Goal: Navigation & Orientation: Find specific page/section

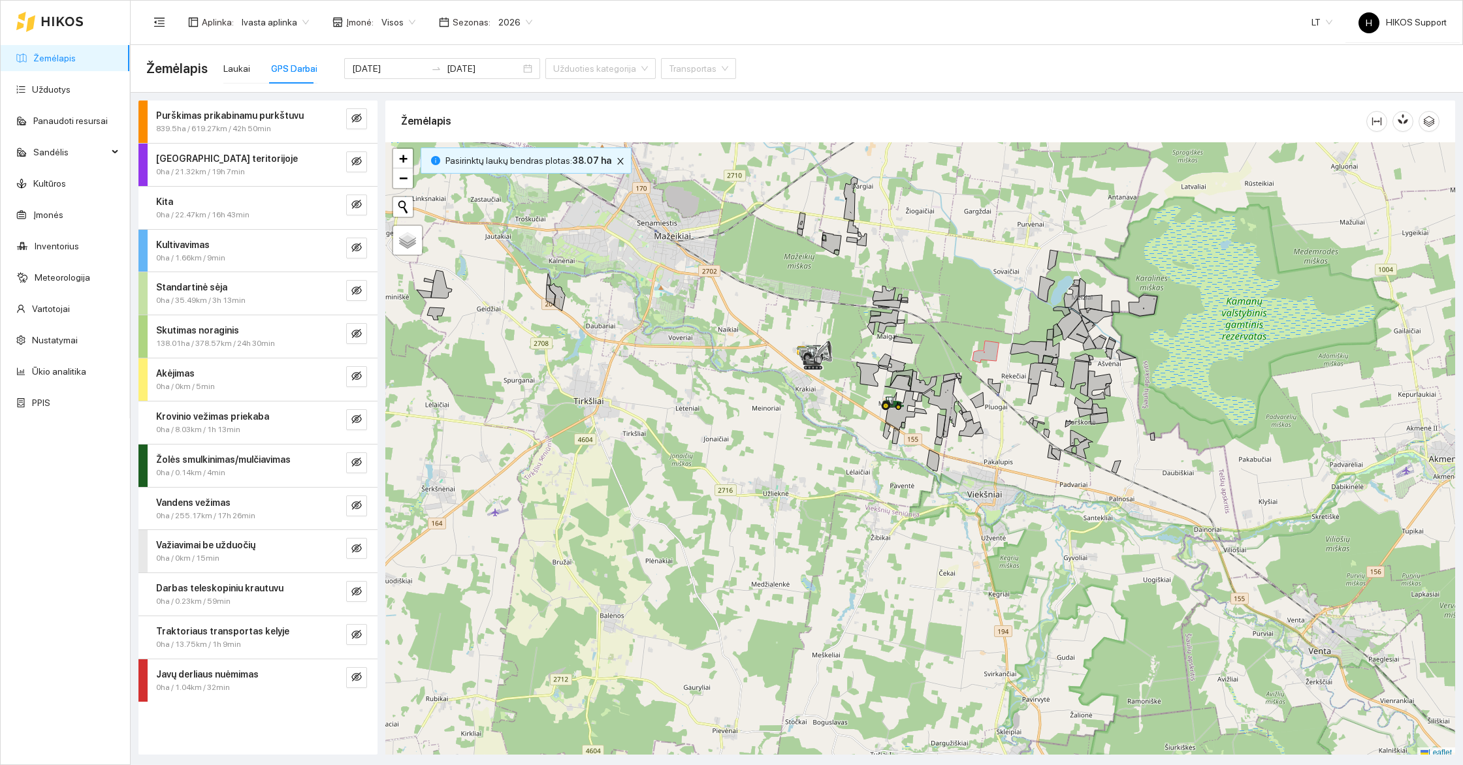
scroll to position [4, 0]
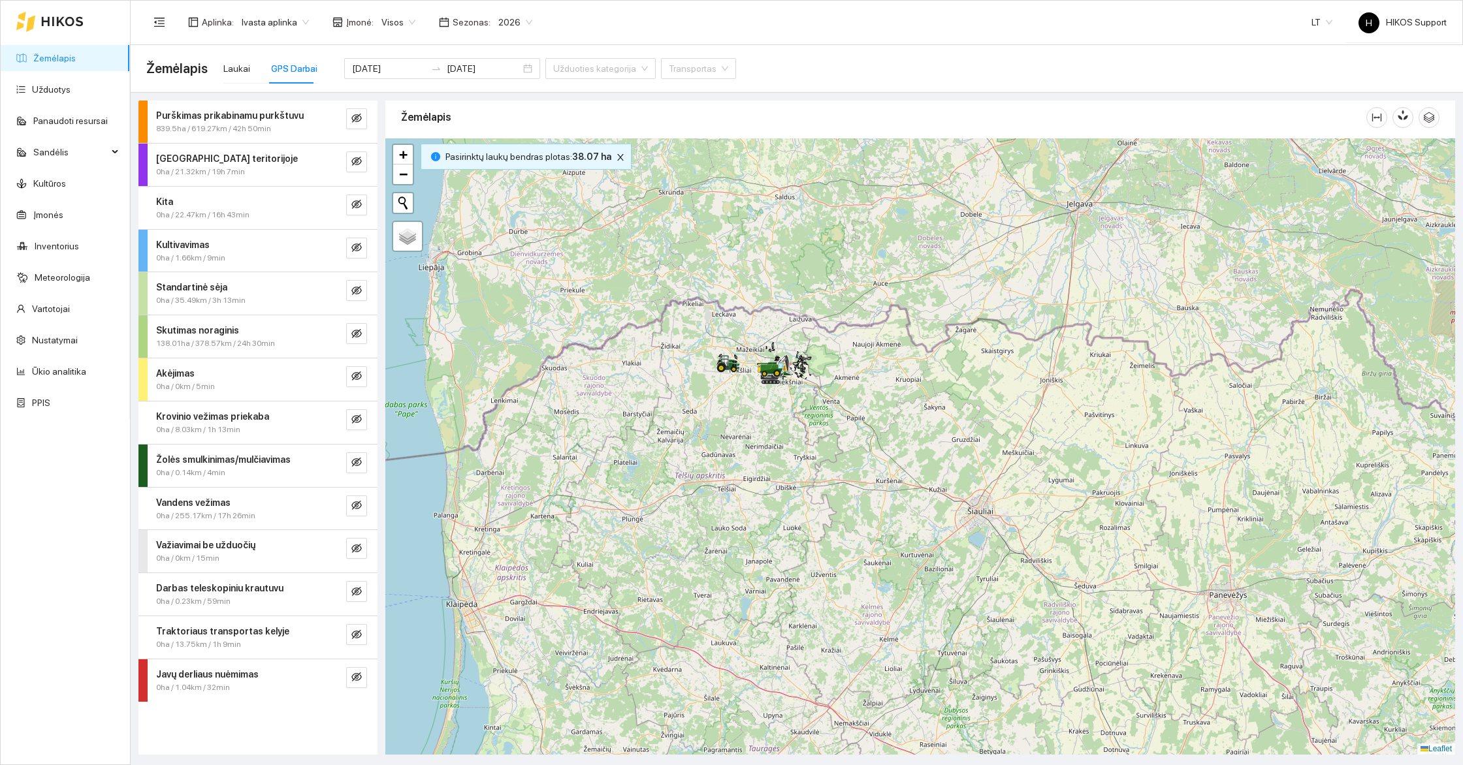
click at [290, 18] on span "Ivasta aplinka" at bounding box center [275, 22] width 67 height 20
click at [256, 133] on div "Junda" at bounding box center [303, 135] width 127 height 14
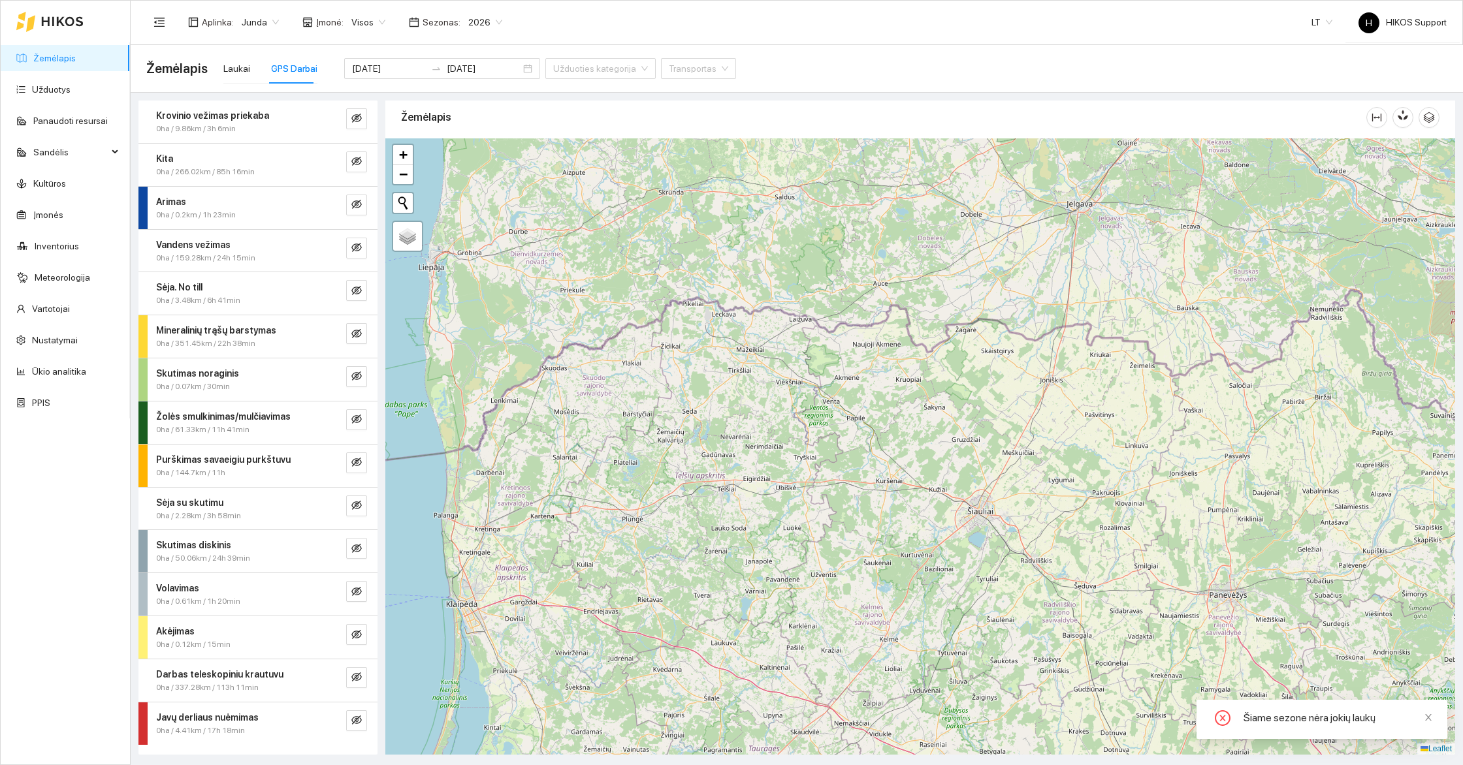
click at [251, 20] on span "Junda" at bounding box center [260, 22] width 37 height 20
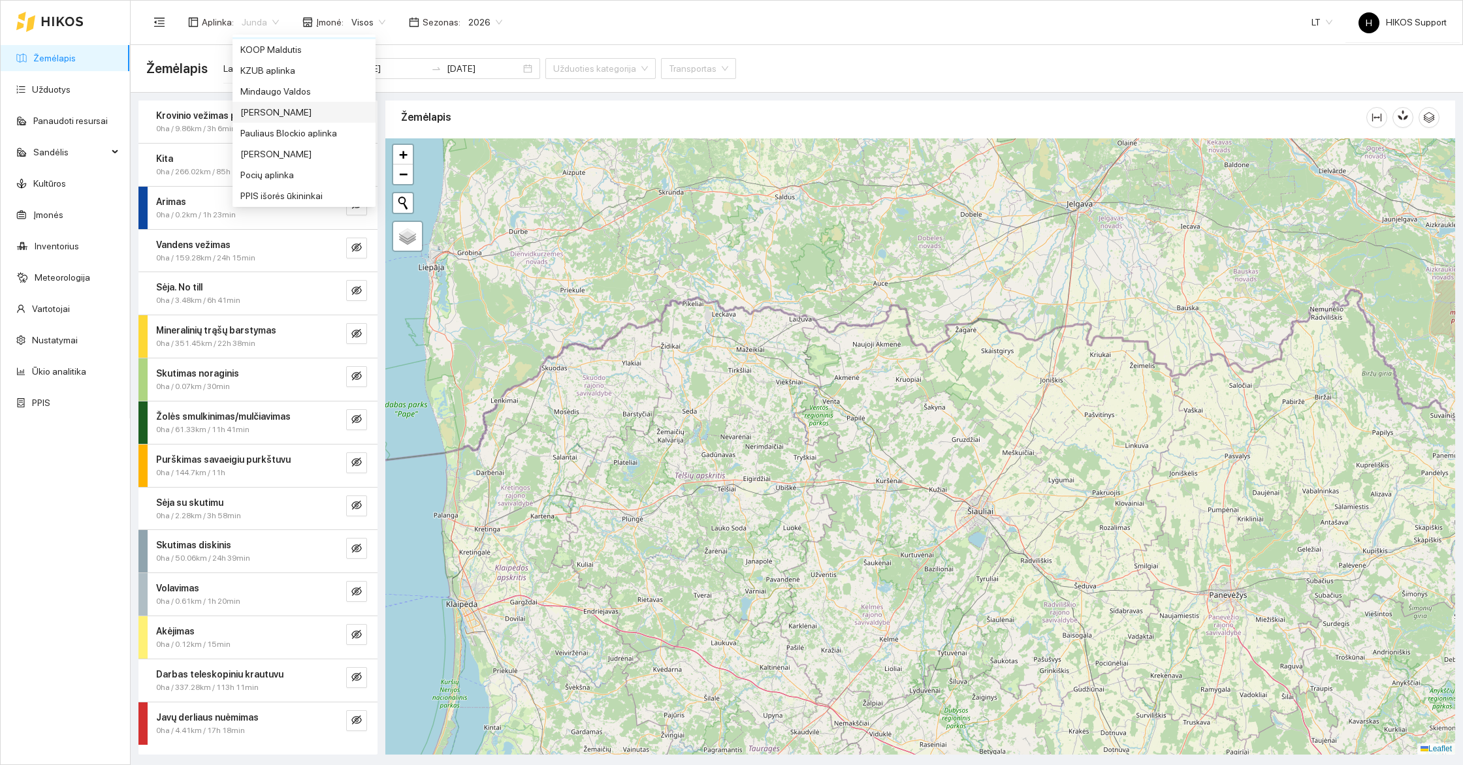
scroll to position [483, 0]
click at [305, 88] on div "[PERSON_NAME]" at bounding box center [303, 87] width 127 height 14
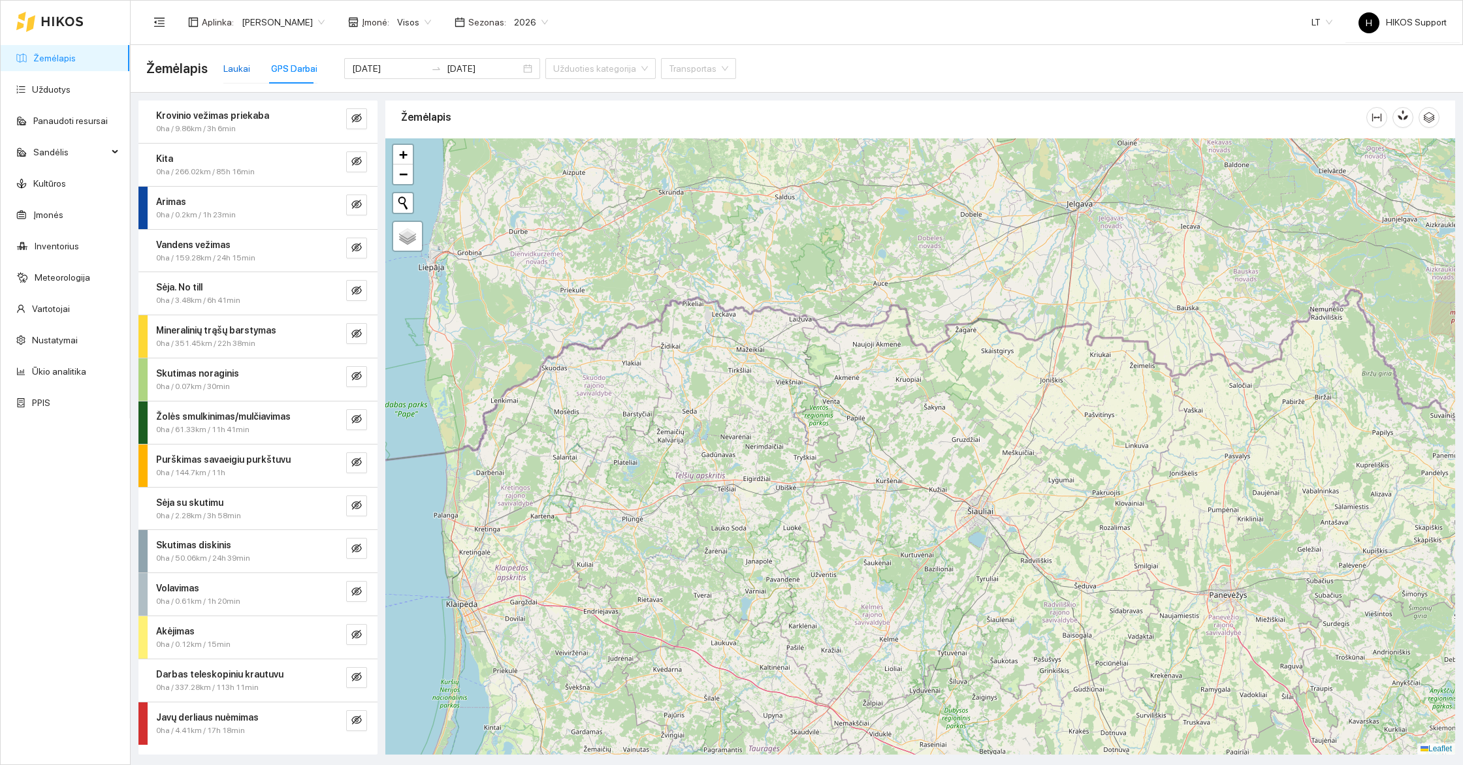
click at [240, 68] on div "Laukai" at bounding box center [236, 68] width 27 height 14
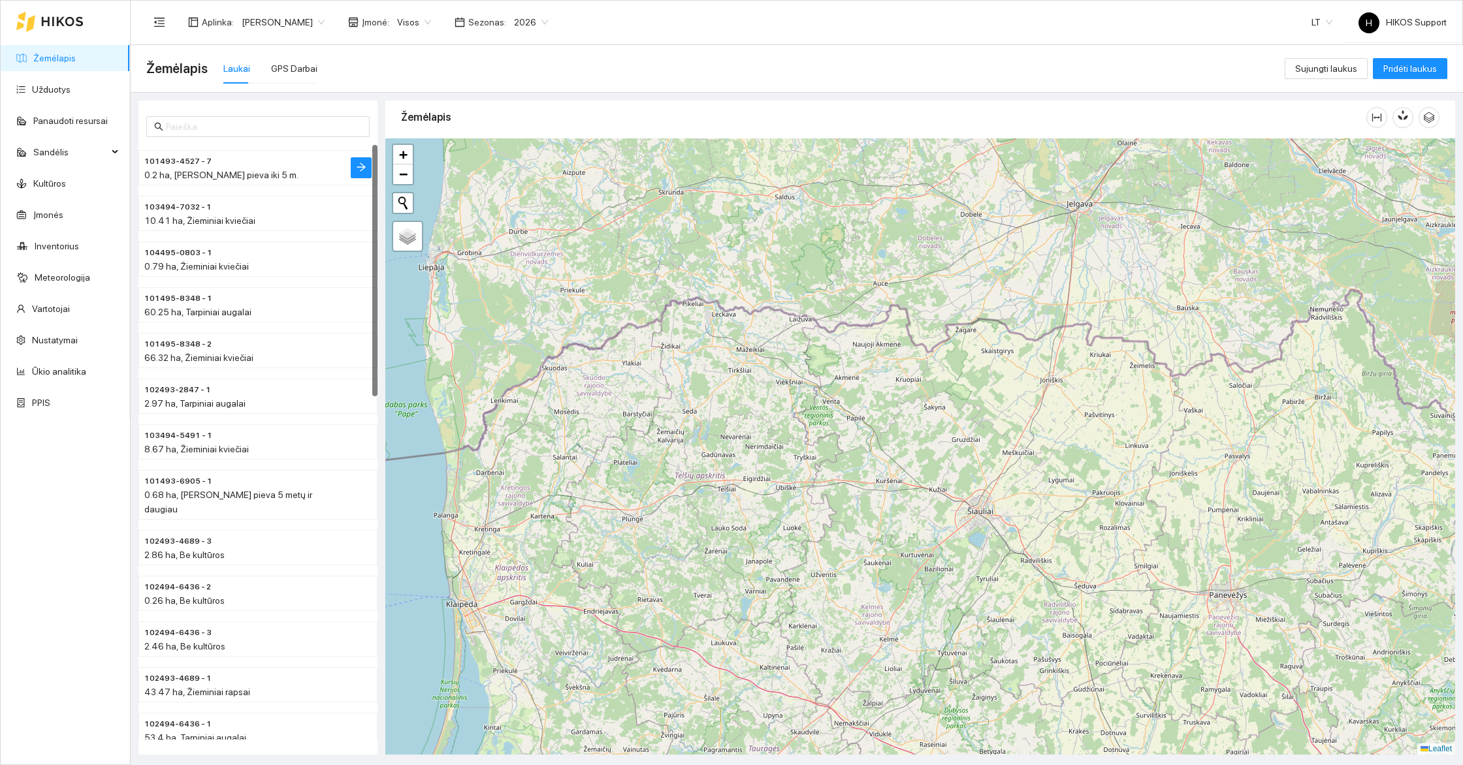
click at [238, 173] on span "0.2 ha, [PERSON_NAME] pieva iki 5 m." at bounding box center [221, 175] width 154 height 10
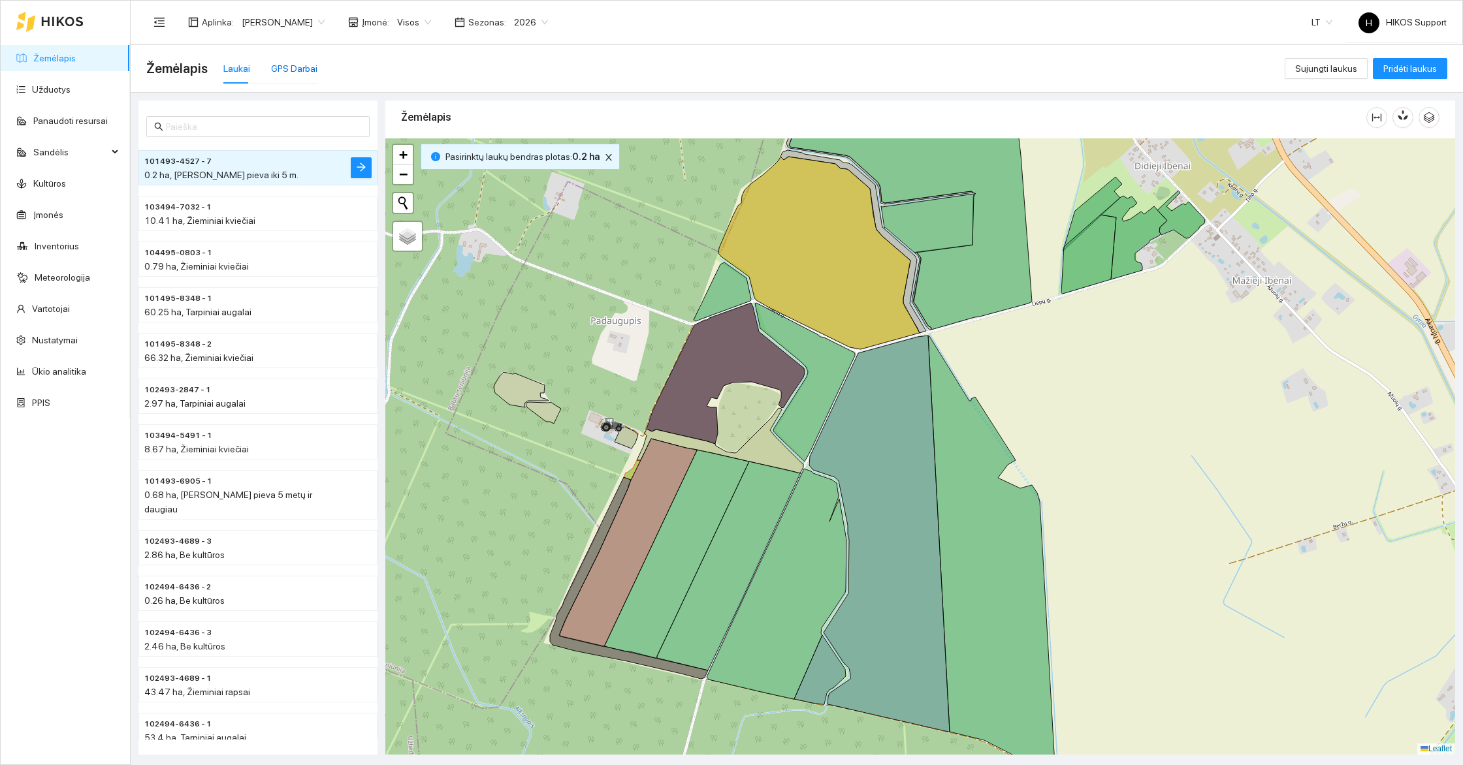
click at [285, 71] on div "GPS Darbai" at bounding box center [294, 68] width 46 height 14
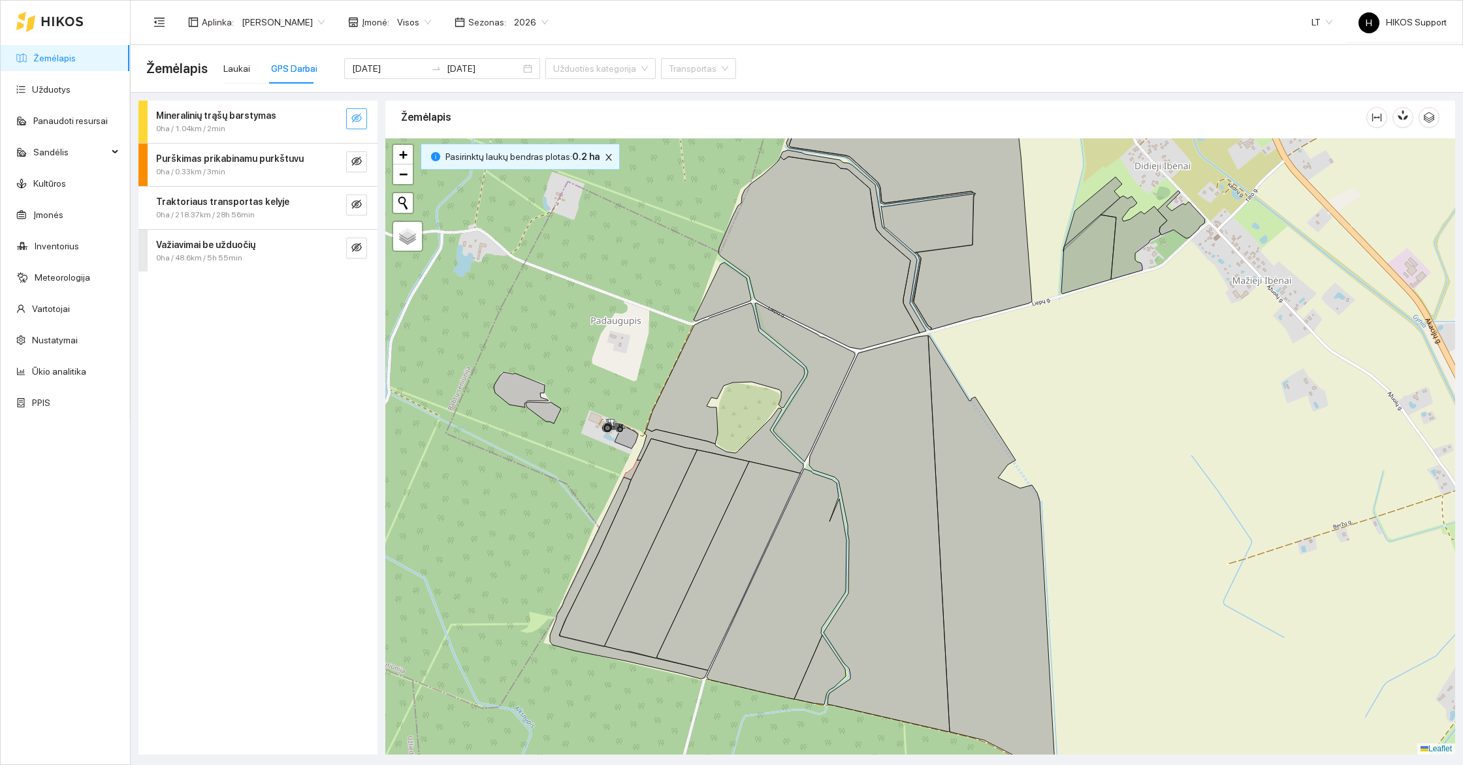
click at [355, 115] on icon "eye-invisible" at bounding box center [356, 118] width 10 height 9
click at [353, 153] on button "button" at bounding box center [356, 162] width 21 height 21
click at [353, 211] on button "button" at bounding box center [356, 205] width 21 height 21
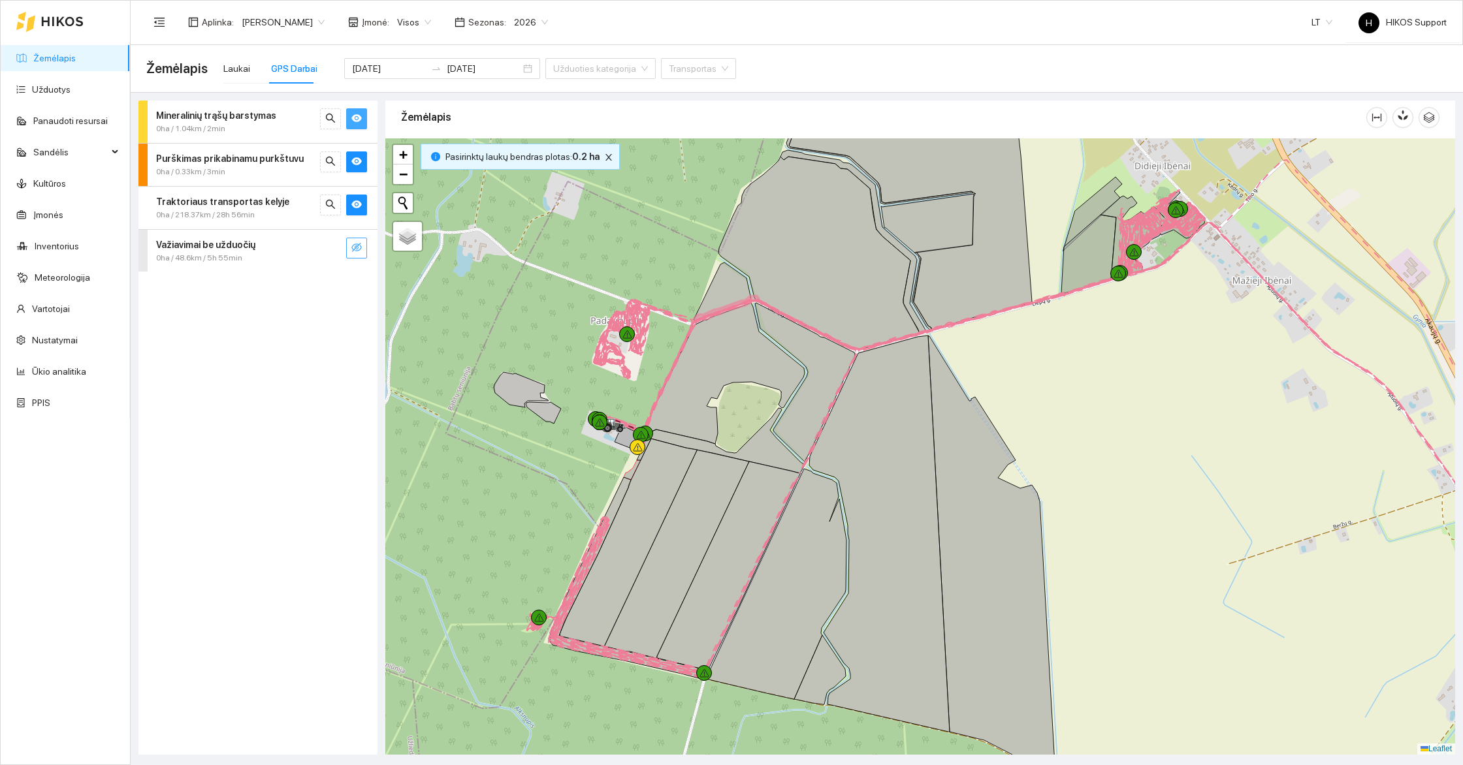
click at [356, 244] on icon "eye-invisible" at bounding box center [356, 247] width 10 height 10
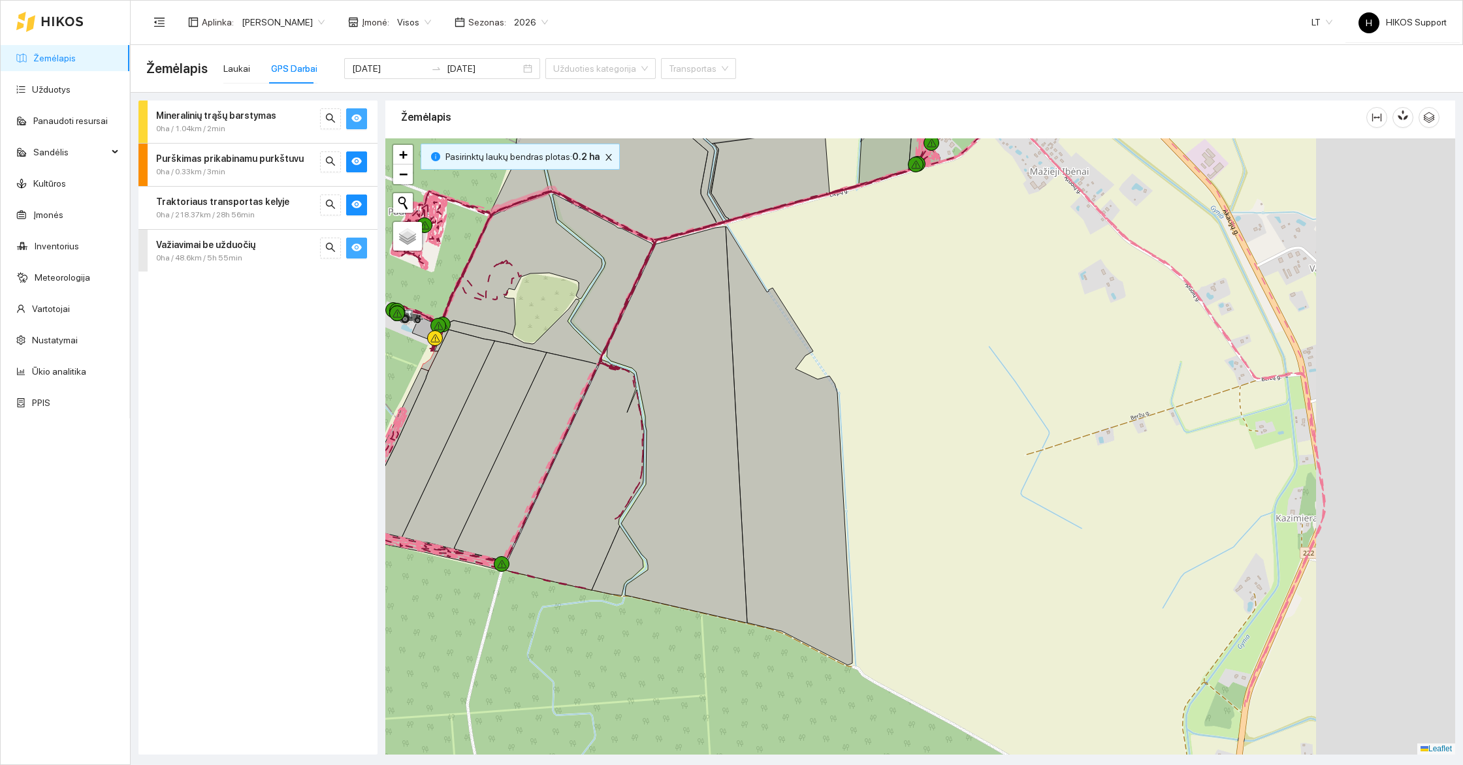
drag, startPoint x: 1149, startPoint y: 432, endPoint x: 934, endPoint y: 295, distance: 255.4
click at [934, 295] on div "+" at bounding box center [920, 446] width 1070 height 616
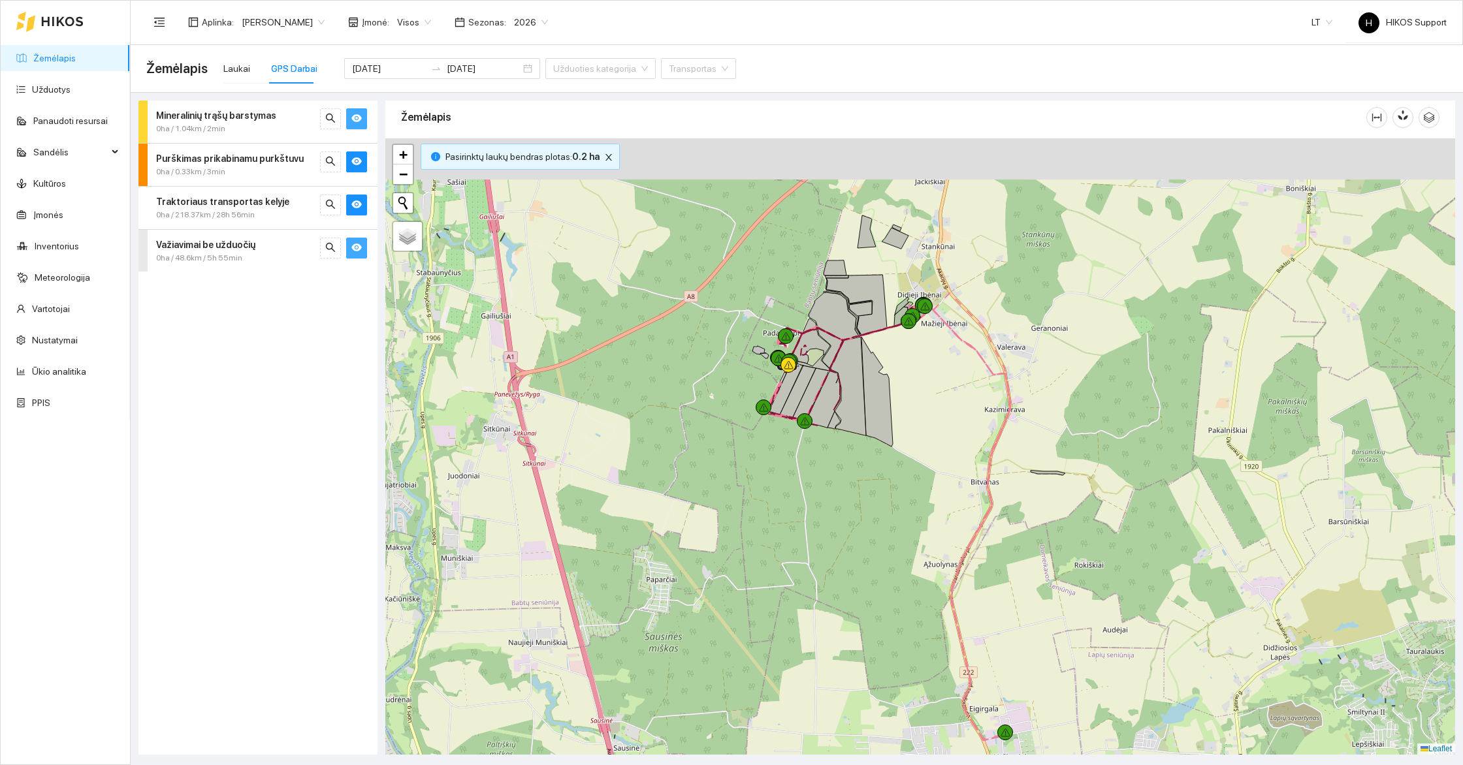
drag, startPoint x: 963, startPoint y: 270, endPoint x: 927, endPoint y: 436, distance: 170.4
click at [927, 436] on div "+" at bounding box center [920, 446] width 1070 height 616
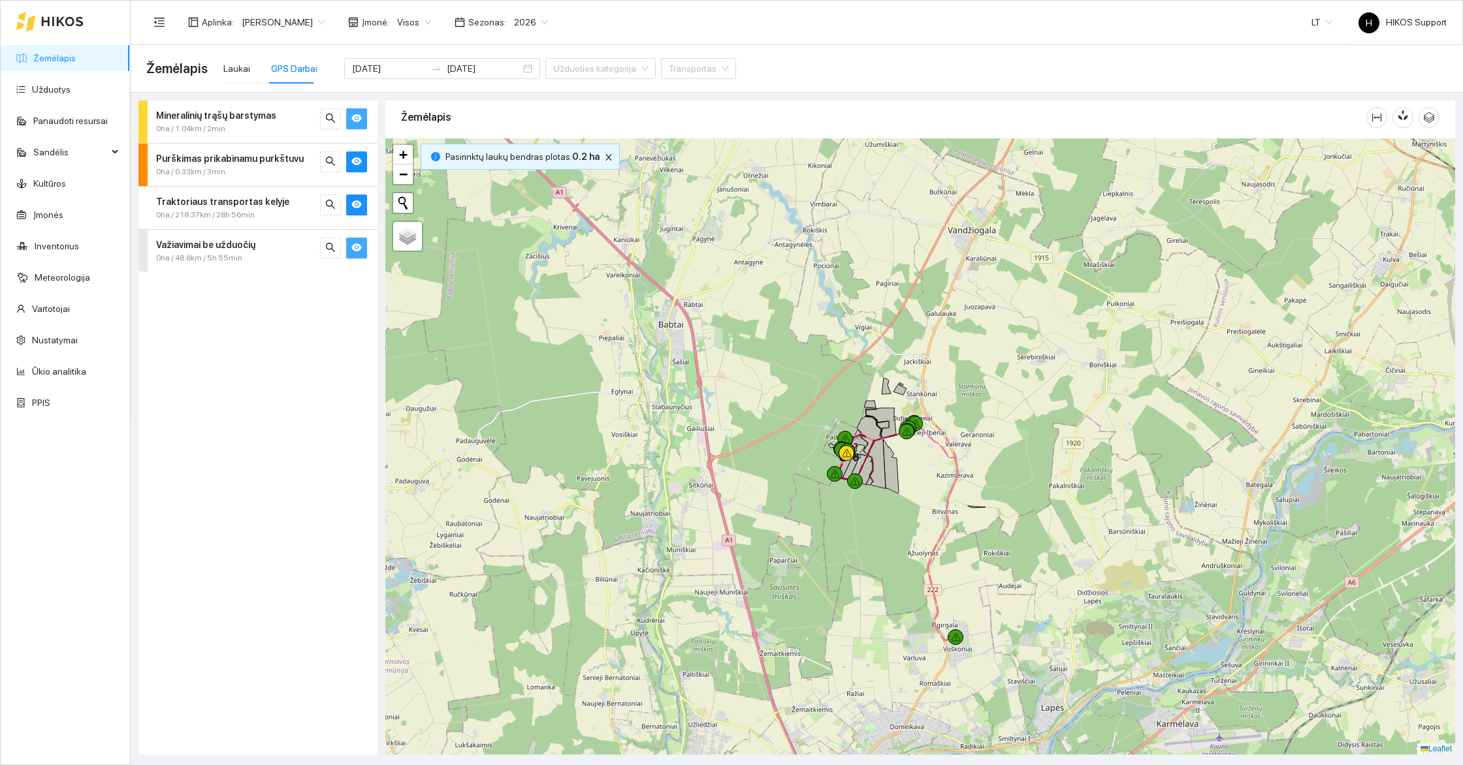
drag, startPoint x: 946, startPoint y: 564, endPoint x: 954, endPoint y: 479, distance: 85.3
click at [954, 479] on div "+" at bounding box center [920, 446] width 1070 height 616
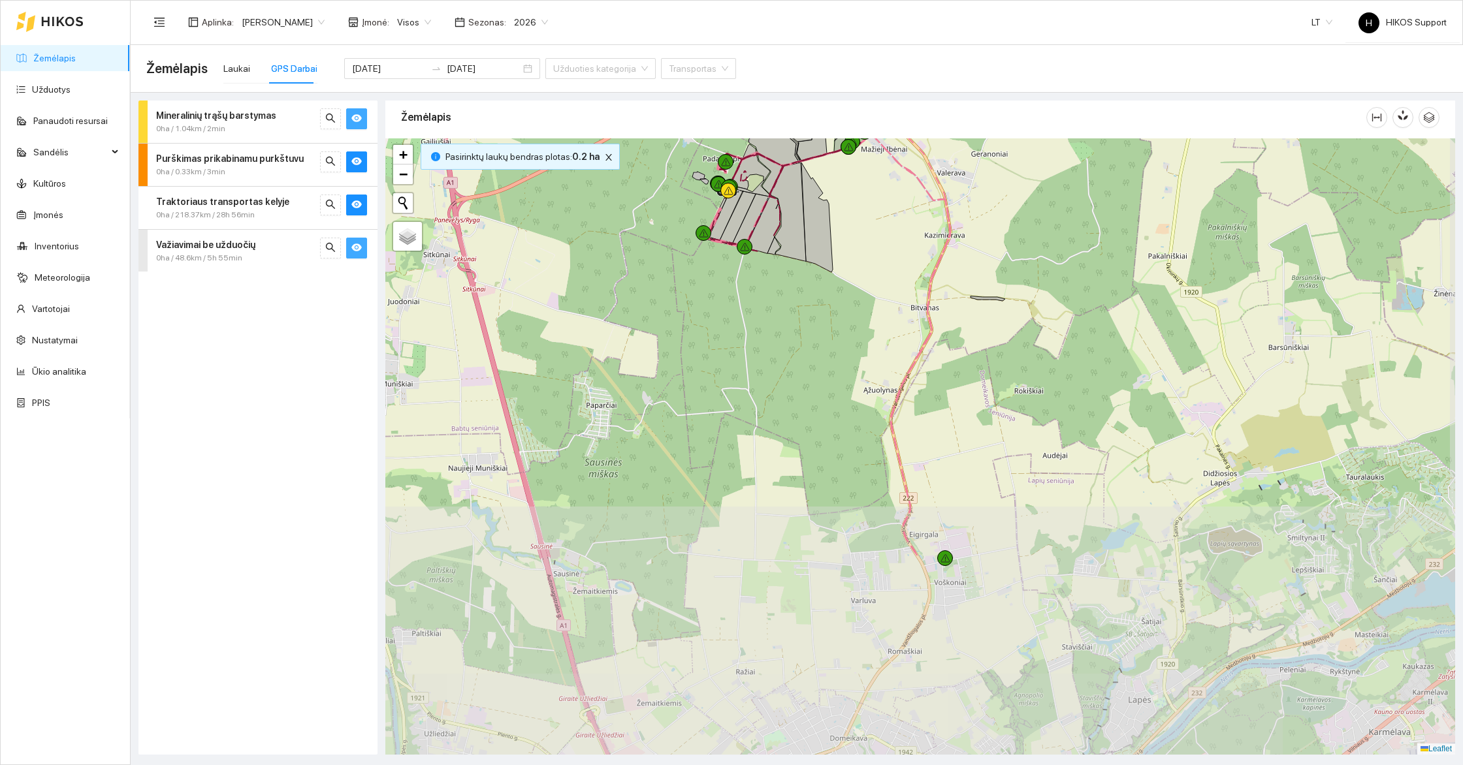
drag, startPoint x: 1058, startPoint y: 580, endPoint x: 913, endPoint y: 321, distance: 296.5
click at [913, 321] on div "+" at bounding box center [920, 446] width 1070 height 616
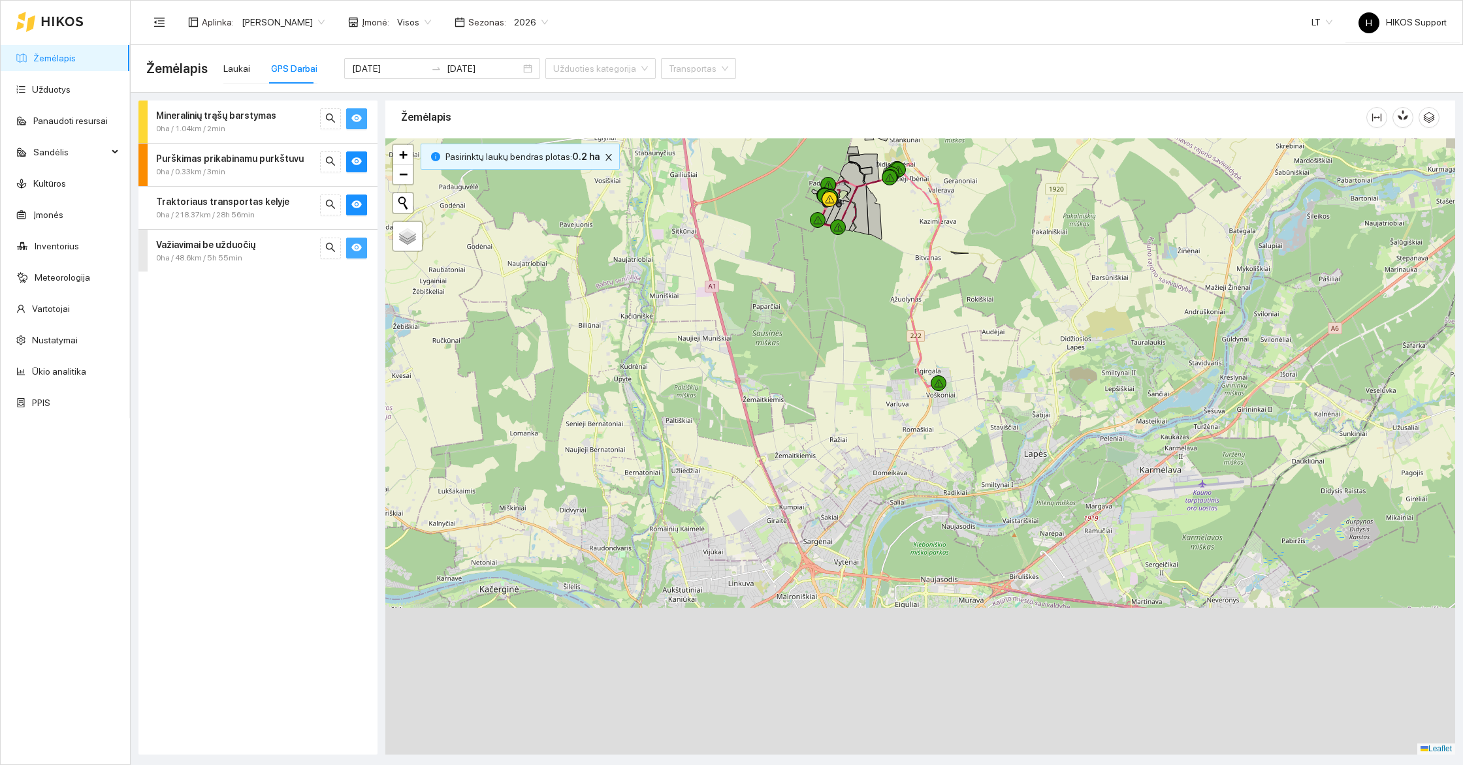
drag, startPoint x: 1045, startPoint y: 621, endPoint x: 995, endPoint y: 424, distance: 202.9
click at [997, 425] on div "+" at bounding box center [920, 446] width 1070 height 616
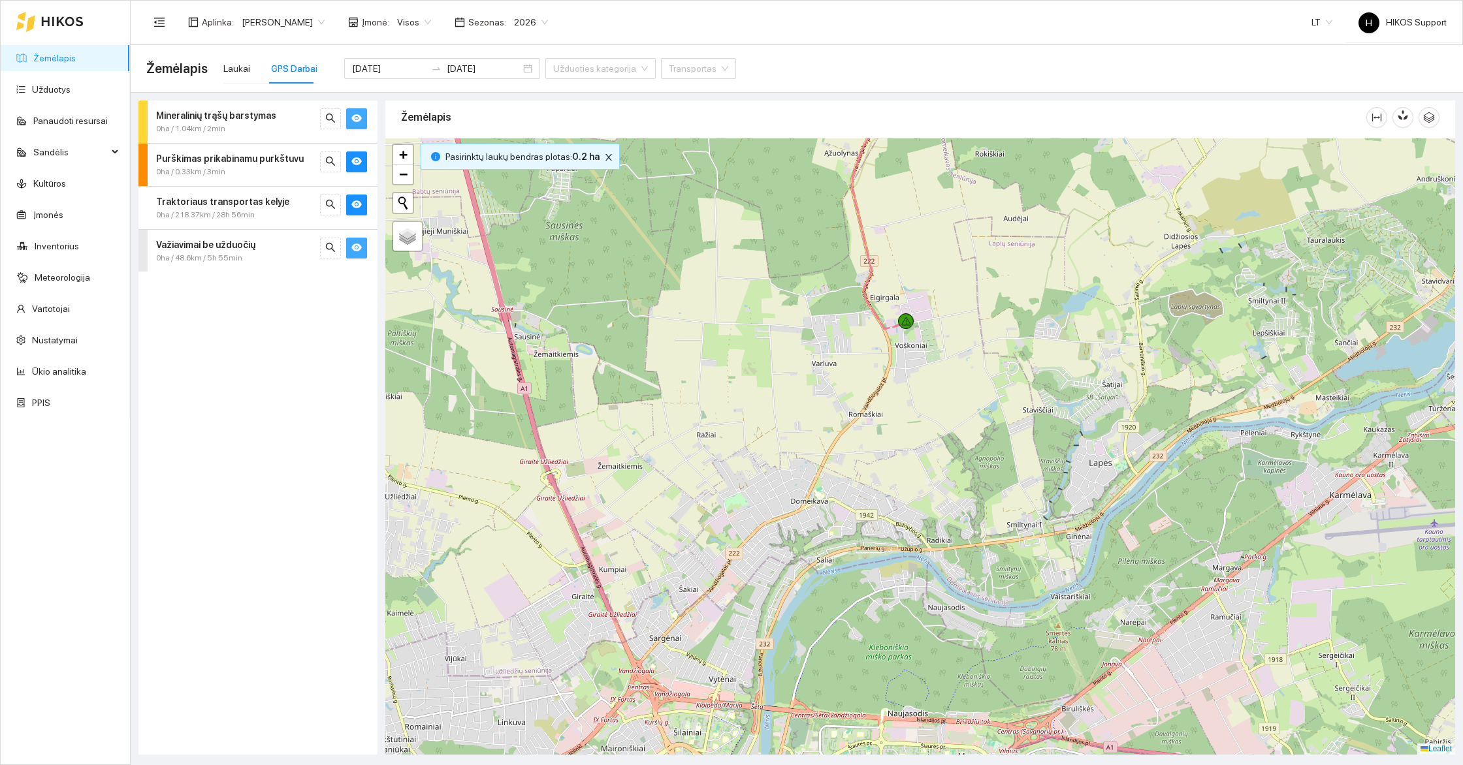
drag, startPoint x: 1133, startPoint y: 285, endPoint x: 959, endPoint y: 402, distance: 209.9
click at [979, 402] on div "+" at bounding box center [920, 446] width 1070 height 616
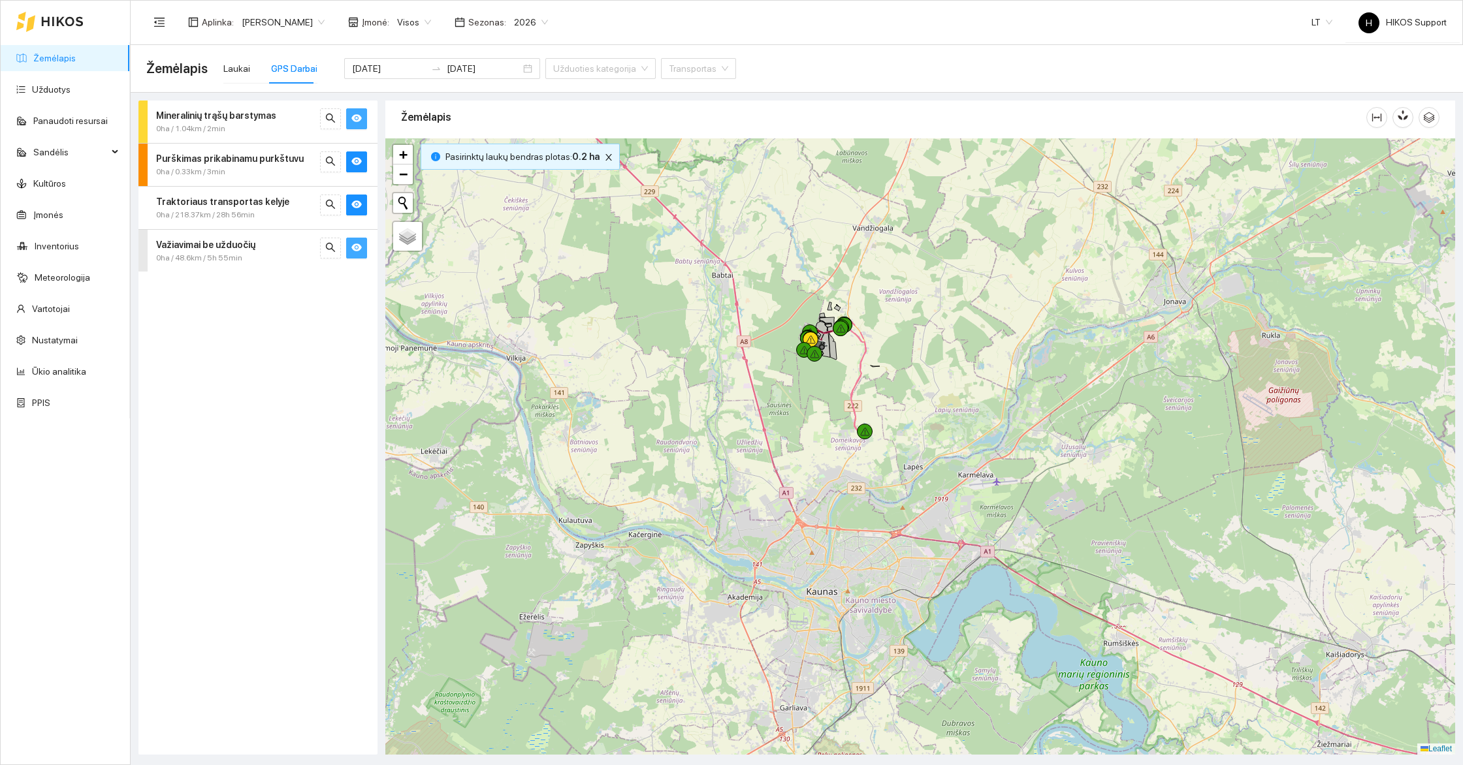
click at [264, 26] on span "[PERSON_NAME]" at bounding box center [283, 22] width 83 height 20
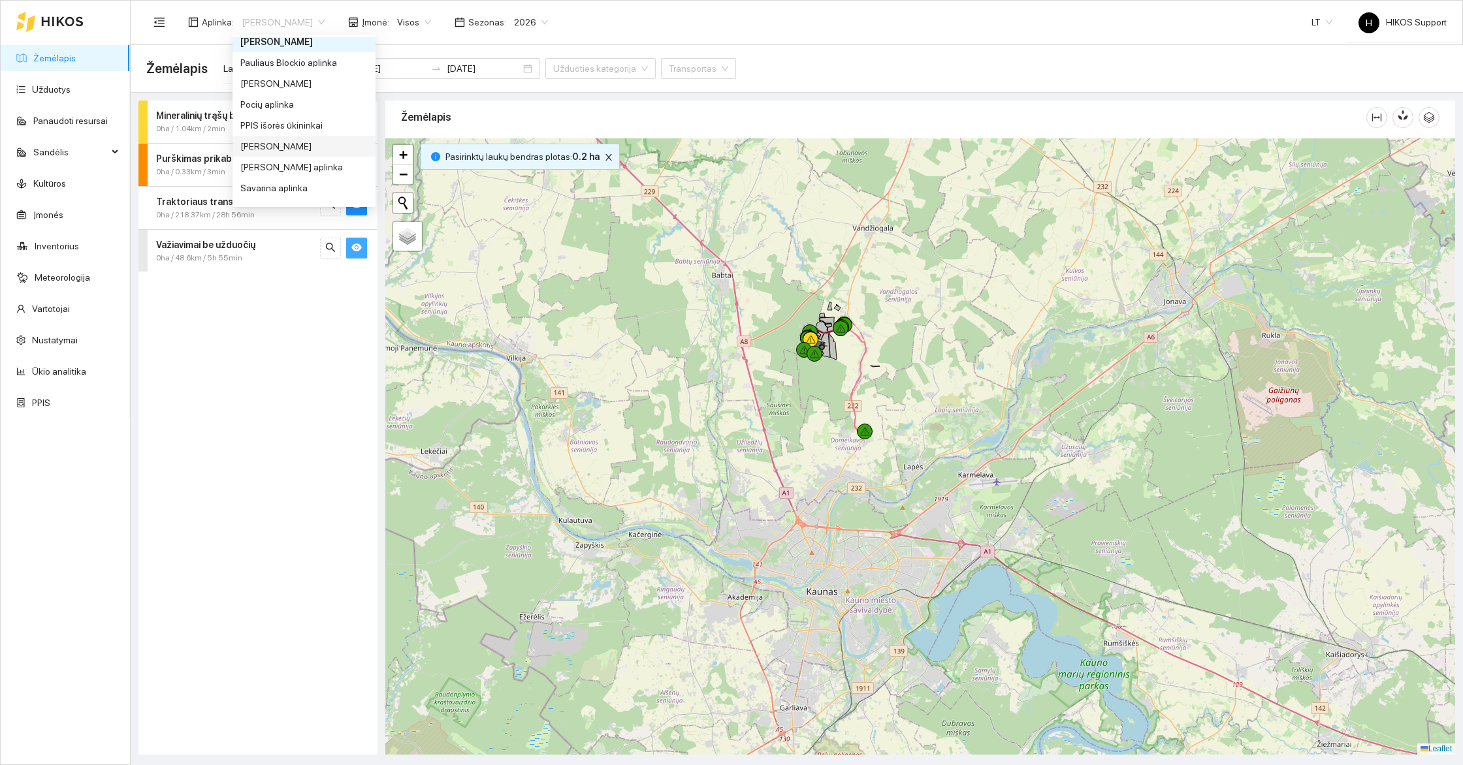
scroll to position [533, 0]
click at [293, 57] on div "Pauliaus Blockio aplinka" at bounding box center [303, 58] width 127 height 14
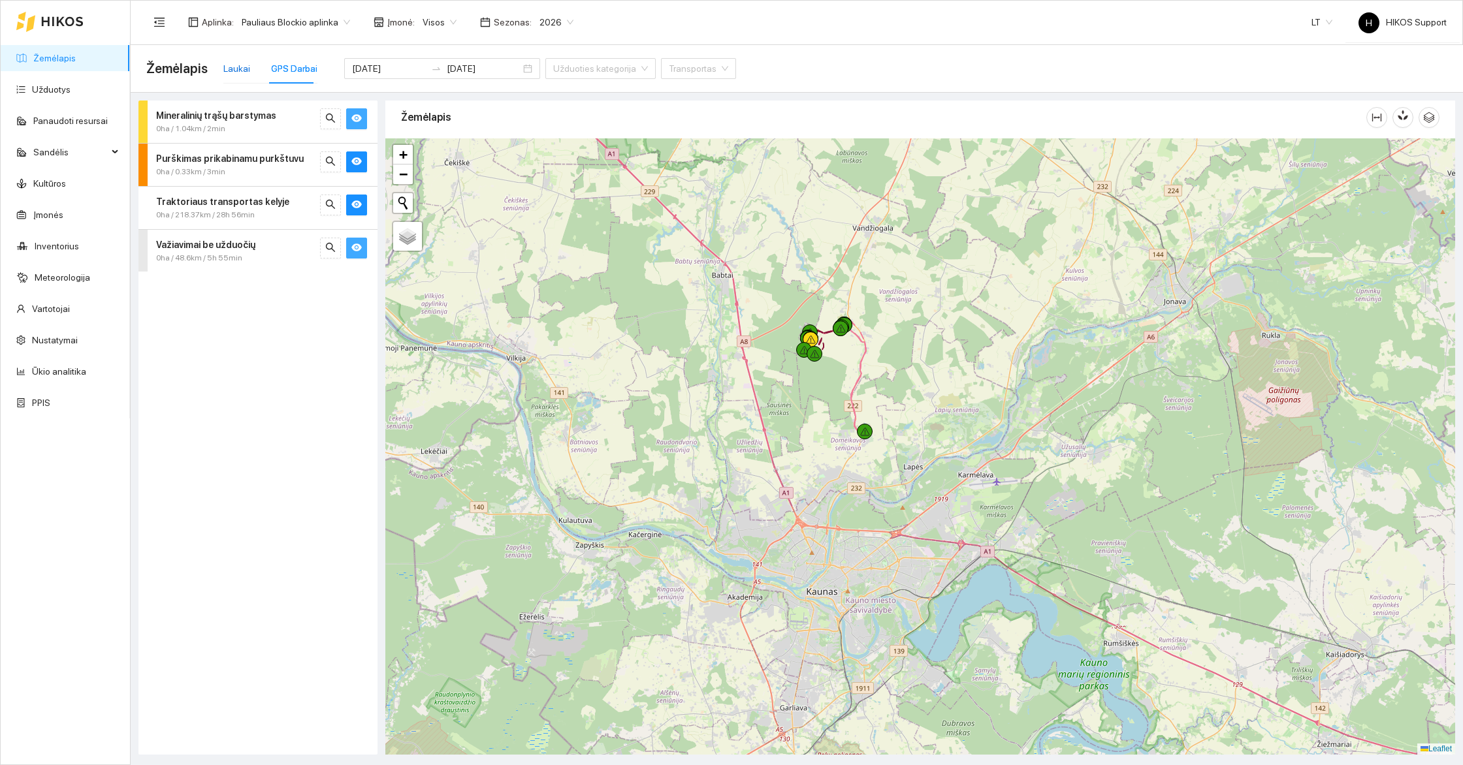
click at [231, 73] on div "Laukai" at bounding box center [236, 68] width 27 height 14
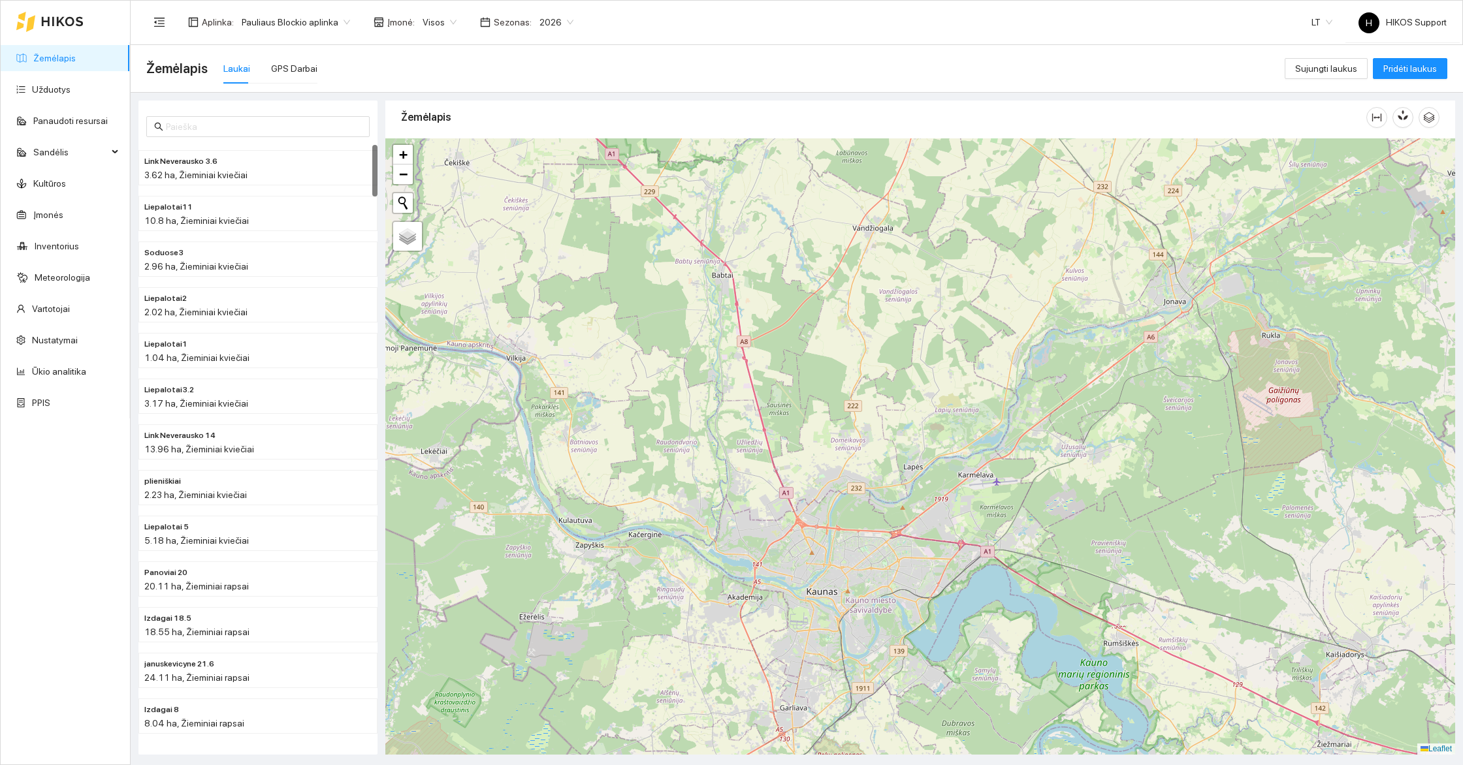
click at [235, 187] on div "Link Neverausko 3.6 3.62 ha, Žieminiai kviečiai" at bounding box center [257, 168] width 239 height 46
click at [290, 165] on h4 "Link Neverausko 3.6" at bounding box center [231, 160] width 175 height 14
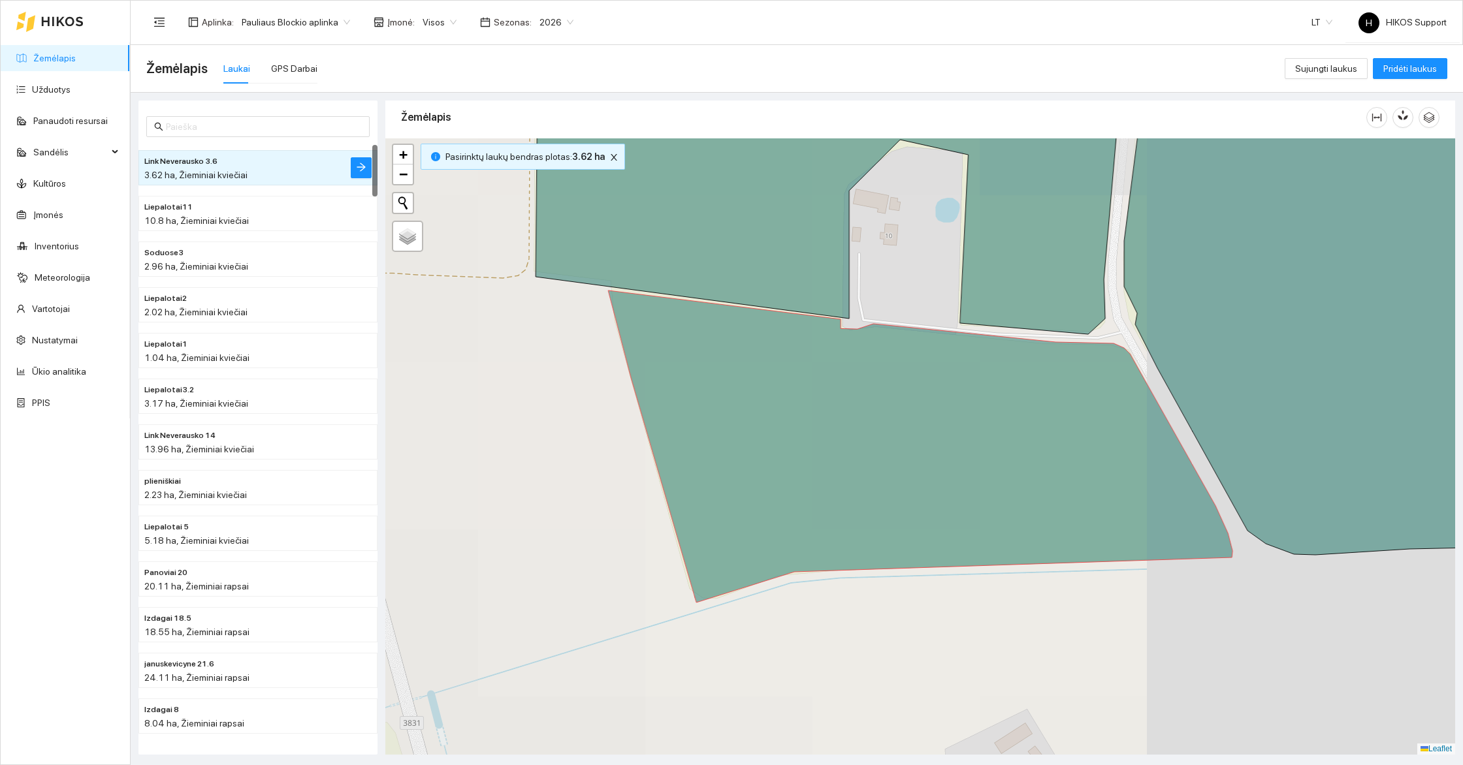
click at [377, 166] on div "Link Neverausko 3.6 3.62 ha, Žieminiai kviečiai Liepalotai11 10.8 ha, Žieminiai…" at bounding box center [258, 428] width 247 height 654
click at [363, 170] on icon "arrow-right" at bounding box center [361, 167] width 10 height 10
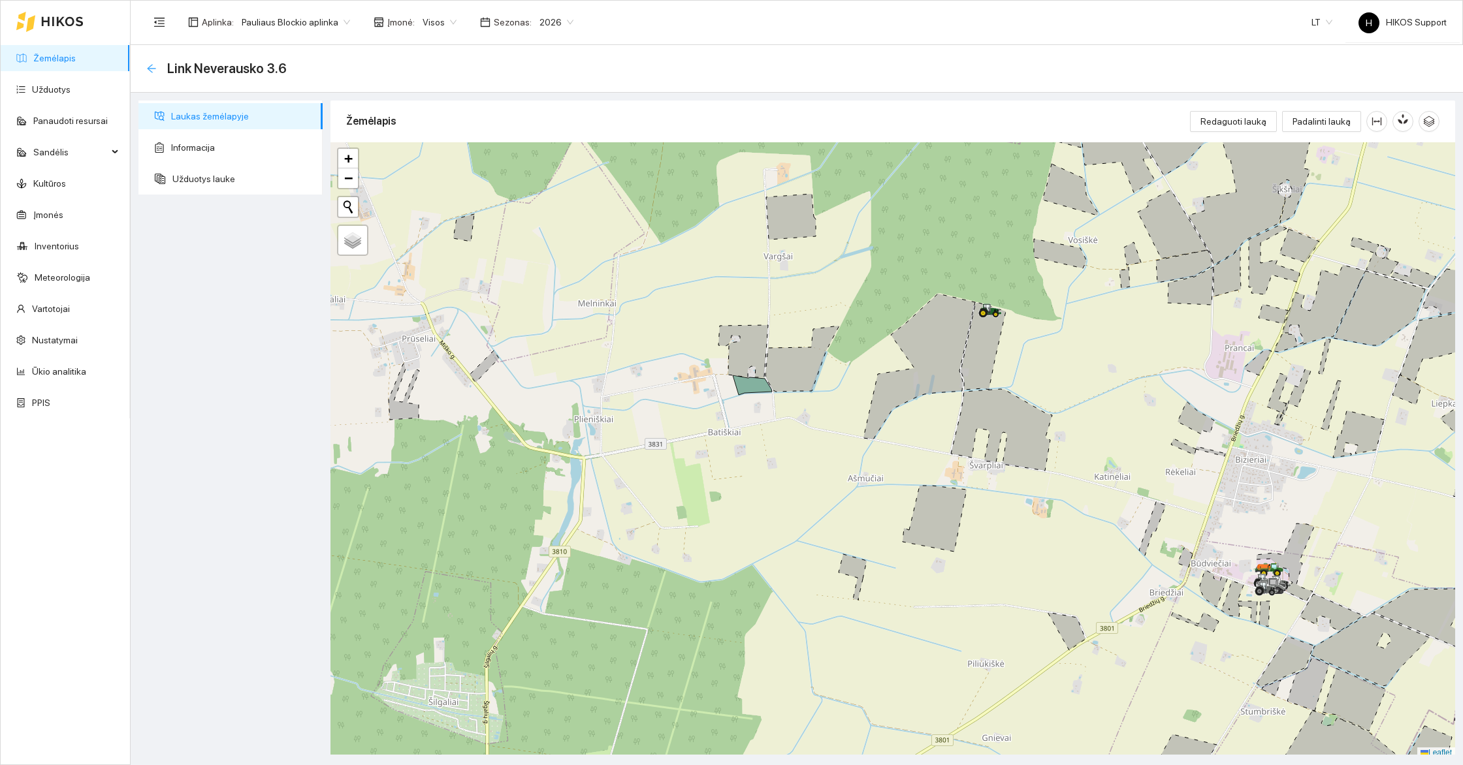
click at [150, 68] on icon "arrow-left" at bounding box center [151, 68] width 8 height 8
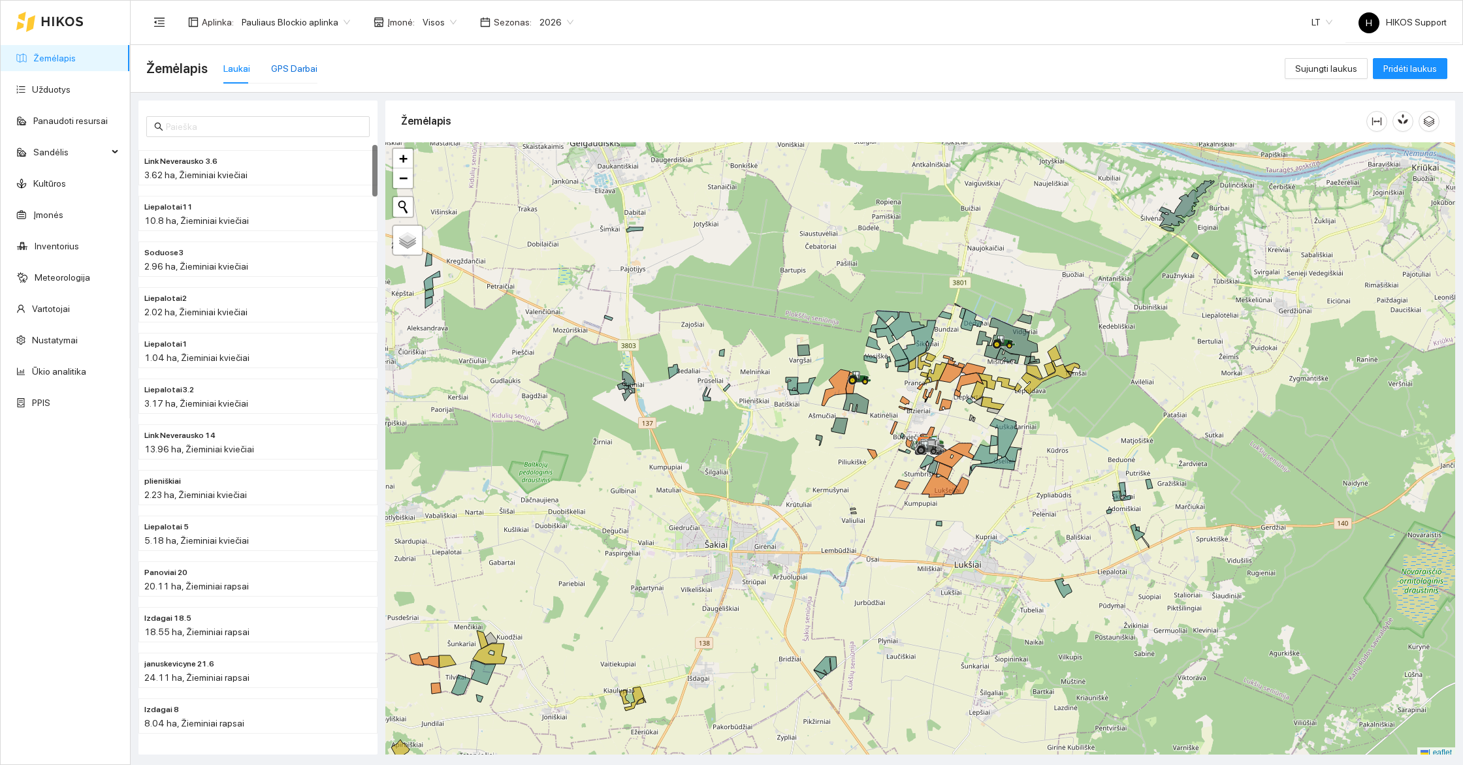
click at [293, 67] on div "GPS Darbai" at bounding box center [294, 68] width 46 height 14
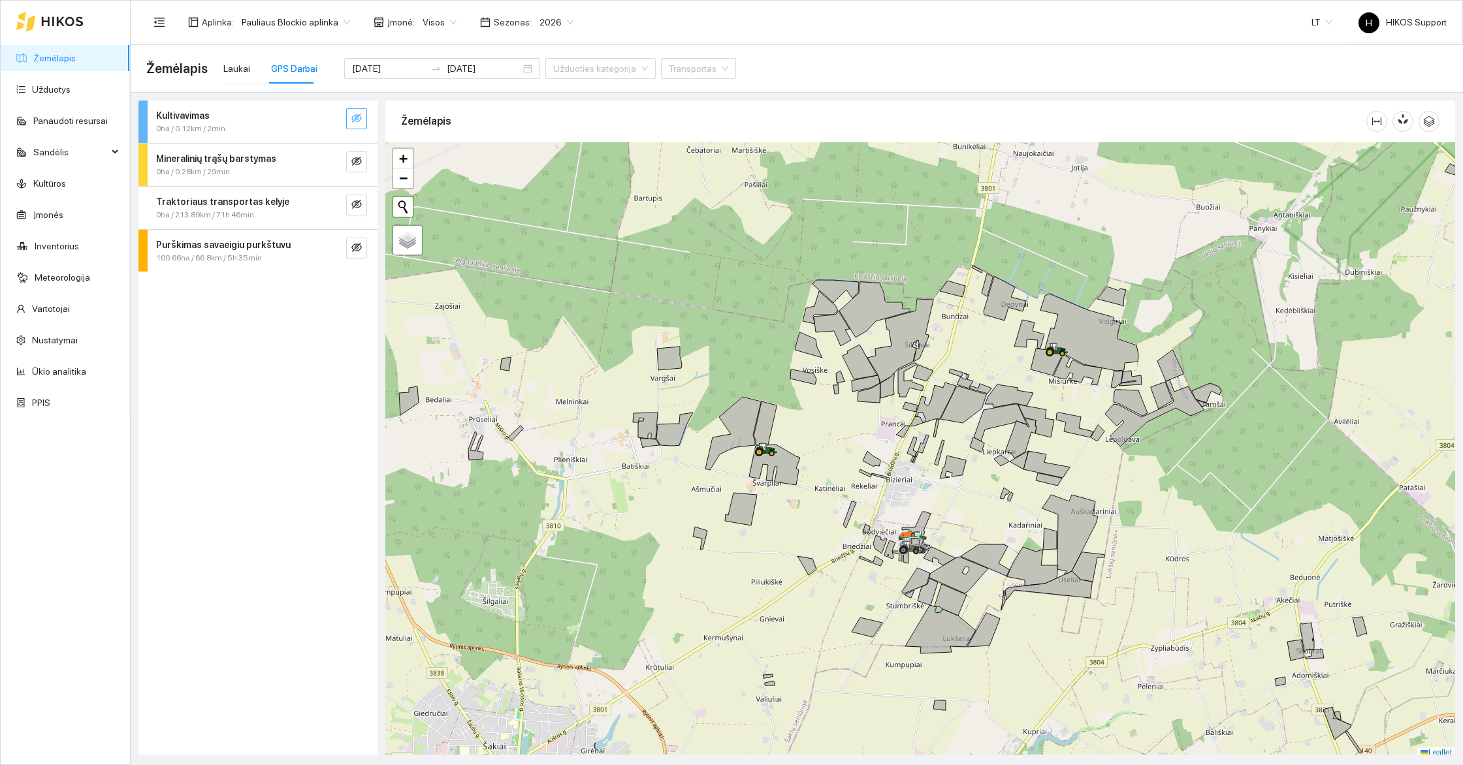
click at [355, 115] on icon "eye-invisible" at bounding box center [356, 118] width 10 height 9
click at [363, 165] on button "button" at bounding box center [356, 162] width 21 height 21
click at [359, 204] on icon "eye-invisible" at bounding box center [356, 204] width 10 height 10
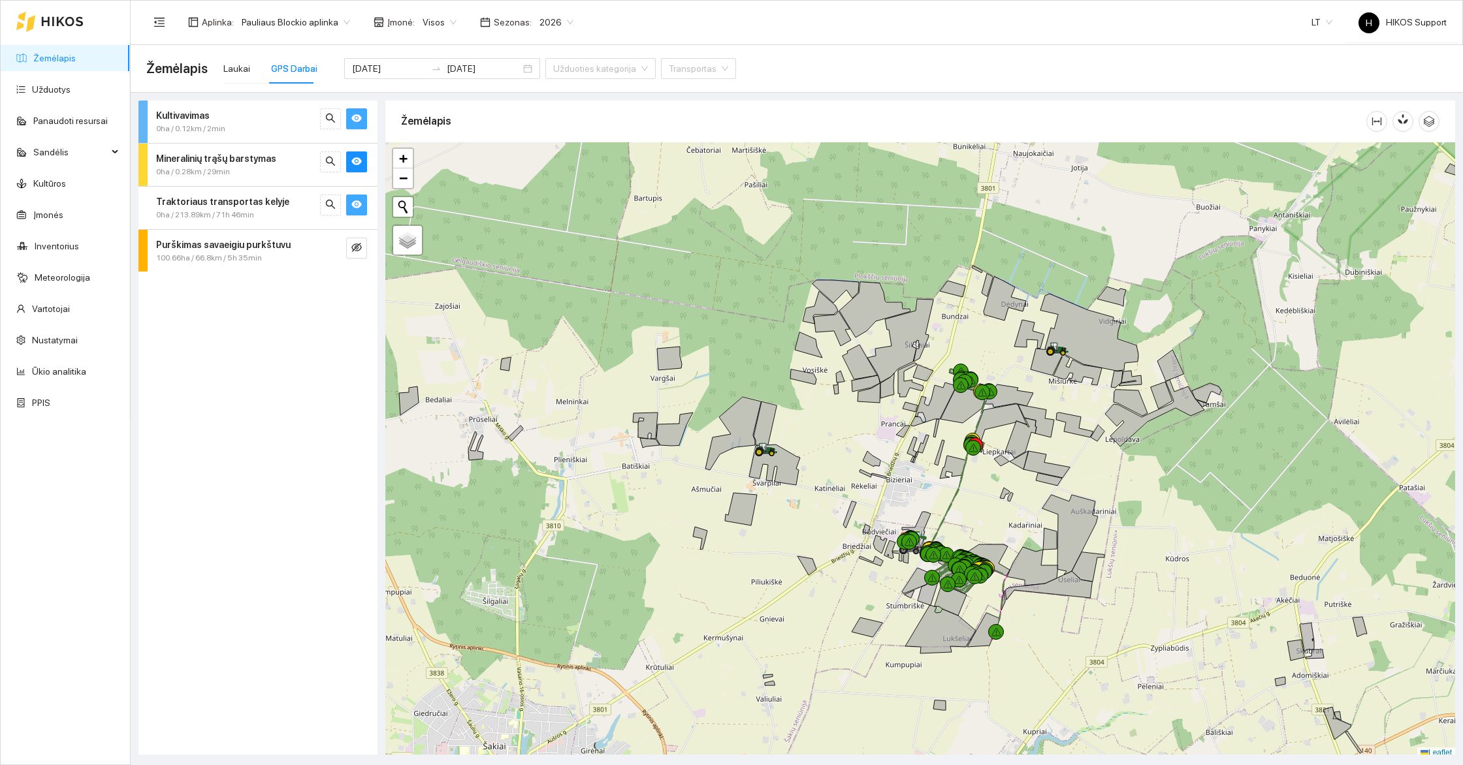
click at [359, 272] on div "Kultivavimas 0ha / 0.12km / 2min Mineralinių trąšų barstymas 0ha / 0.28km / 29m…" at bounding box center [257, 428] width 239 height 654
click at [350, 238] on button "button" at bounding box center [356, 248] width 21 height 21
click at [1098, 574] on div at bounding box center [920, 450] width 1070 height 616
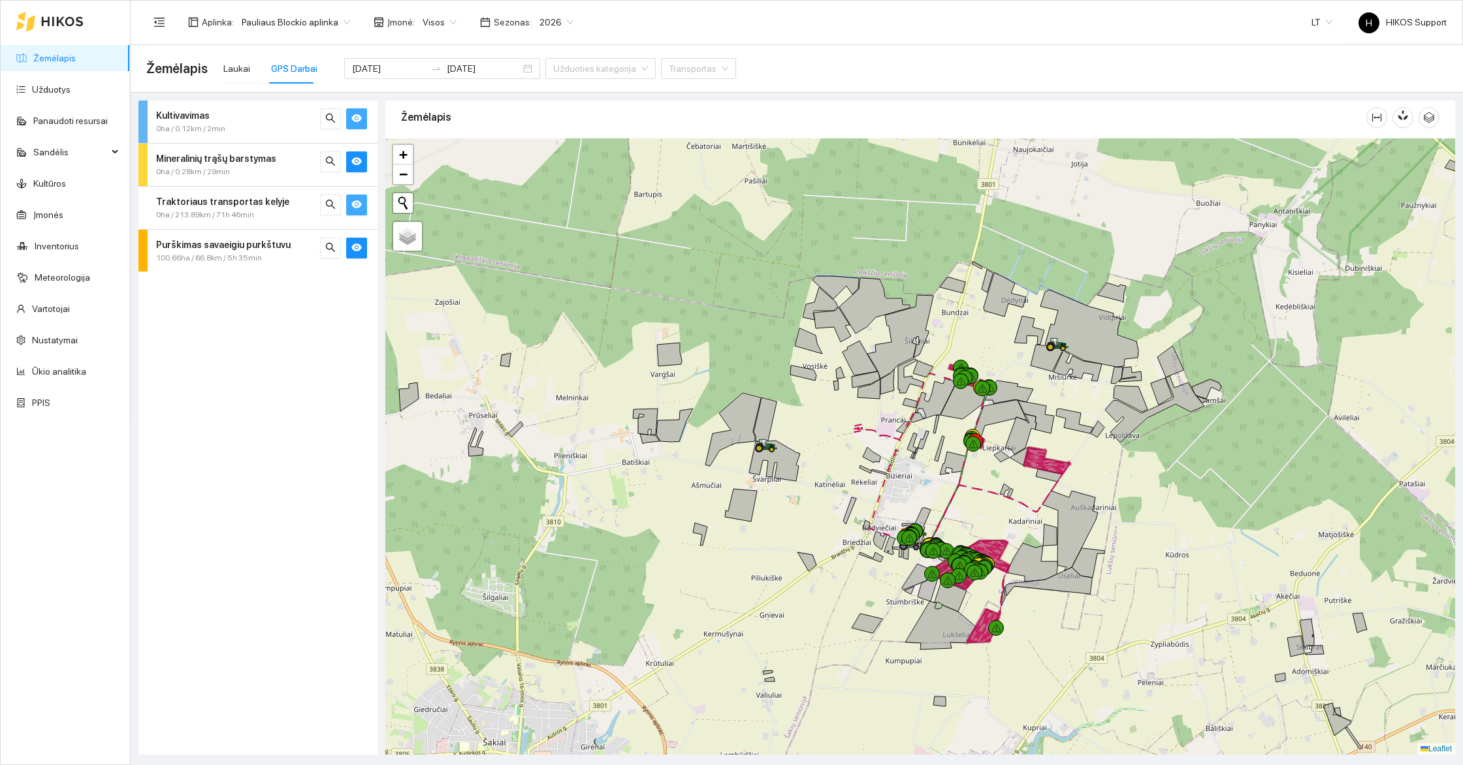
click at [1098, 574] on div at bounding box center [920, 446] width 1070 height 616
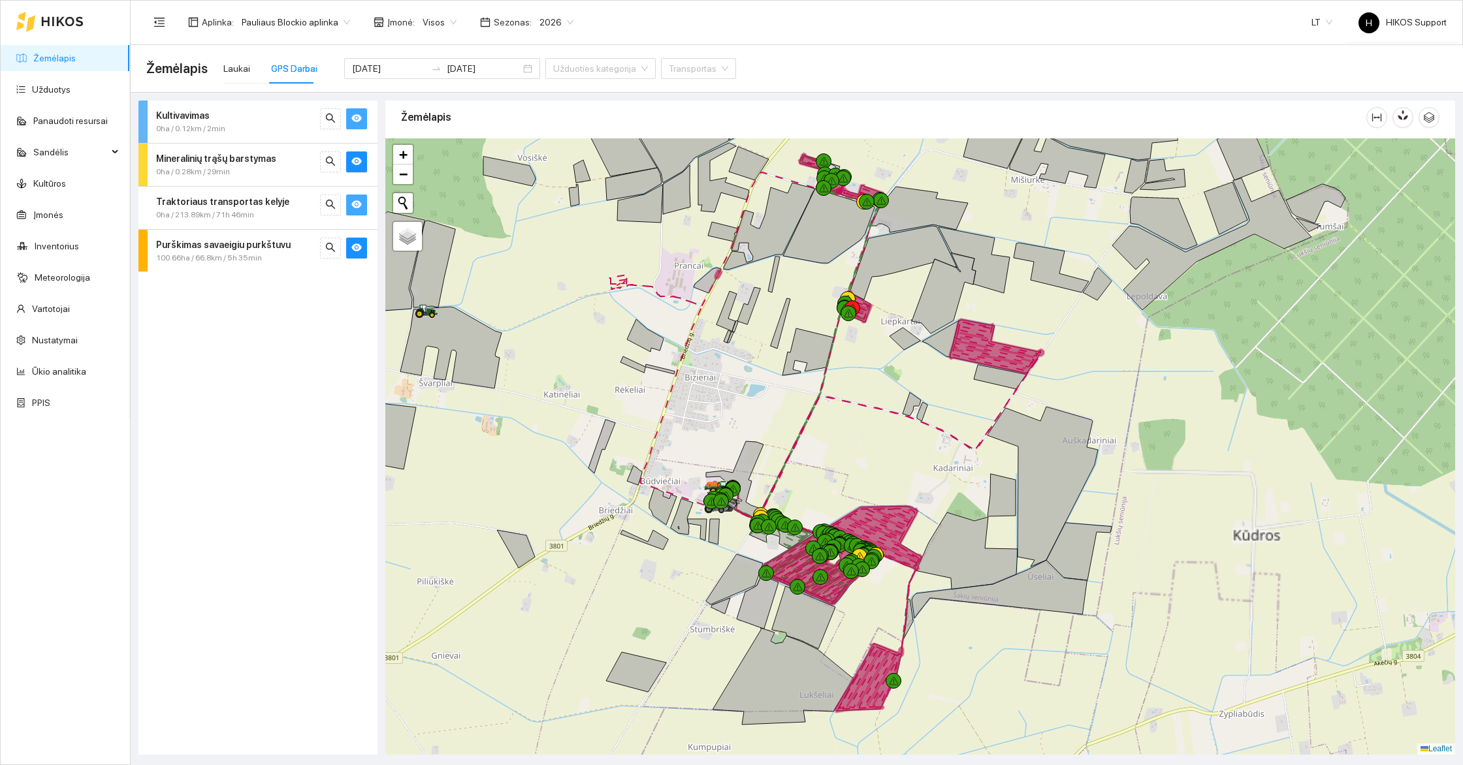
click at [887, 470] on div at bounding box center [920, 446] width 1070 height 616
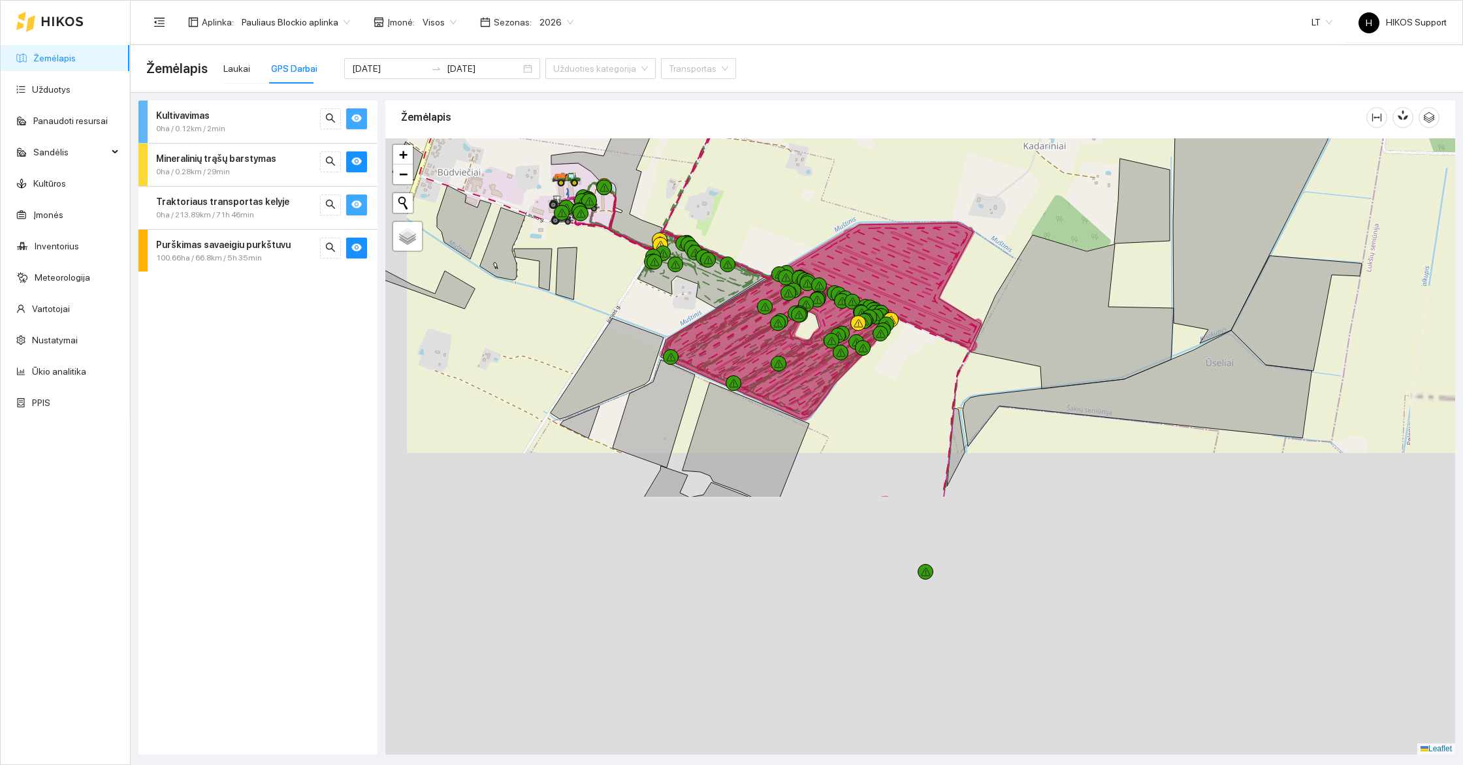
drag, startPoint x: 855, startPoint y: 709, endPoint x: 886, endPoint y: 372, distance: 337.7
click at [886, 372] on div at bounding box center [920, 446] width 1070 height 616
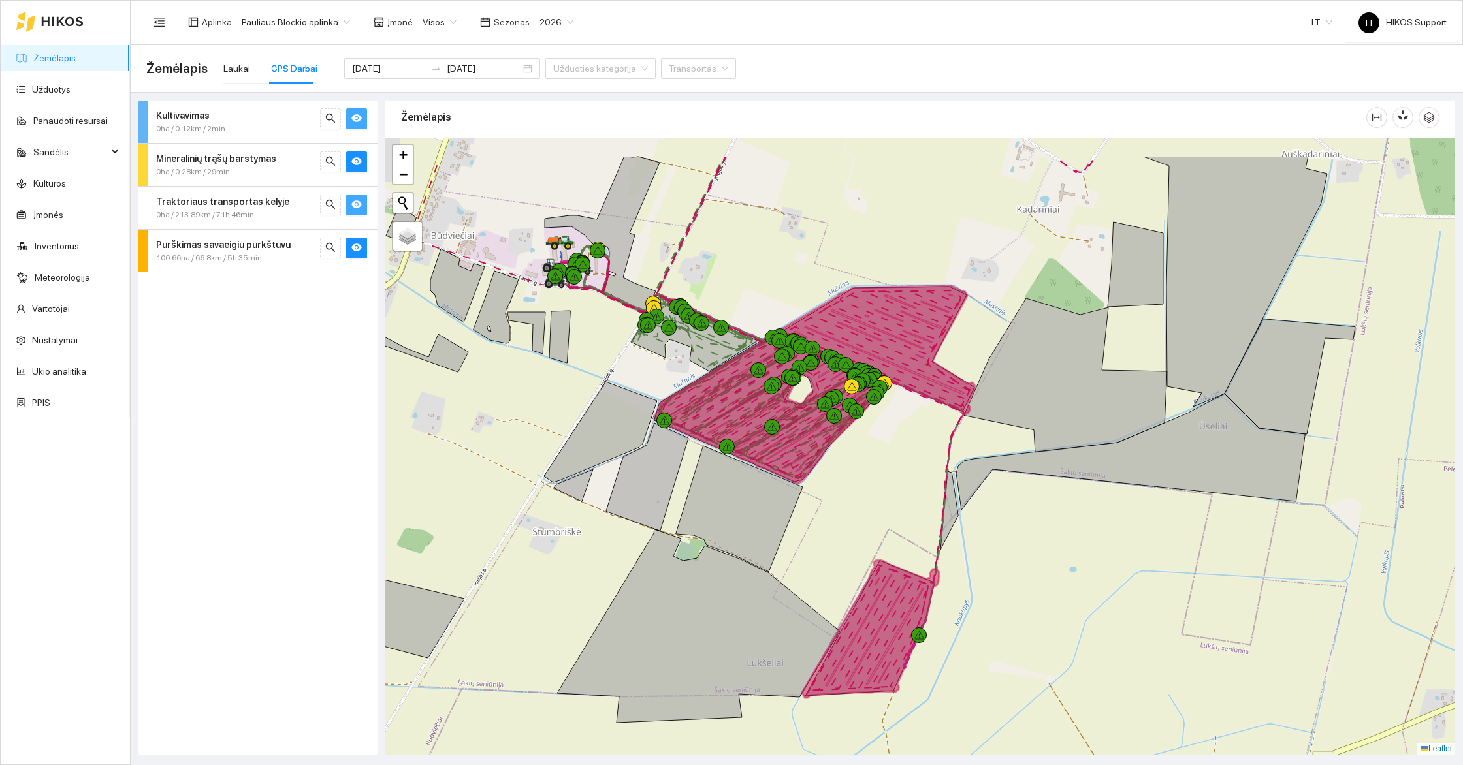
drag, startPoint x: 929, startPoint y: 338, endPoint x: 880, endPoint y: 605, distance: 271.5
click at [880, 605] on div at bounding box center [920, 446] width 1070 height 616
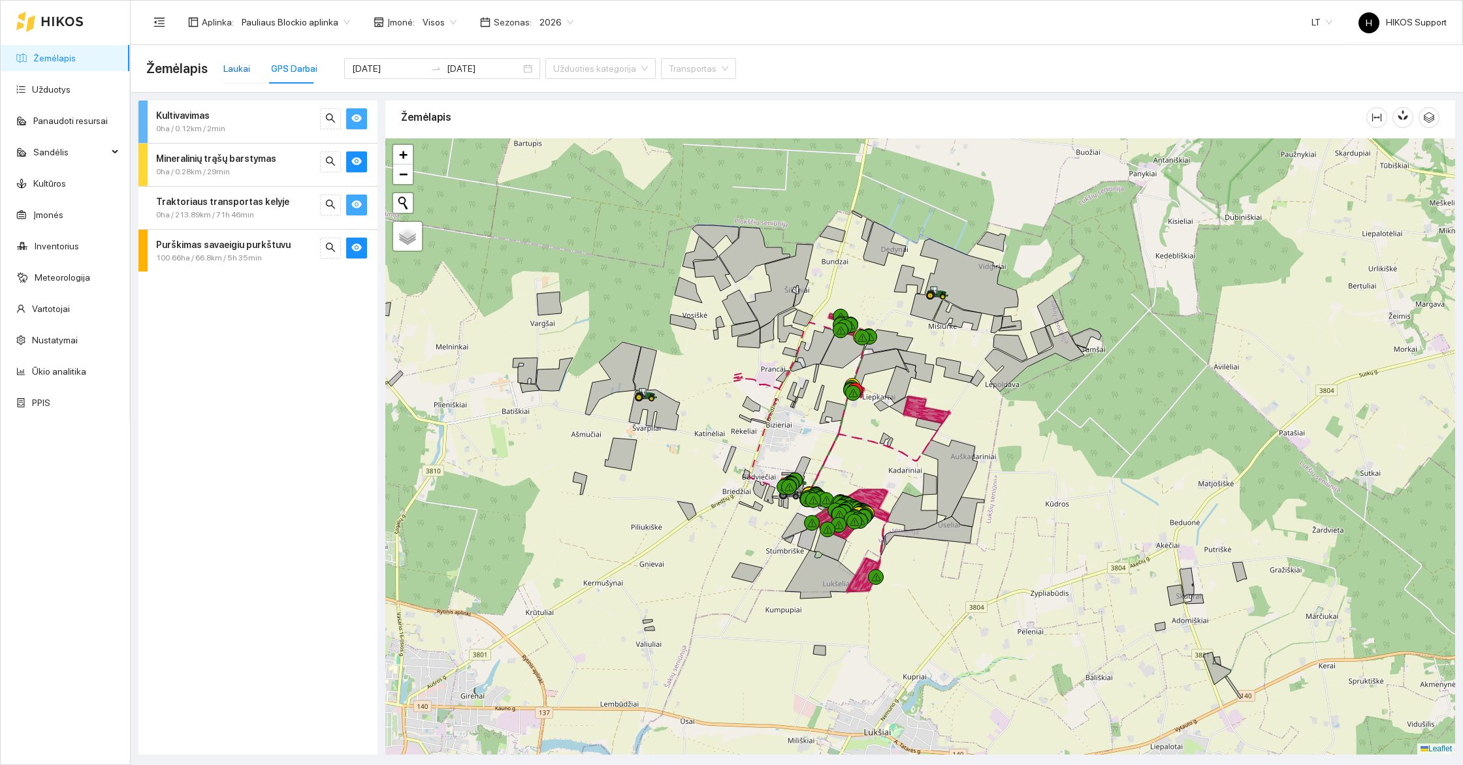
click at [235, 67] on div "Laukai" at bounding box center [236, 68] width 27 height 14
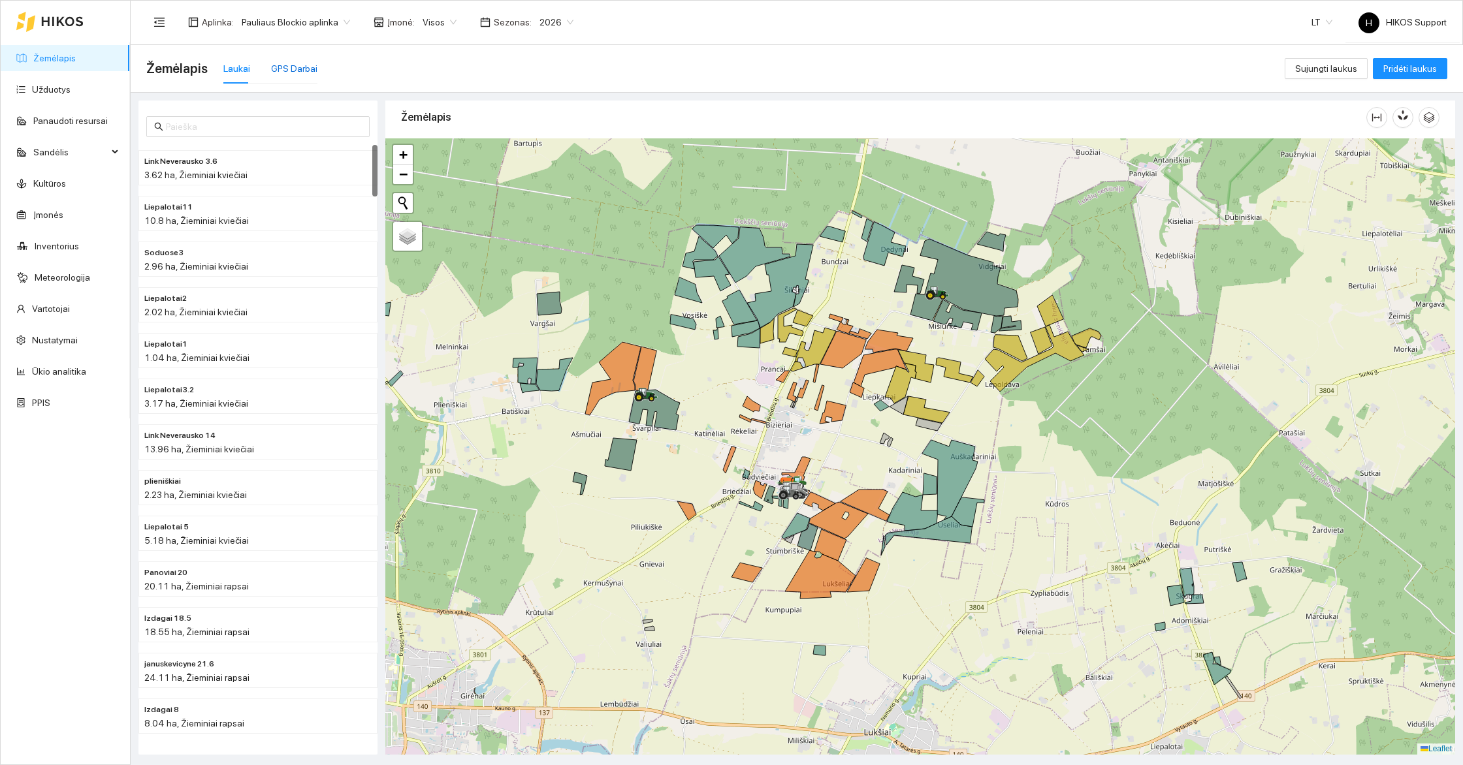
click at [297, 64] on div "GPS Darbai" at bounding box center [294, 68] width 46 height 14
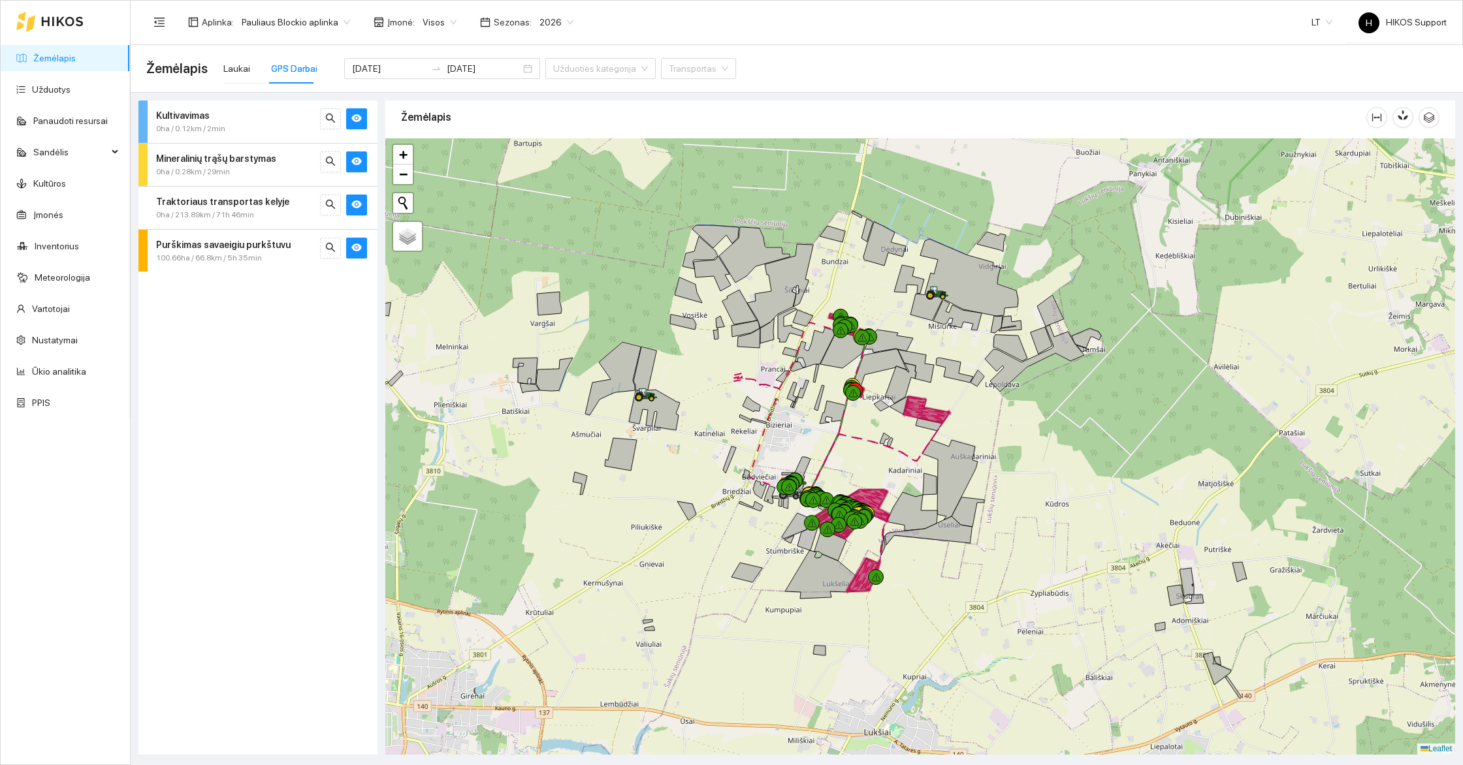
click at [262, 21] on span "Pauliaus Blockio aplinka" at bounding box center [296, 22] width 108 height 20
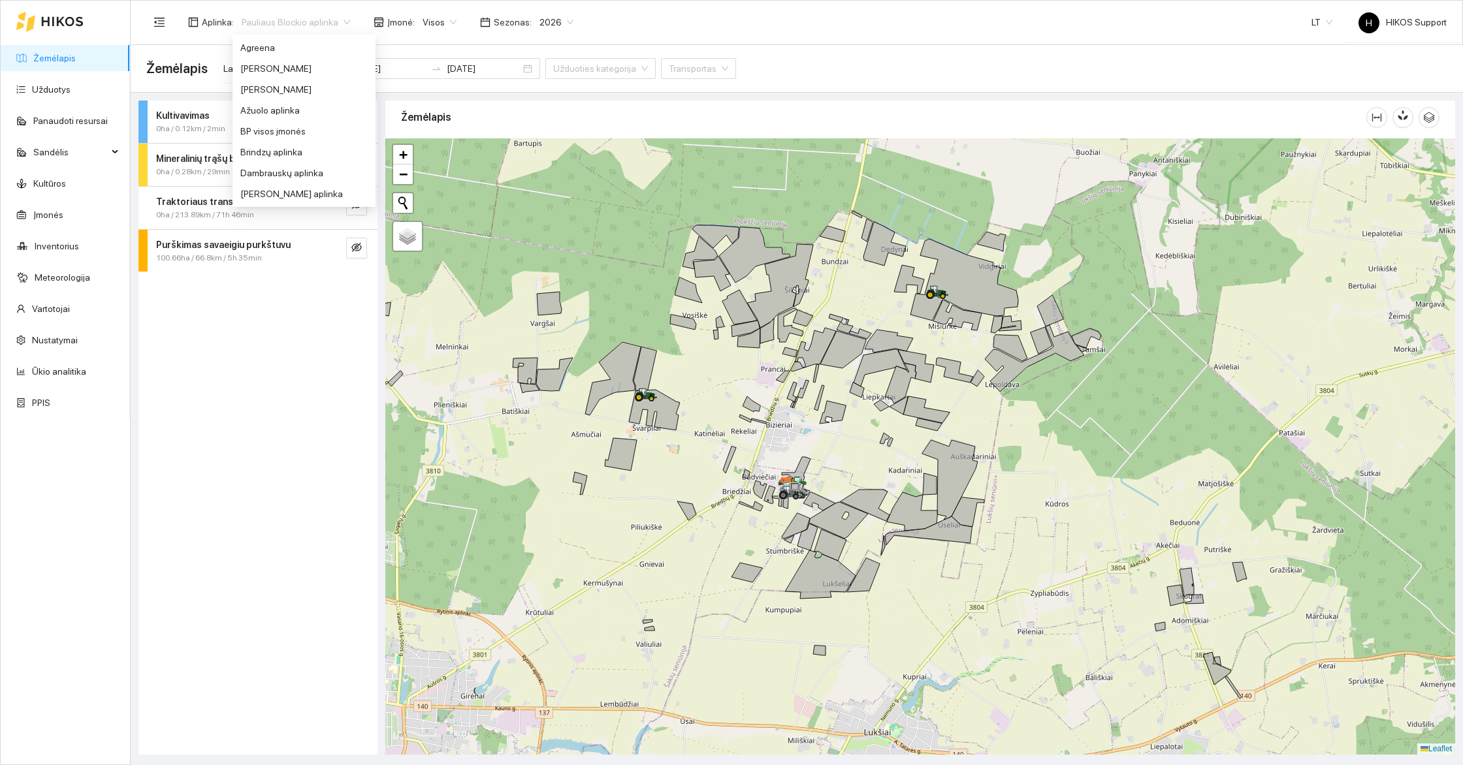
click at [251, 601] on div "[PERSON_NAME]" at bounding box center [303, 611] width 143 height 21
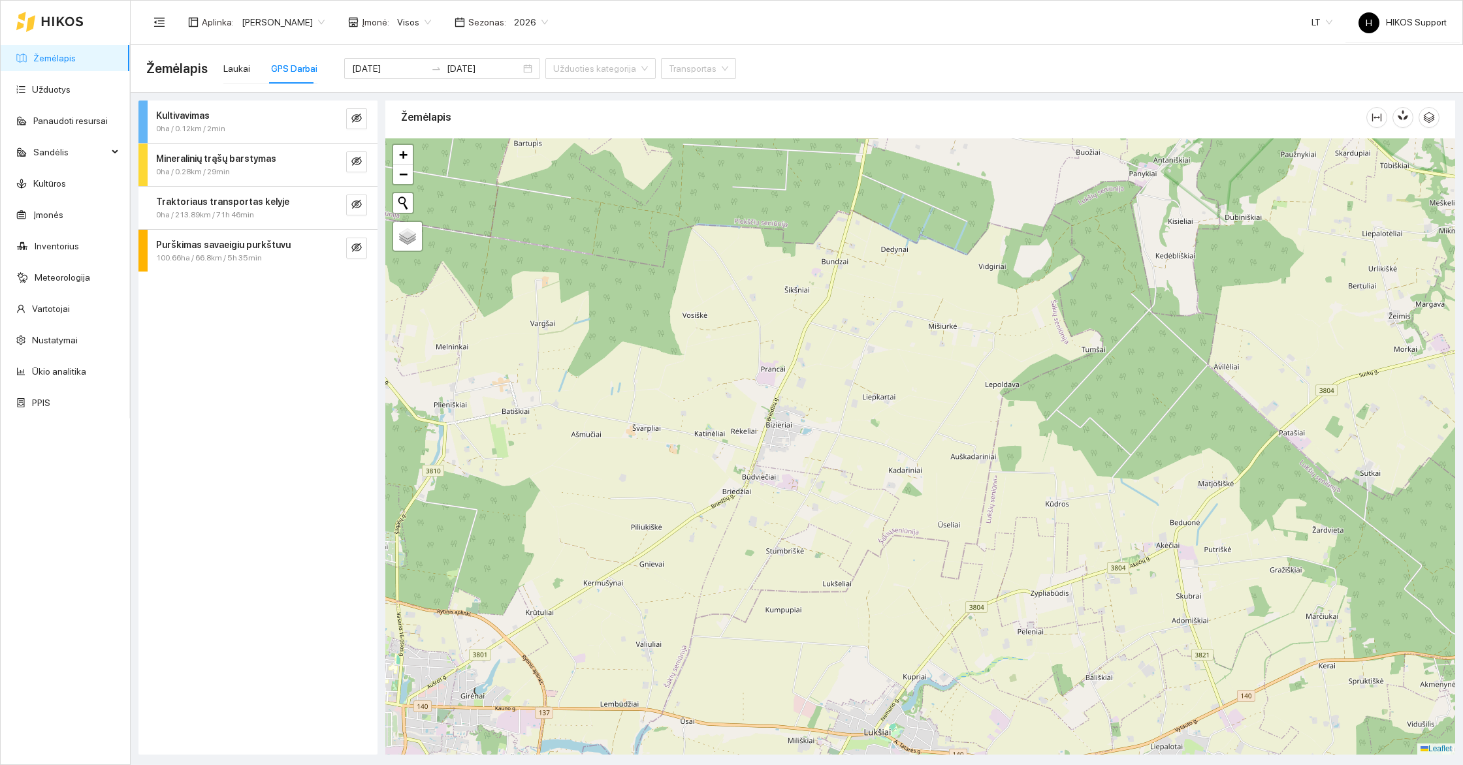
click at [275, 22] on span "[PERSON_NAME]" at bounding box center [283, 22] width 83 height 20
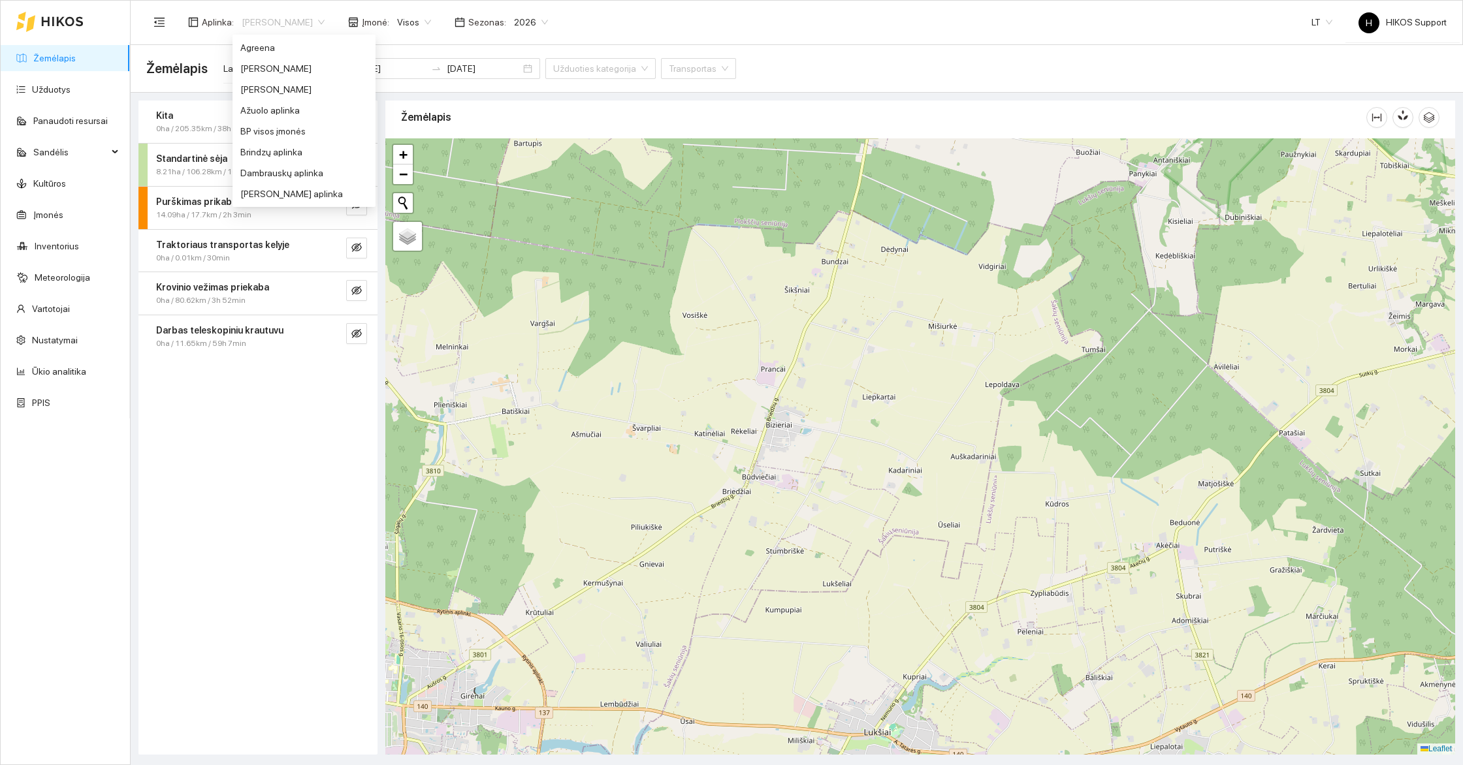
click at [278, 626] on div "Pocių aplinka" at bounding box center [303, 633] width 127 height 14
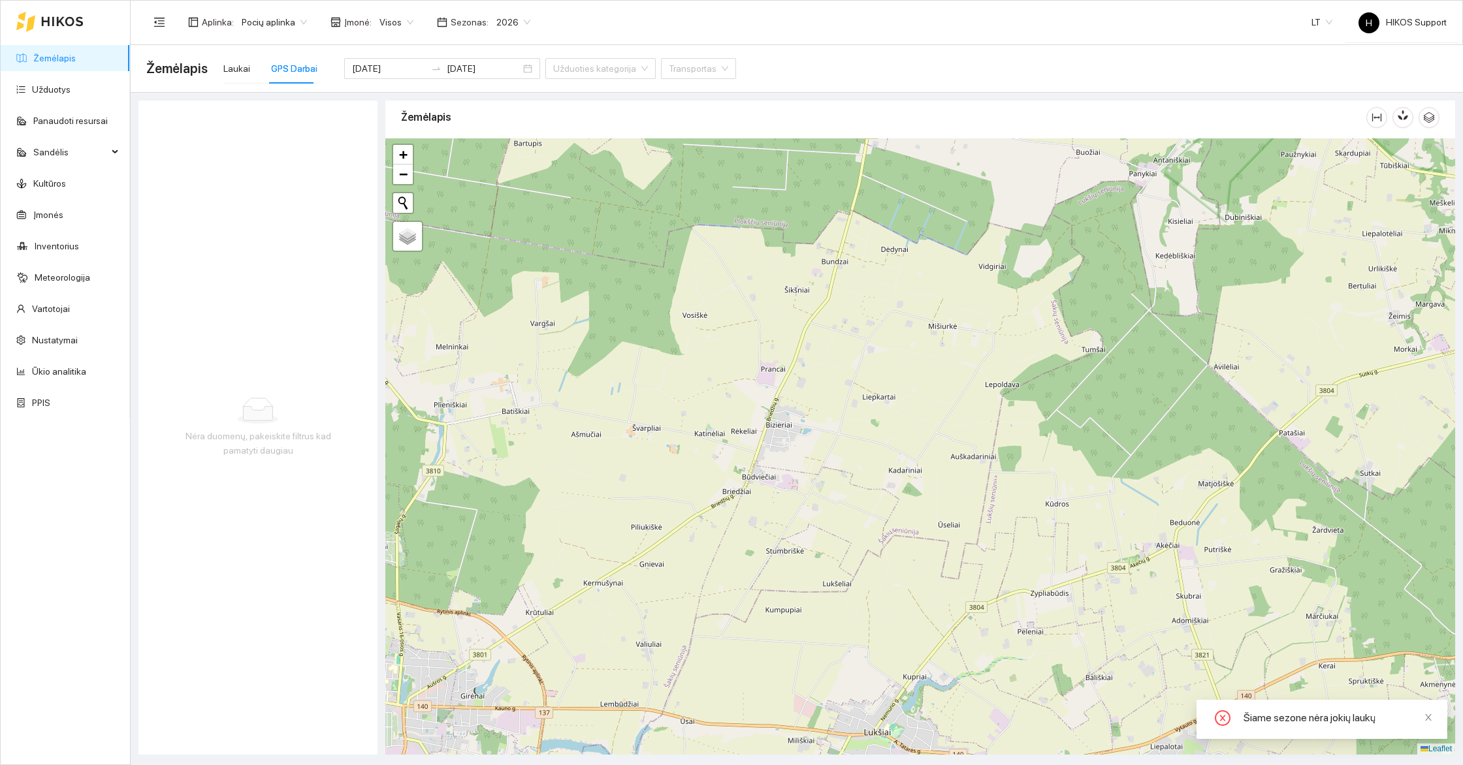
click at [279, 24] on span "Pocių aplinka" at bounding box center [274, 22] width 65 height 20
click at [297, 667] on div "[PERSON_NAME]" at bounding box center [303, 674] width 127 height 14
click at [295, 24] on span "[PERSON_NAME]" at bounding box center [283, 22] width 83 height 20
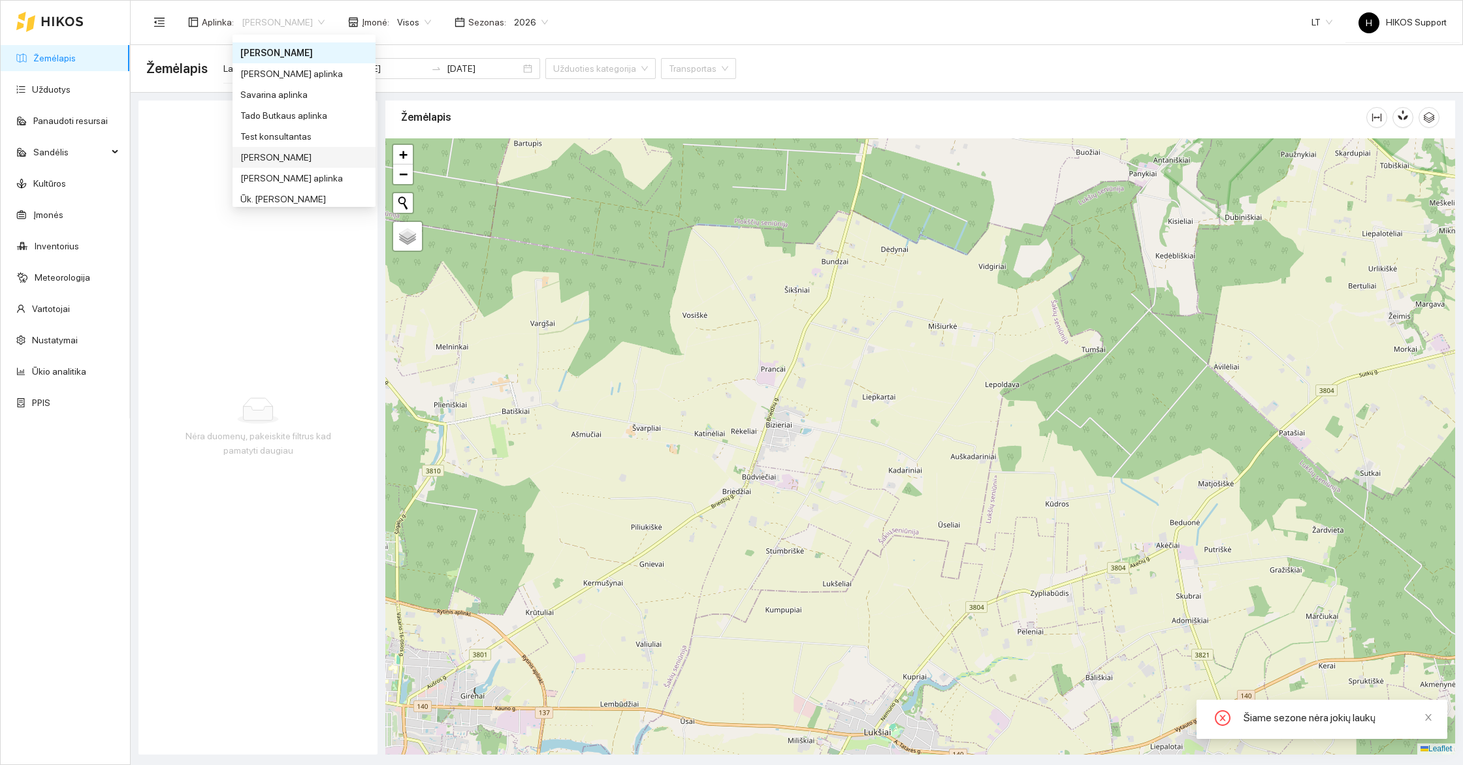
scroll to position [627, 0]
click at [296, 93] on div "Savarina aplinka" at bounding box center [303, 89] width 127 height 14
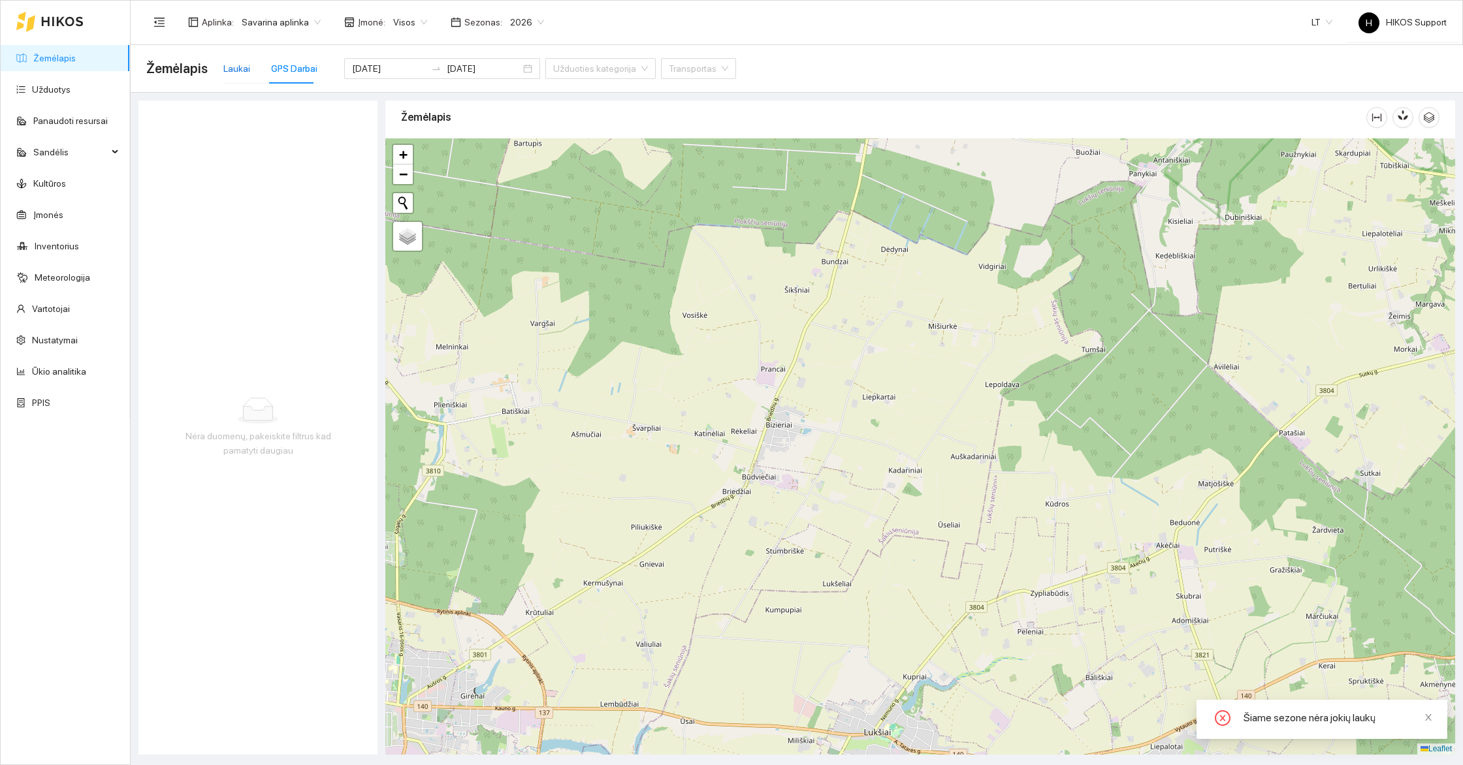
click at [236, 61] on div "Laukai" at bounding box center [236, 68] width 27 height 14
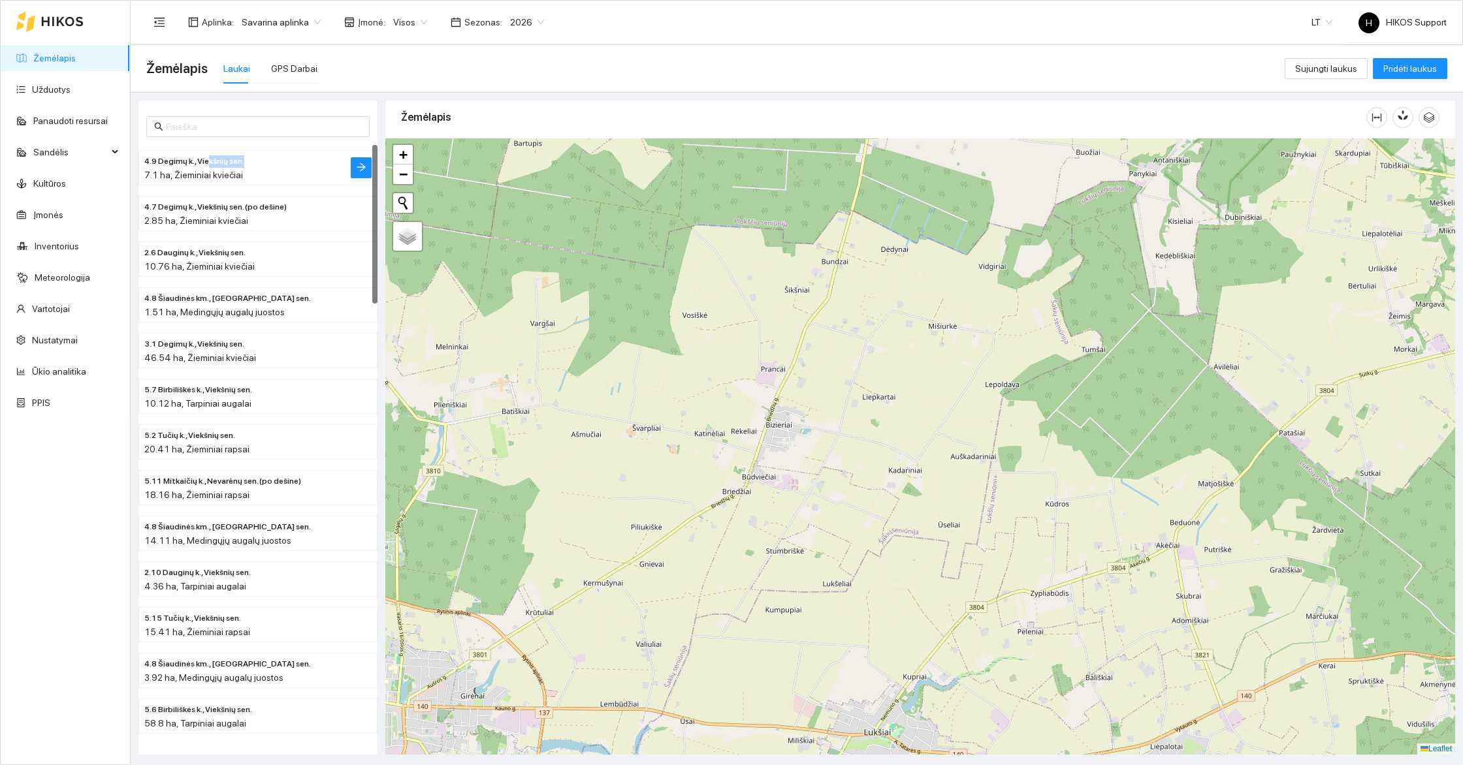
click at [204, 167] on div "4.9 Degimų k., Viekšnių sen. 7.1 ha, Žieminiai kviečiai" at bounding box center [231, 167] width 175 height 29
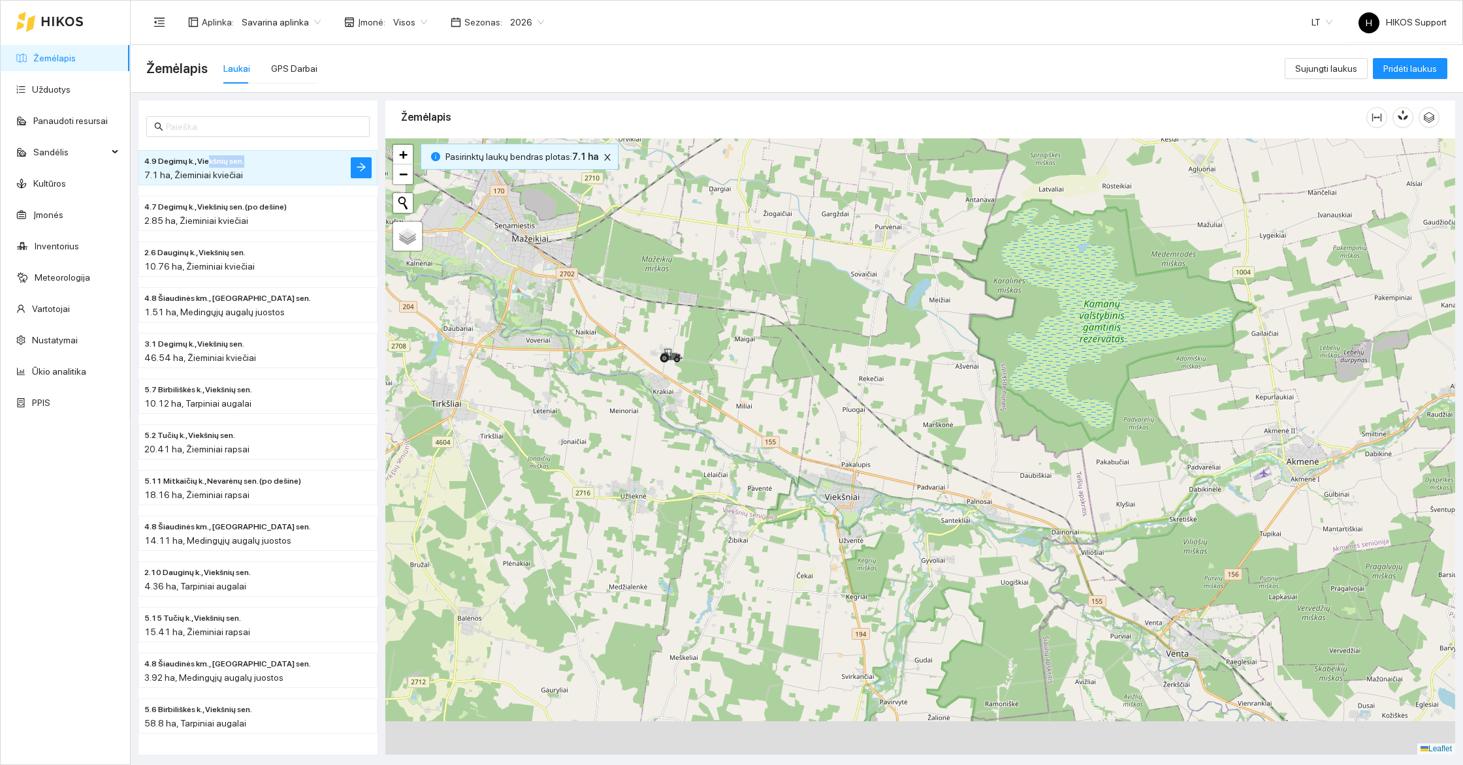
drag, startPoint x: 951, startPoint y: 545, endPoint x: 860, endPoint y: 473, distance: 115.9
click at [860, 473] on div at bounding box center [920, 446] width 1070 height 616
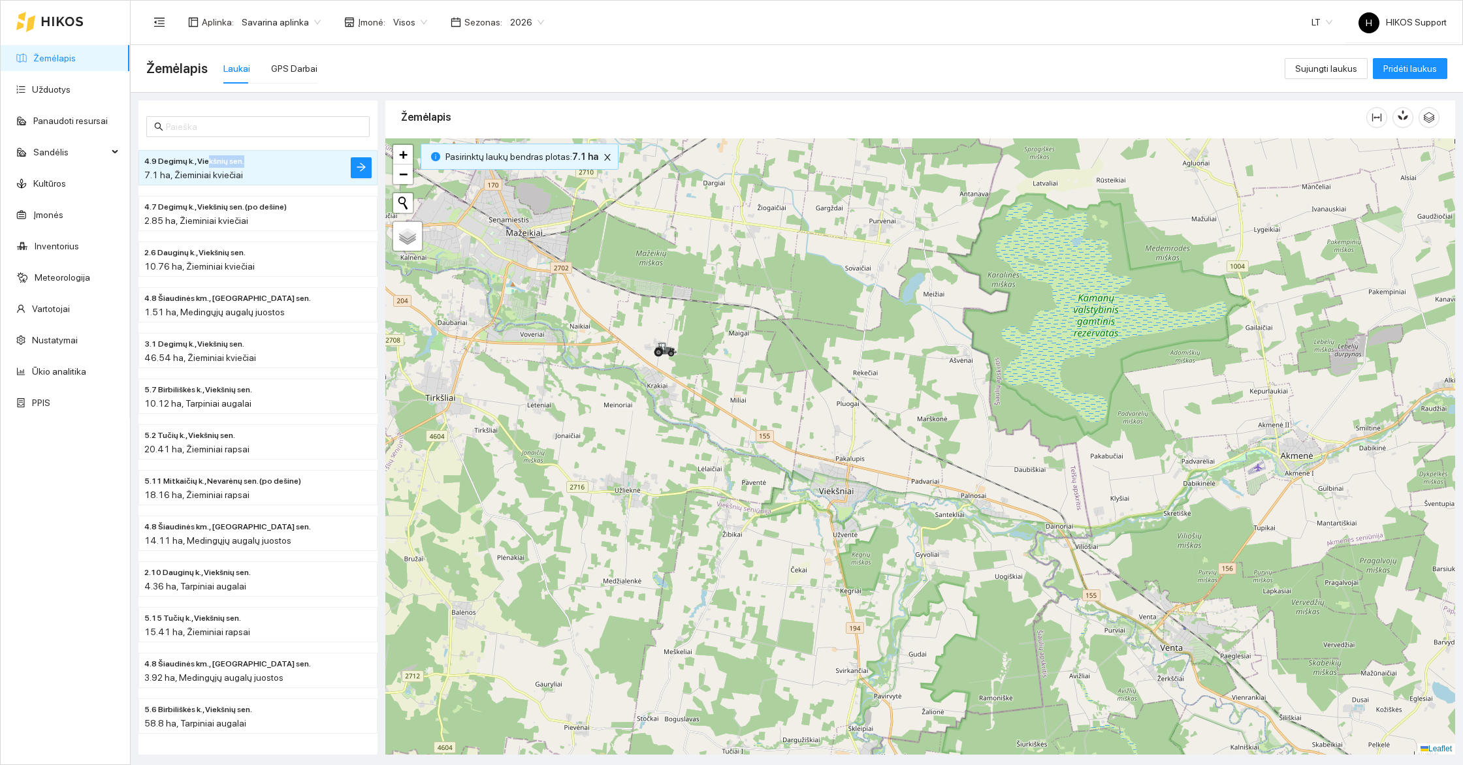
click at [287, 22] on span "Savarina aplinka" at bounding box center [281, 22] width 79 height 20
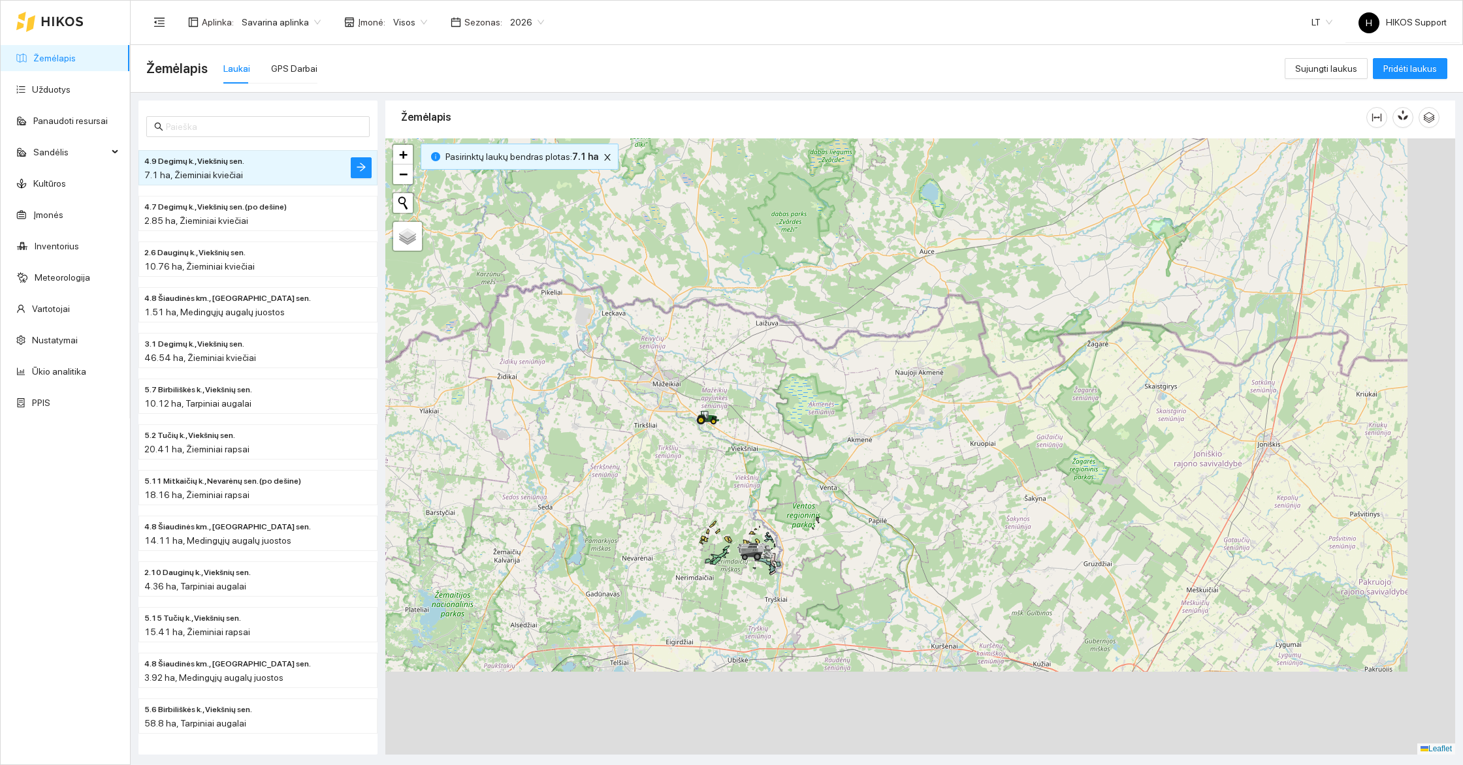
drag, startPoint x: 936, startPoint y: 637, endPoint x: 884, endPoint y: 541, distance: 108.4
click at [884, 541] on div at bounding box center [920, 446] width 1070 height 616
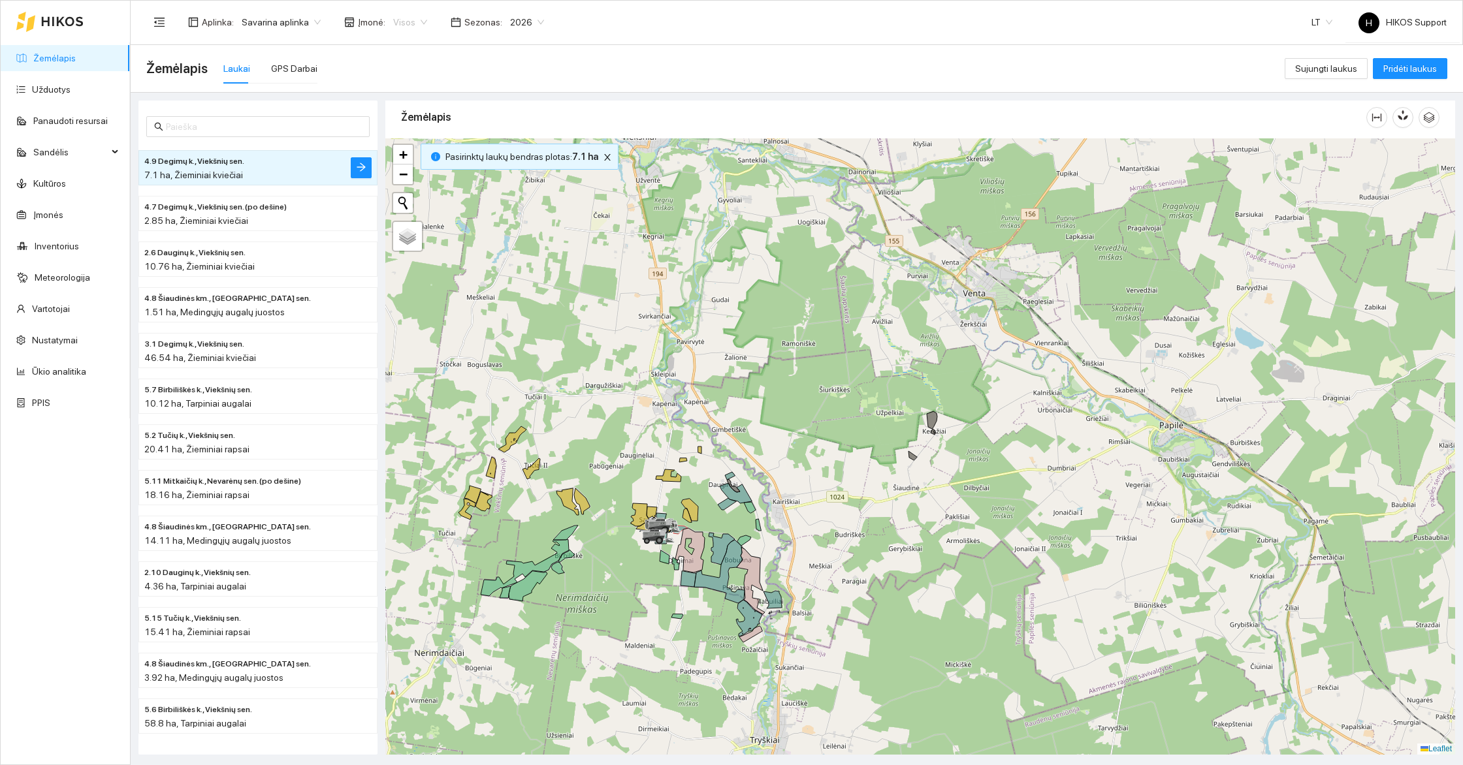
click at [401, 16] on span "Visos" at bounding box center [410, 22] width 34 height 20
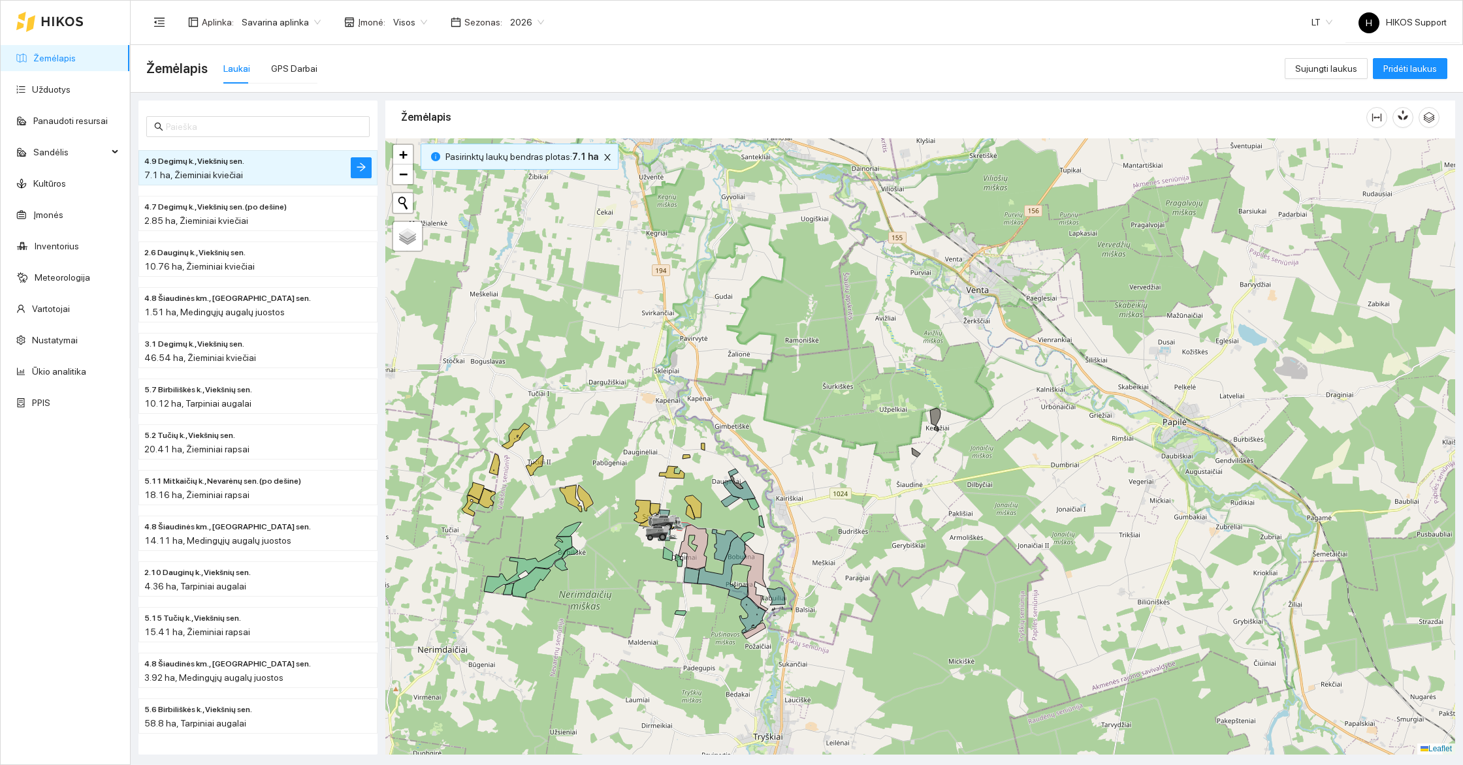
drag, startPoint x: 661, startPoint y: 607, endPoint x: 763, endPoint y: 583, distance: 105.3
click at [763, 583] on div at bounding box center [920, 446] width 1070 height 616
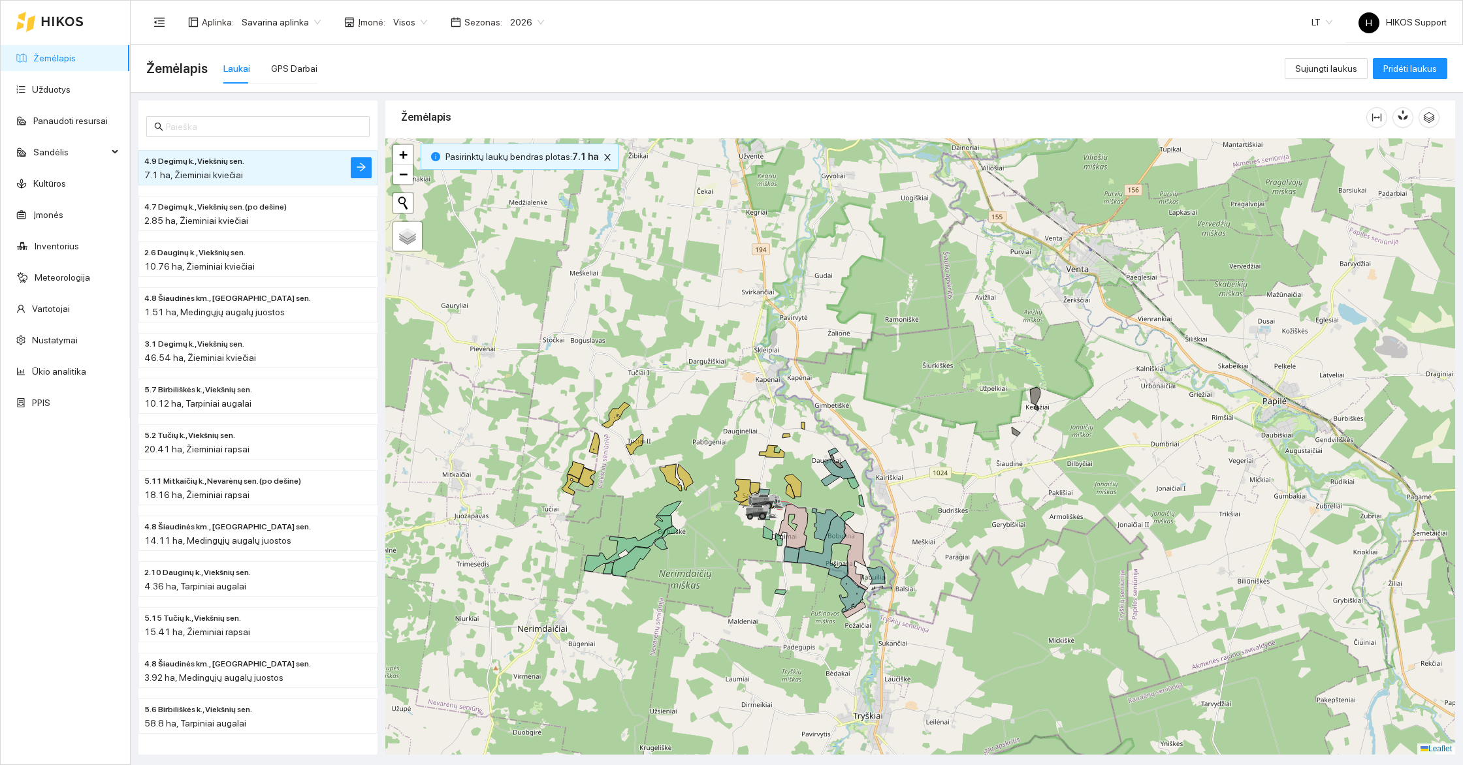
click at [298, 22] on span "Savarina aplinka" at bounding box center [281, 22] width 79 height 20
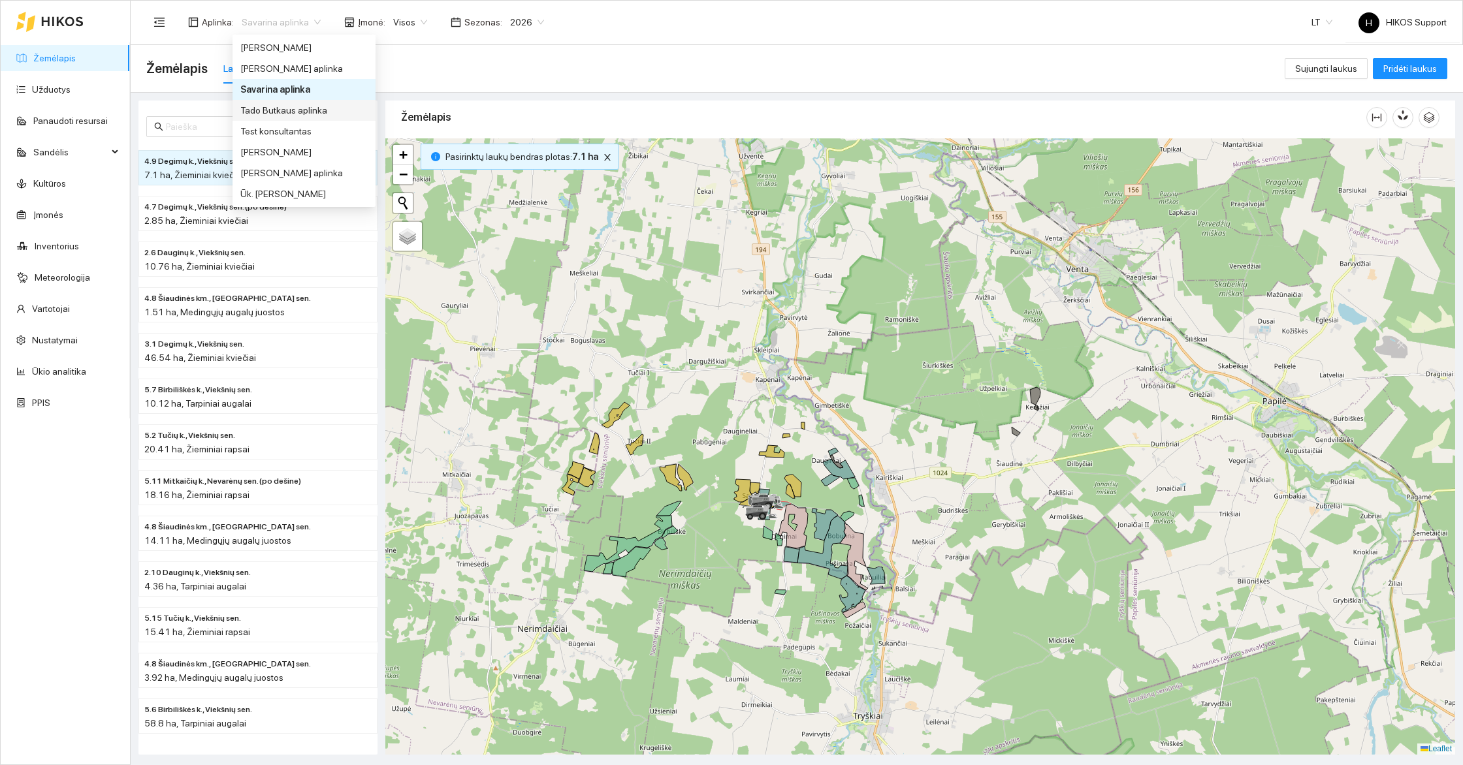
click at [300, 116] on div "Tado Butkaus aplinka" at bounding box center [303, 110] width 127 height 14
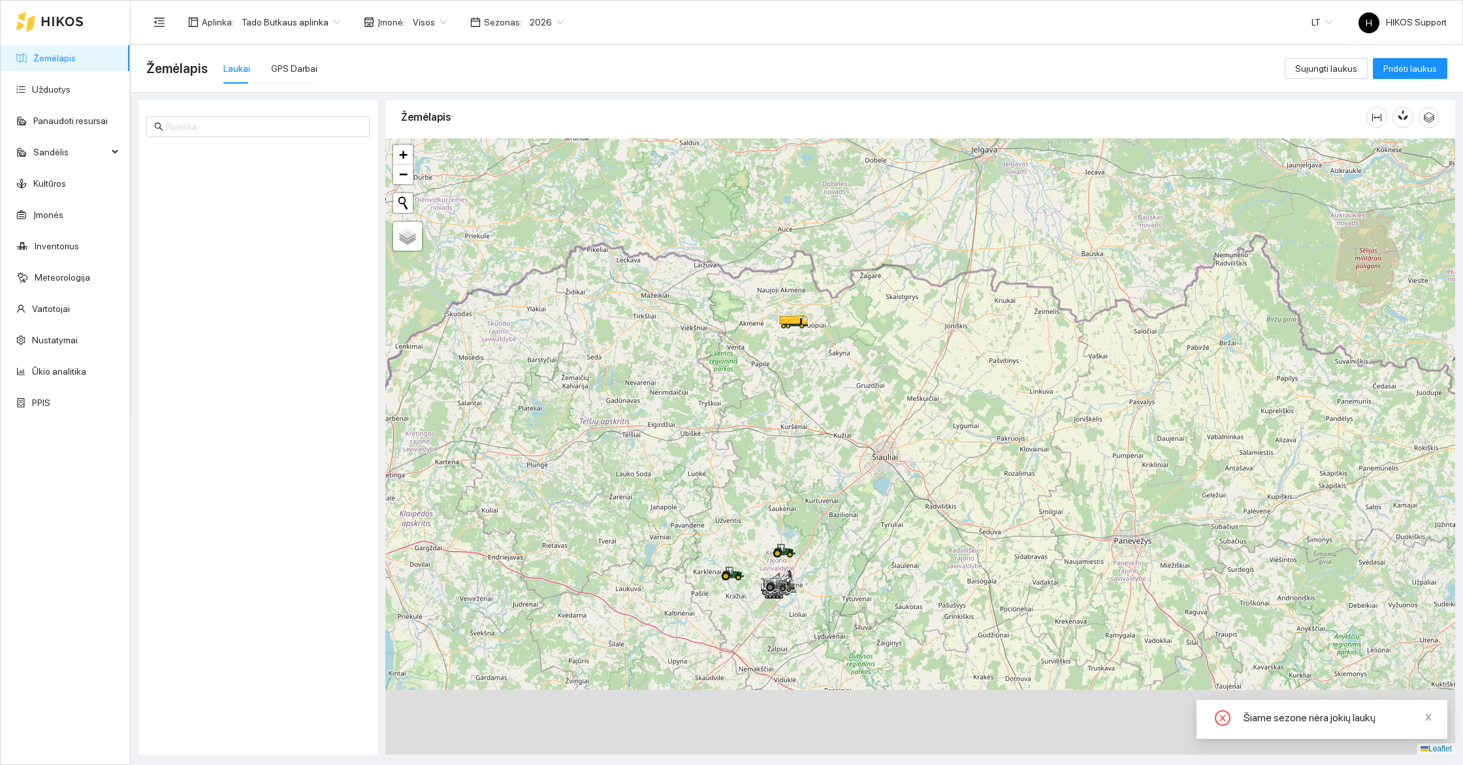
drag, startPoint x: 722, startPoint y: 564, endPoint x: 722, endPoint y: 373, distance: 190.7
click at [722, 373] on div at bounding box center [920, 446] width 1070 height 616
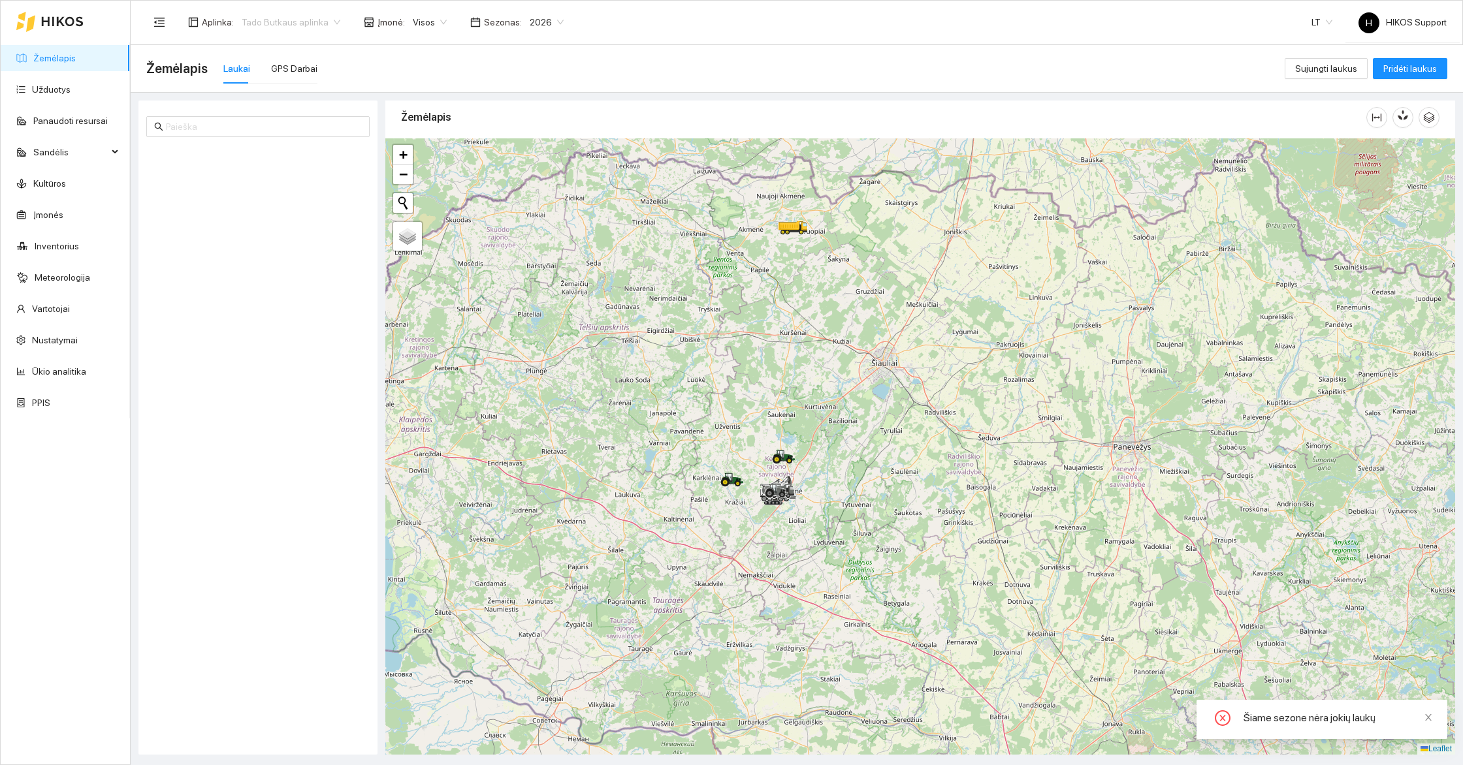
click at [271, 18] on span "Tado Butkaus aplinka" at bounding box center [291, 22] width 99 height 20
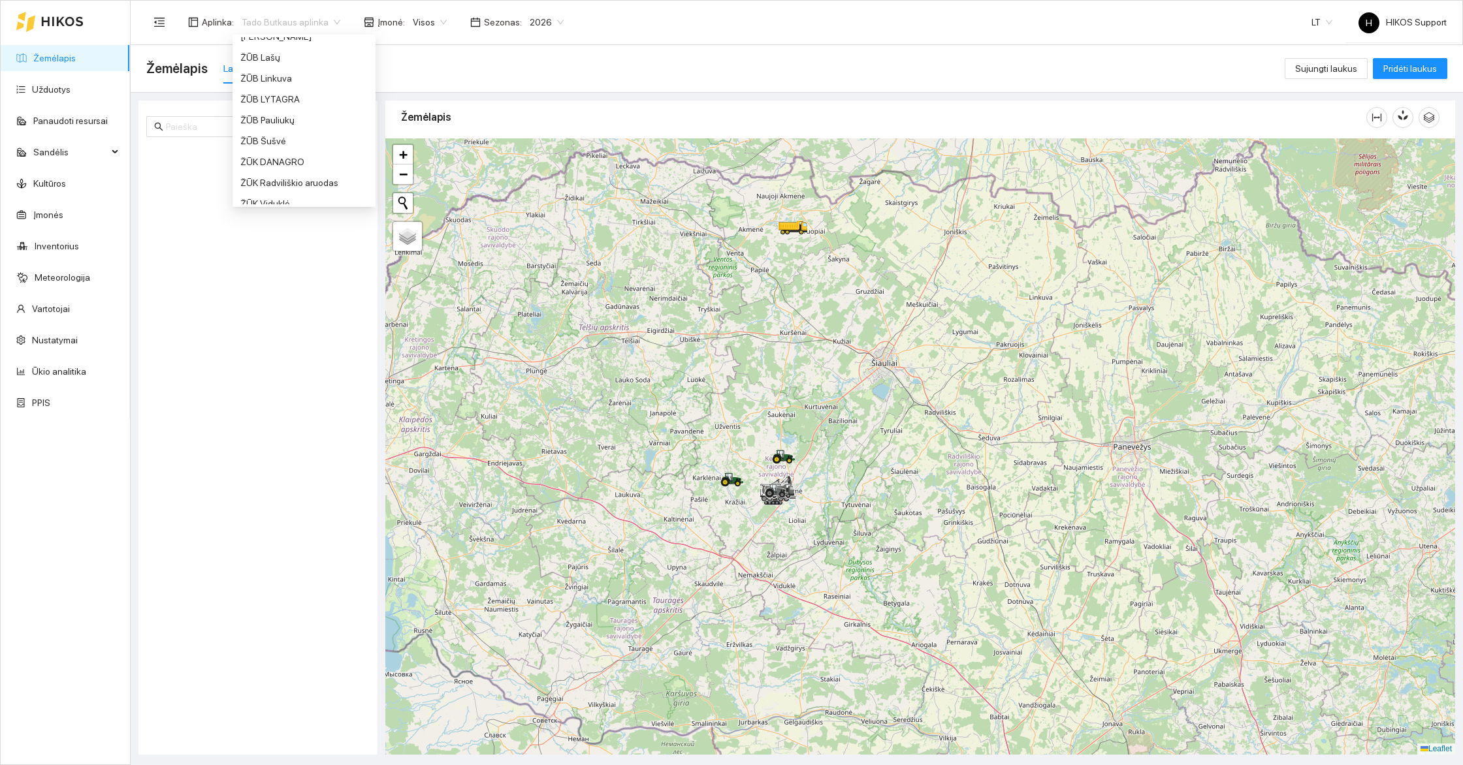
scroll to position [1093, 0]
click at [277, 168] on div "ŽŪK Viduklė" at bounding box center [303, 166] width 127 height 14
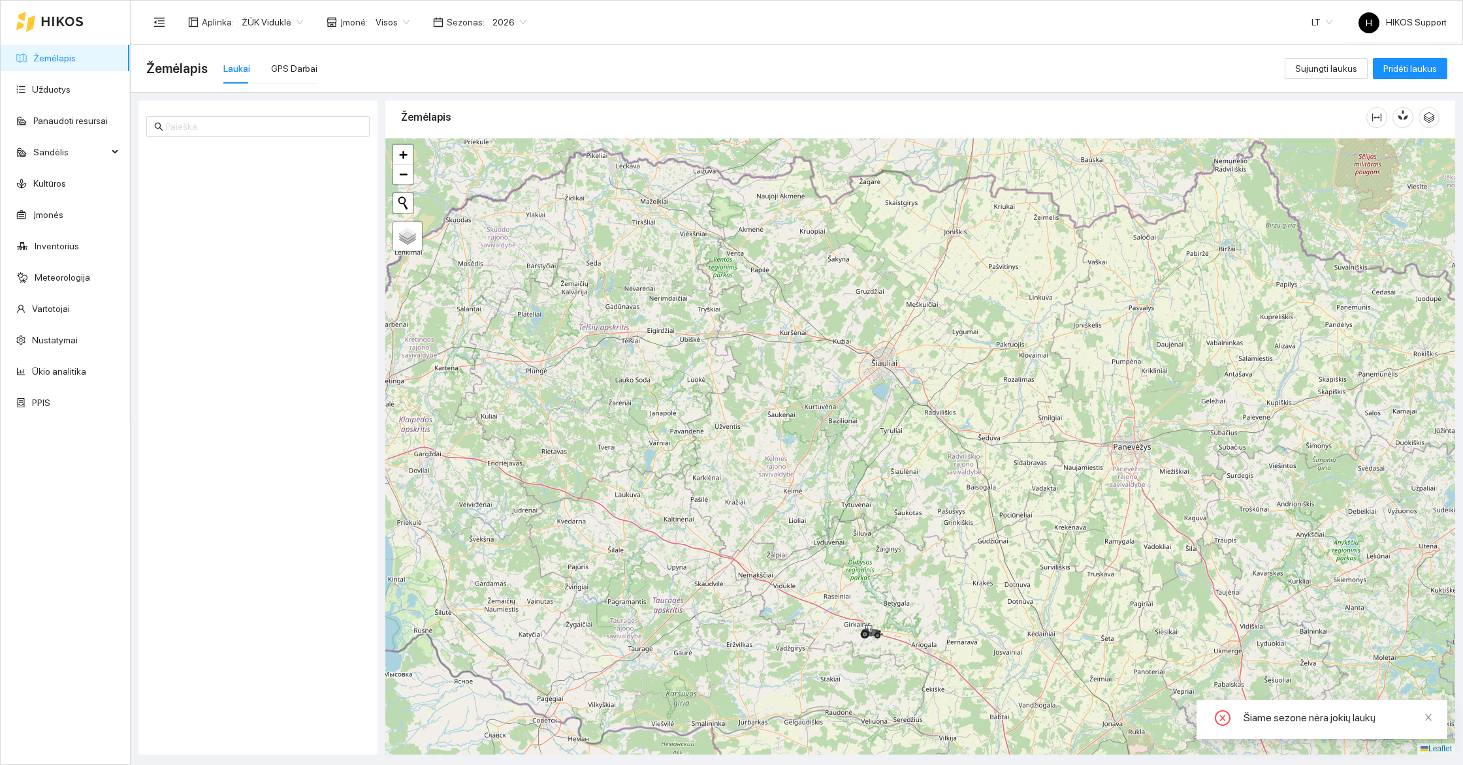
click at [272, 26] on span "ŽŪK Viduklė" at bounding box center [272, 22] width 61 height 20
click at [279, 148] on div "ŽŪK Radviliškio aruodas" at bounding box center [303, 145] width 127 height 14
click at [288, 25] on span "ŽŪK Radviliškio aruodas" at bounding box center [297, 22] width 110 height 20
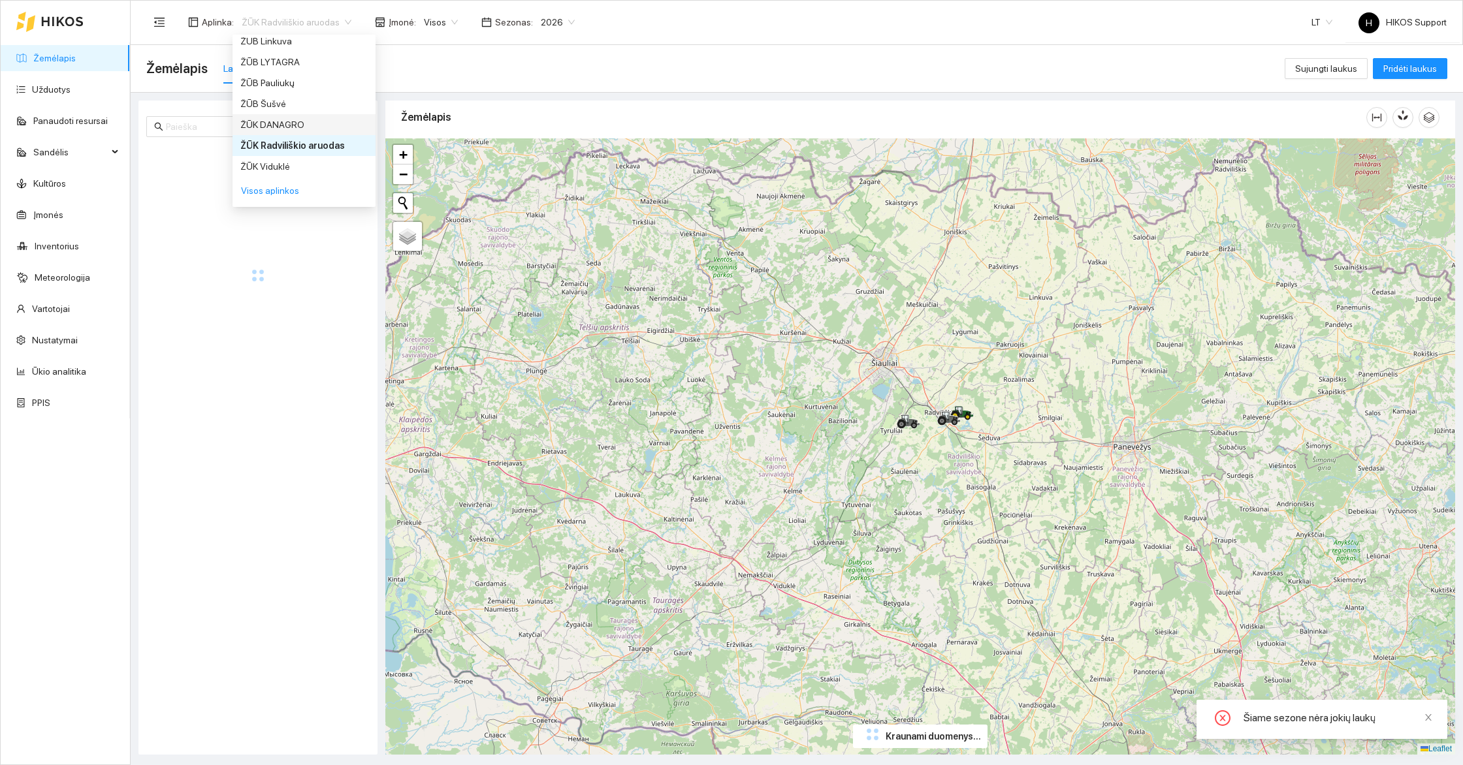
click at [274, 125] on div "ŽŪK DANAGRO" at bounding box center [303, 125] width 127 height 14
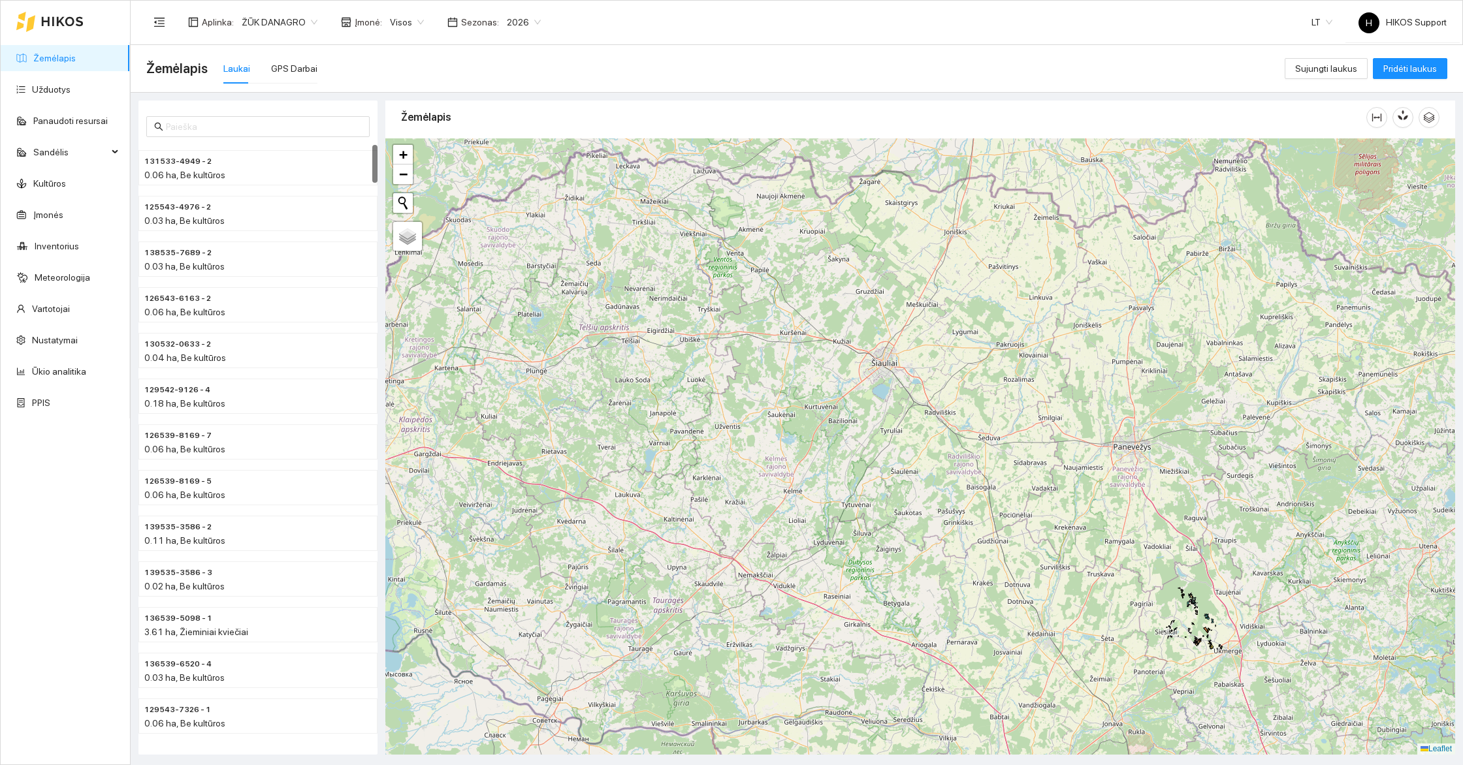
click at [289, 20] on span "ŽŪK DANAGRO" at bounding box center [280, 22] width 76 height 20
click at [265, 103] on div "ŽŪB Šušvė" at bounding box center [303, 104] width 127 height 14
click at [338, 170] on li "Gimtoji-Zemele-3 0.1 ha, Pupos pupelės" at bounding box center [257, 167] width 239 height 35
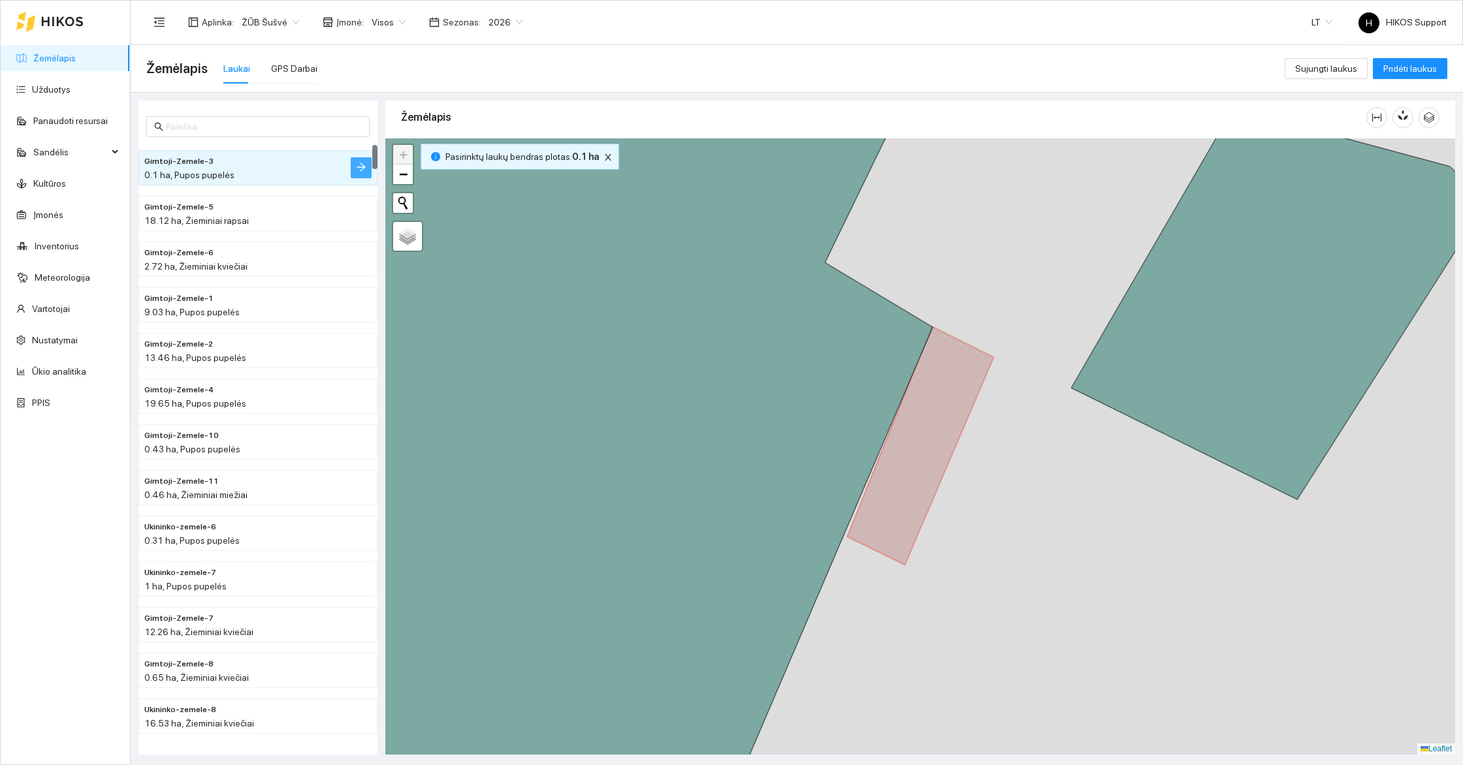
click at [355, 170] on button "button" at bounding box center [361, 167] width 21 height 21
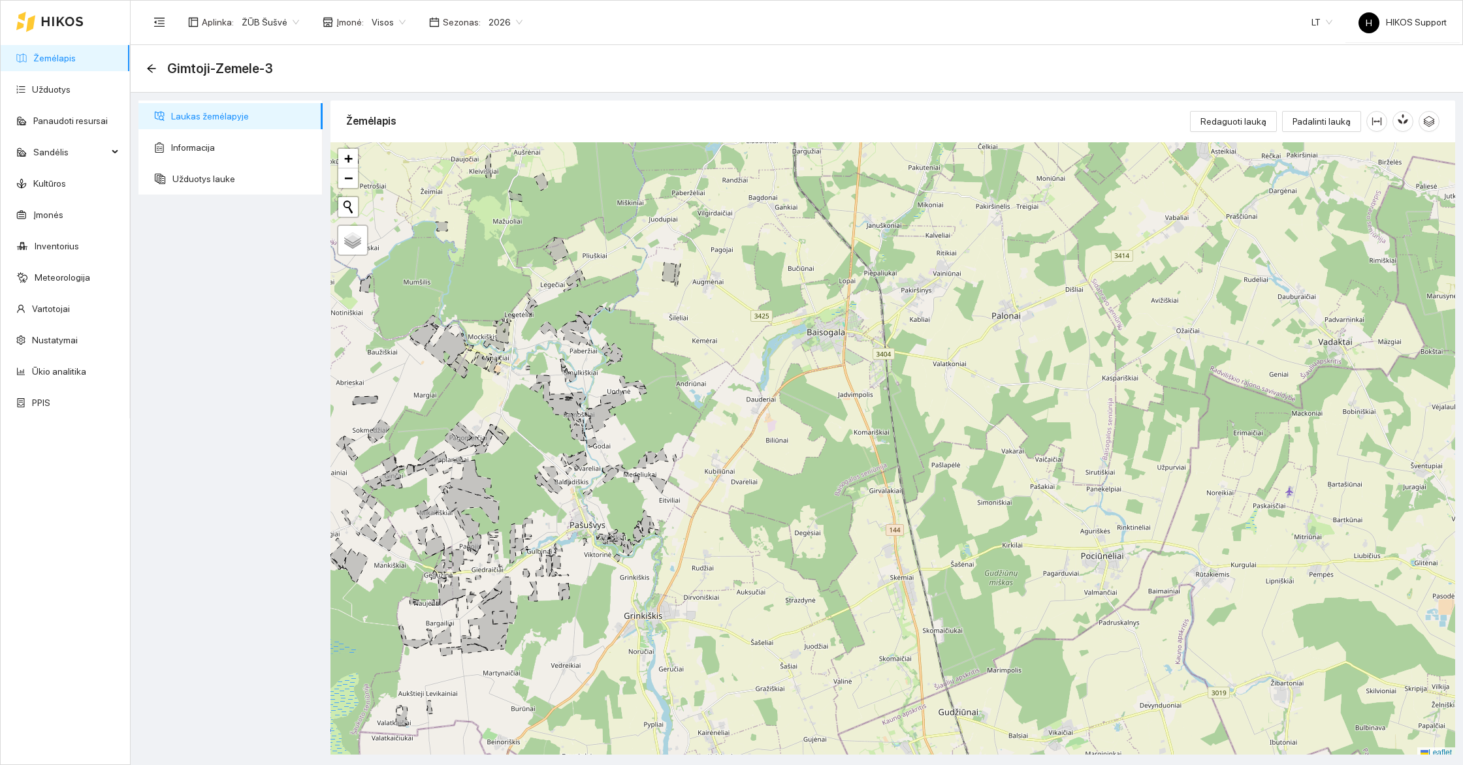
scroll to position [4, 0]
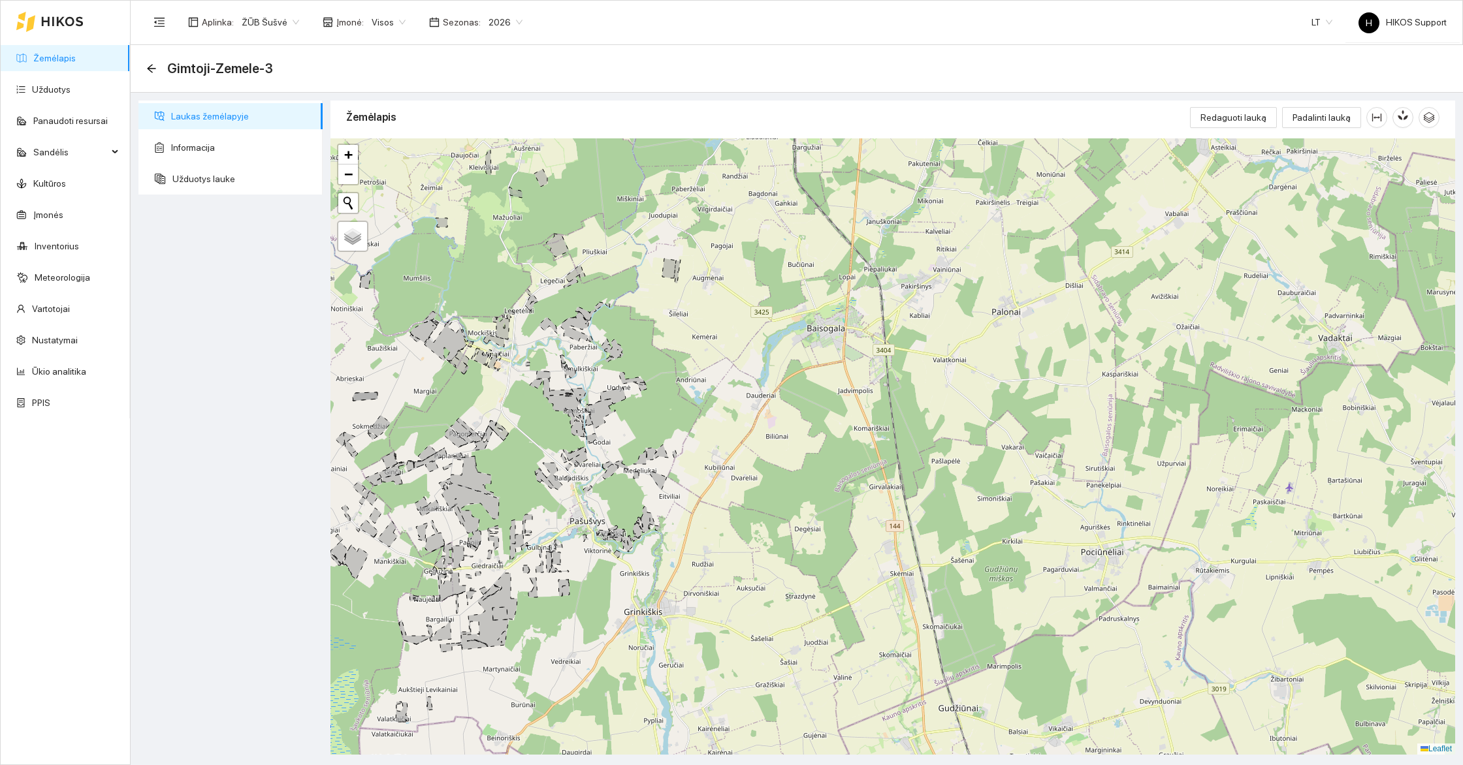
drag, startPoint x: 509, startPoint y: 421, endPoint x: 731, endPoint y: 458, distance: 224.5
click at [731, 458] on div "+ − Nieko nerasta. Bandykite dar kartą. Žemėlapis Palydovas Leaflet" at bounding box center [892, 446] width 1125 height 616
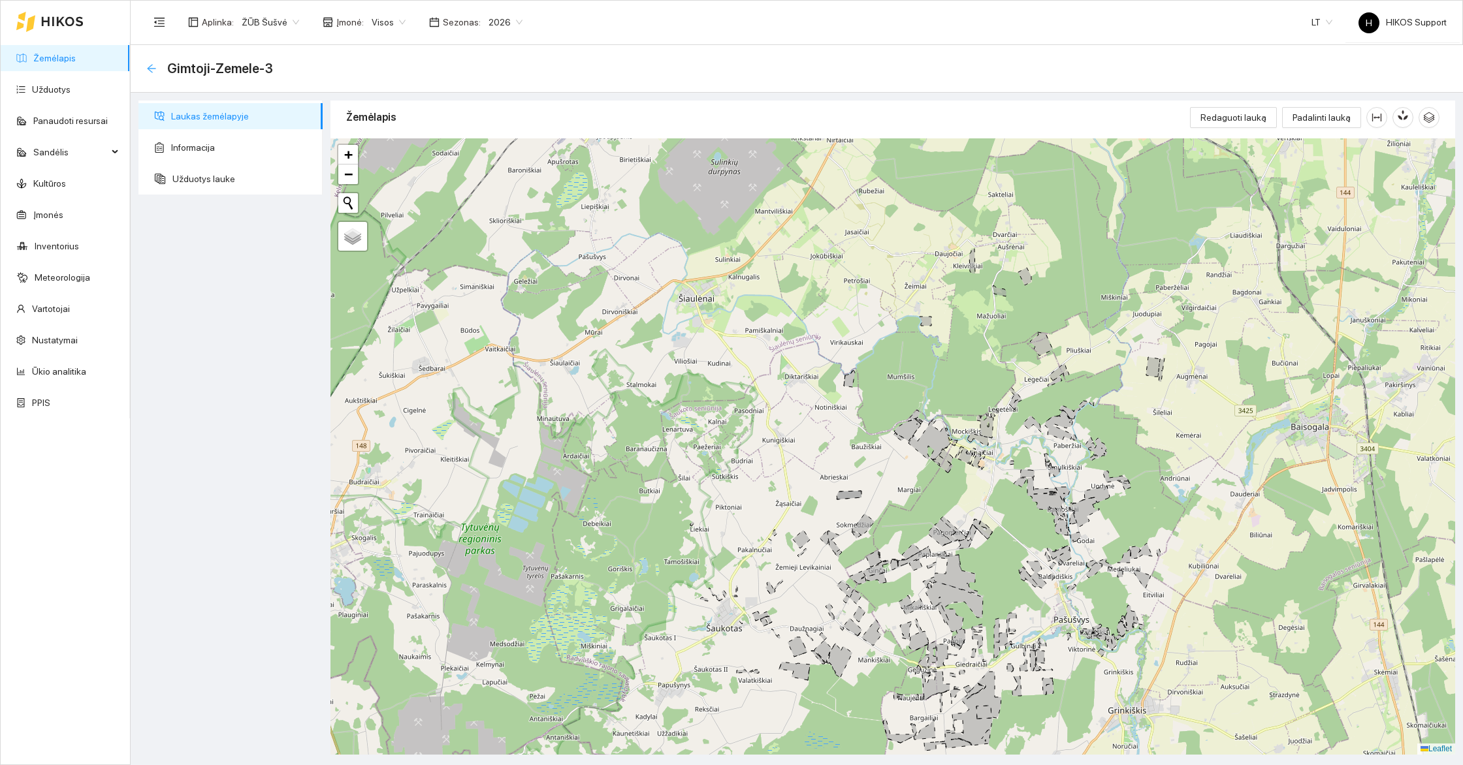
click at [148, 71] on icon "arrow-left" at bounding box center [151, 68] width 10 height 10
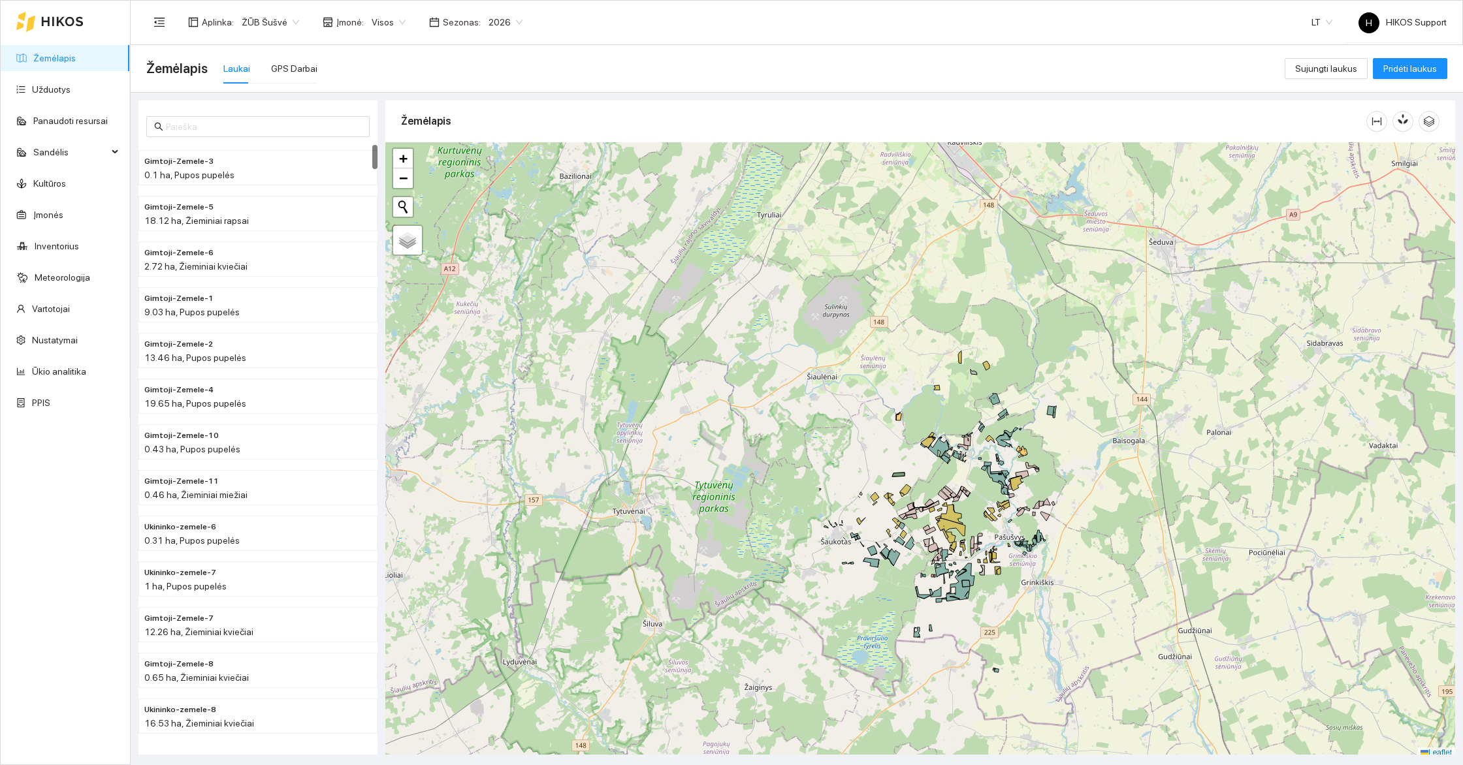
click at [270, 17] on span "ŽŪB Šušvė" at bounding box center [270, 22] width 57 height 20
click at [281, 82] on div "ŽŪB Pauliukų" at bounding box center [303, 83] width 127 height 14
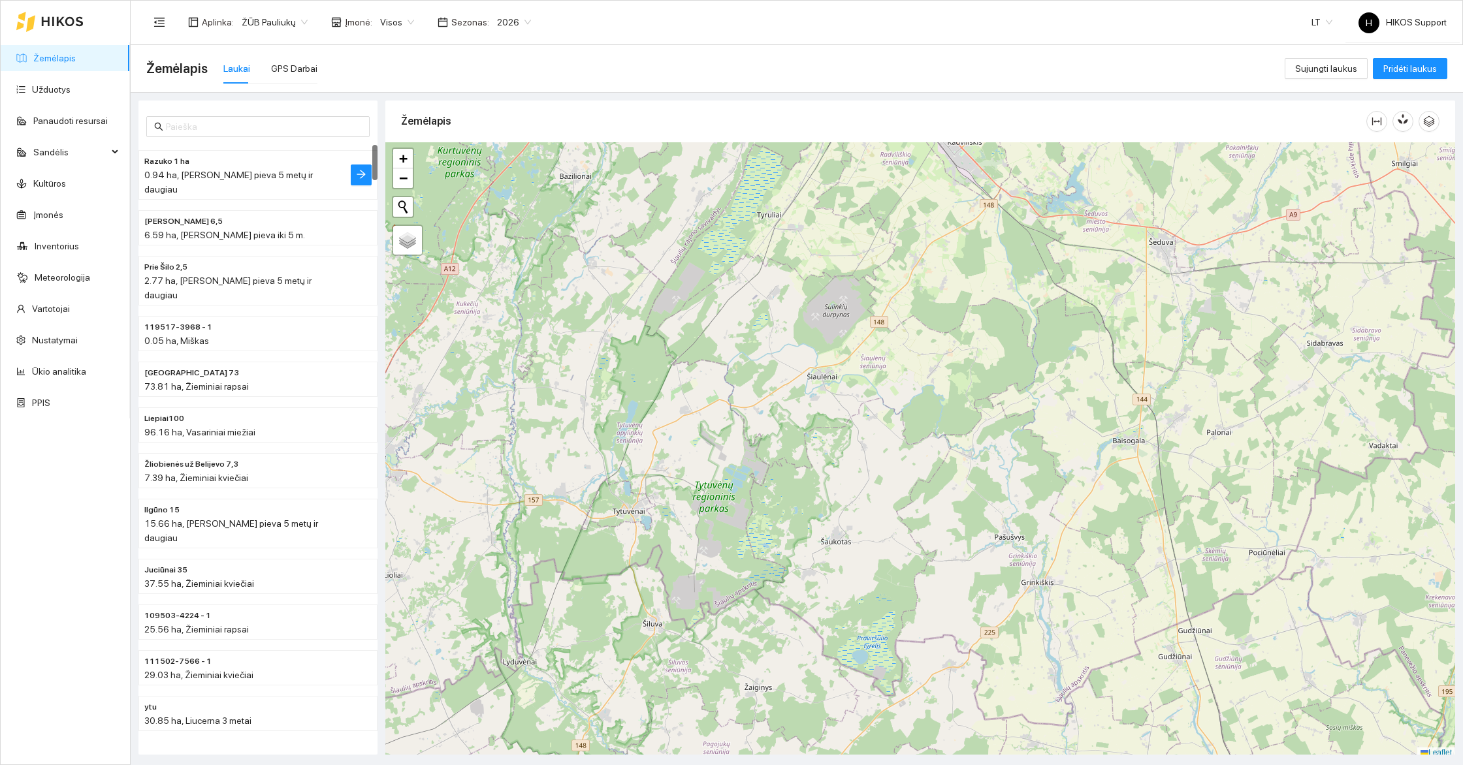
click at [249, 165] on h4 "Razuko 1 ha" at bounding box center [231, 160] width 175 height 14
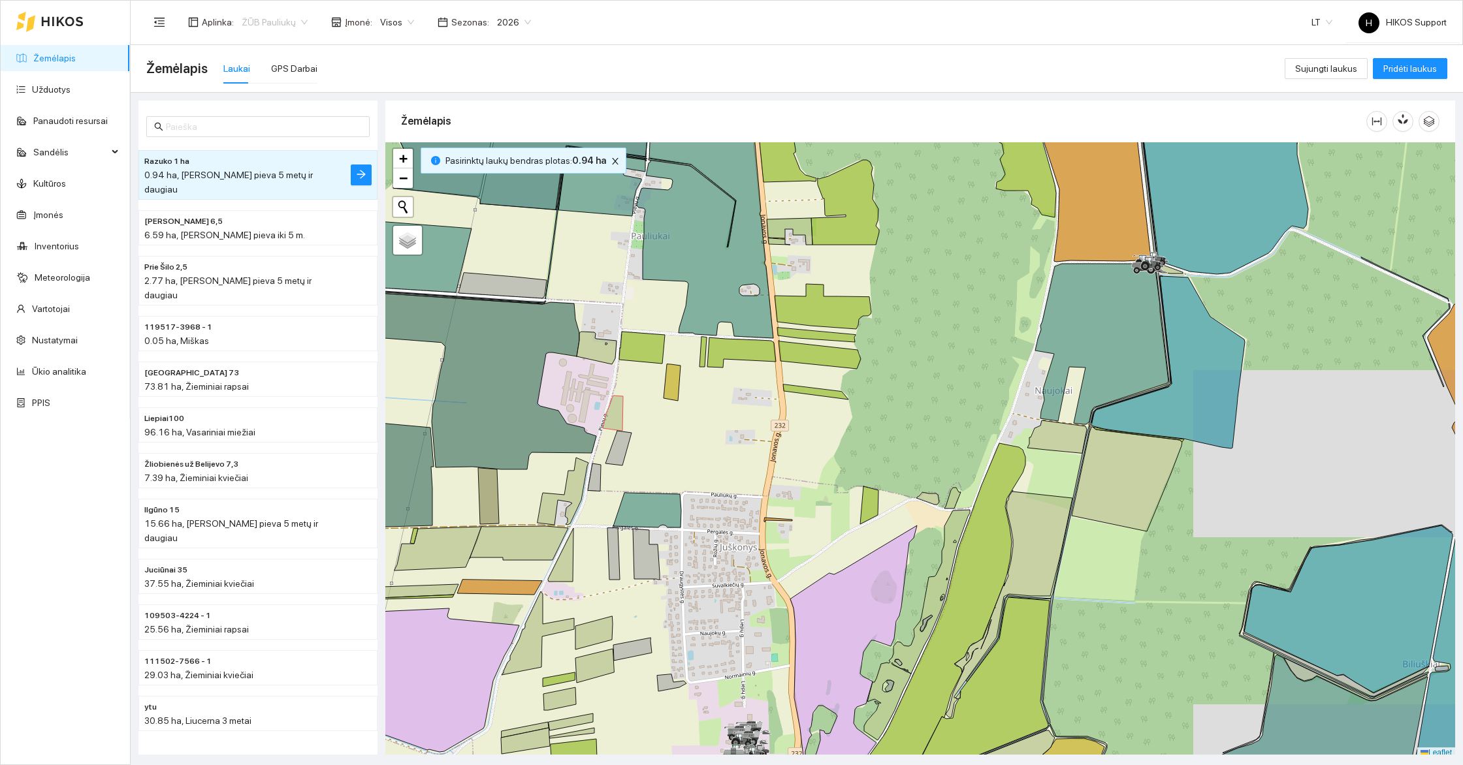
click at [283, 23] on span "ŽŪB Pauliukų" at bounding box center [275, 22] width 66 height 20
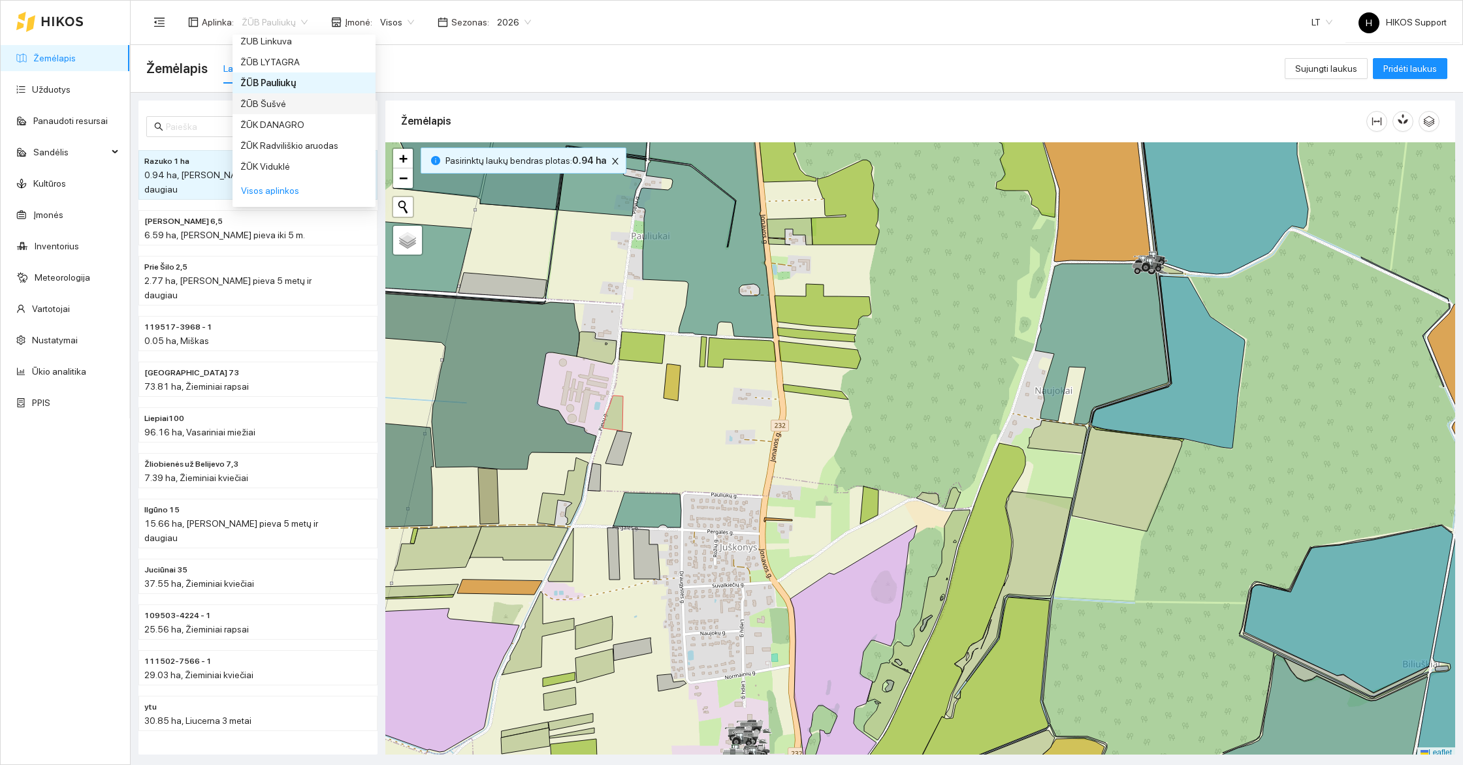
scroll to position [990, 0]
click at [285, 140] on div "ŽŪB Linkuva" at bounding box center [303, 144] width 127 height 14
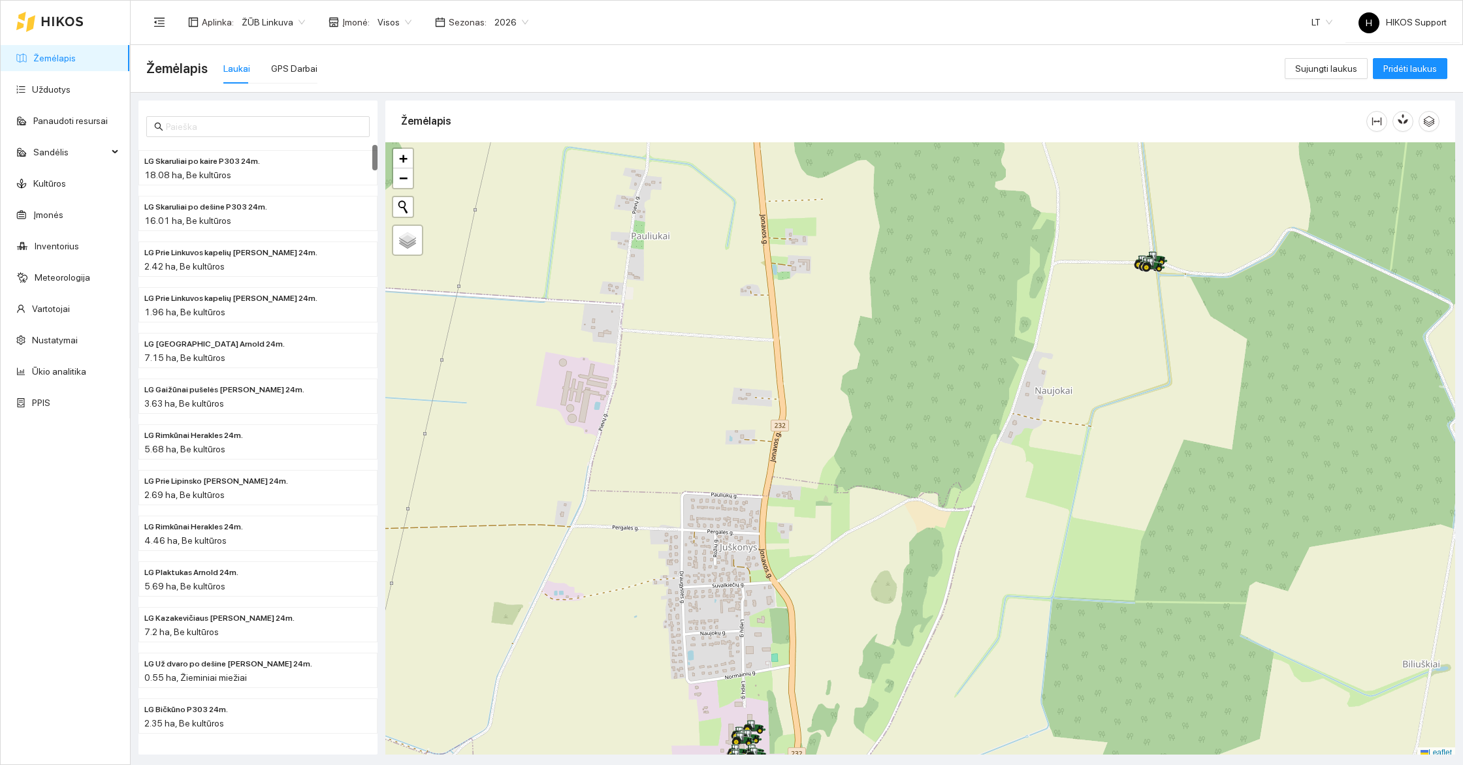
click at [286, 17] on span "ŽŪB Linkuva" at bounding box center [273, 22] width 63 height 20
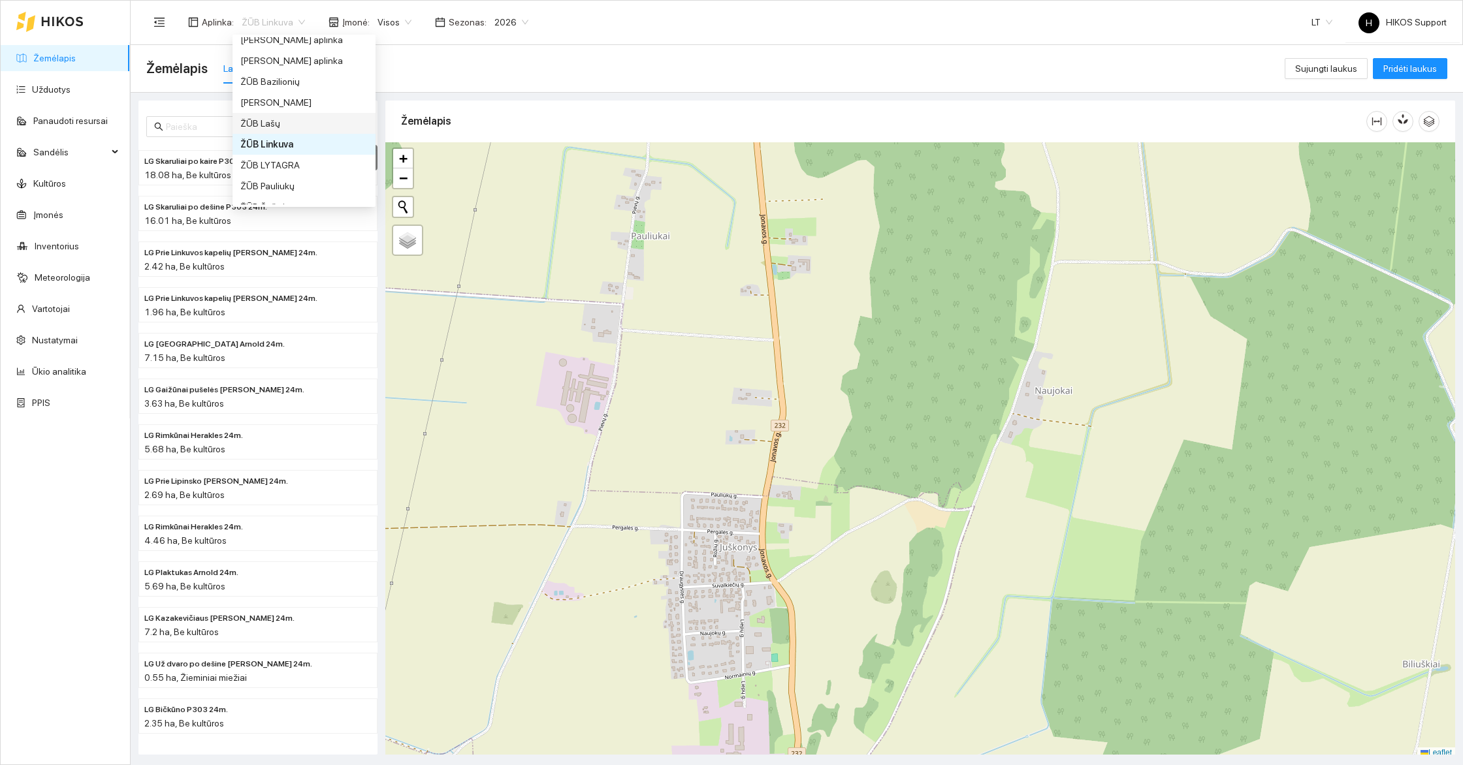
click at [272, 121] on div "ŽŪB Lašų" at bounding box center [303, 123] width 127 height 14
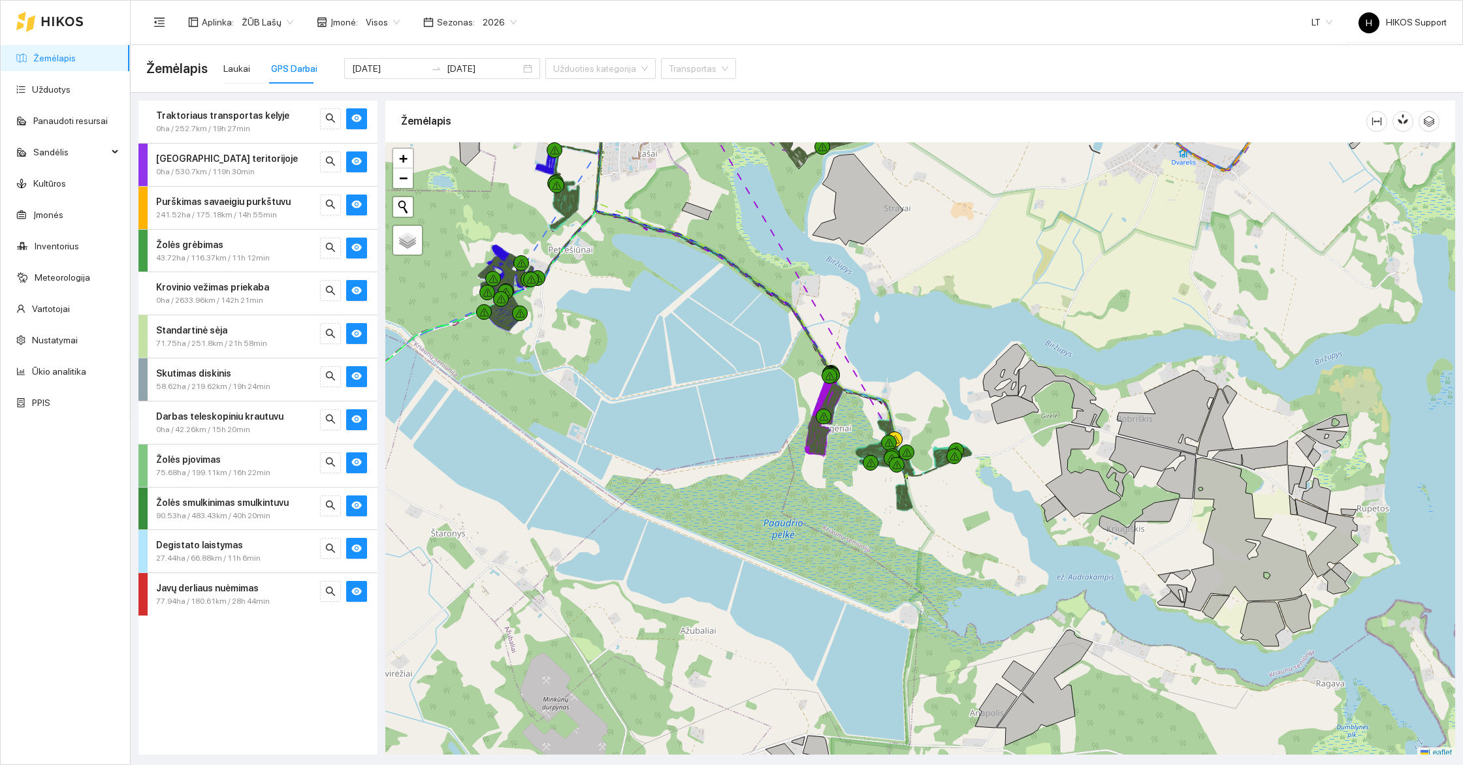
scroll to position [4, 0]
